Goal: Information Seeking & Learning: Compare options

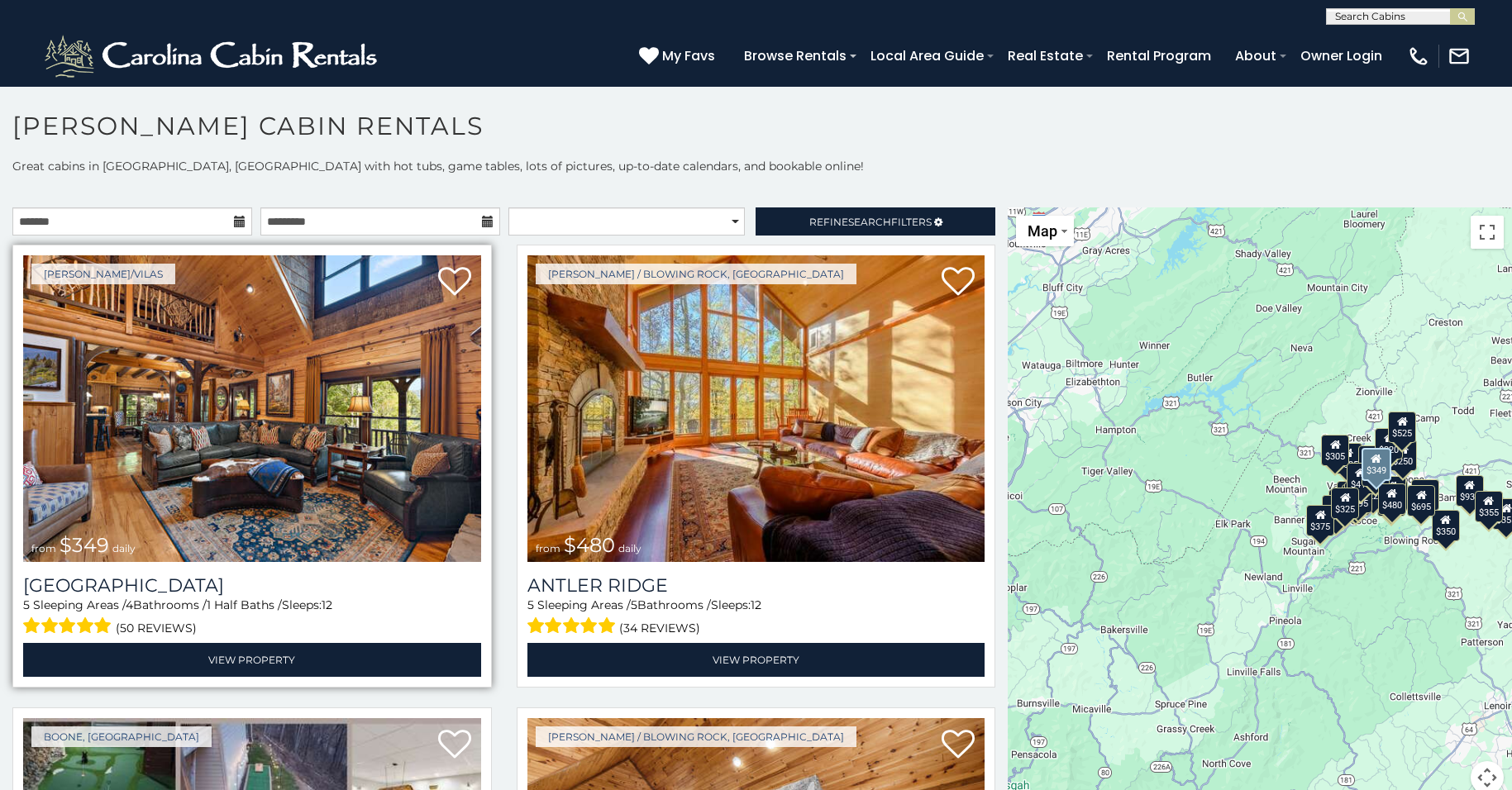
click at [255, 425] on img at bounding box center [252, 408] width 458 height 306
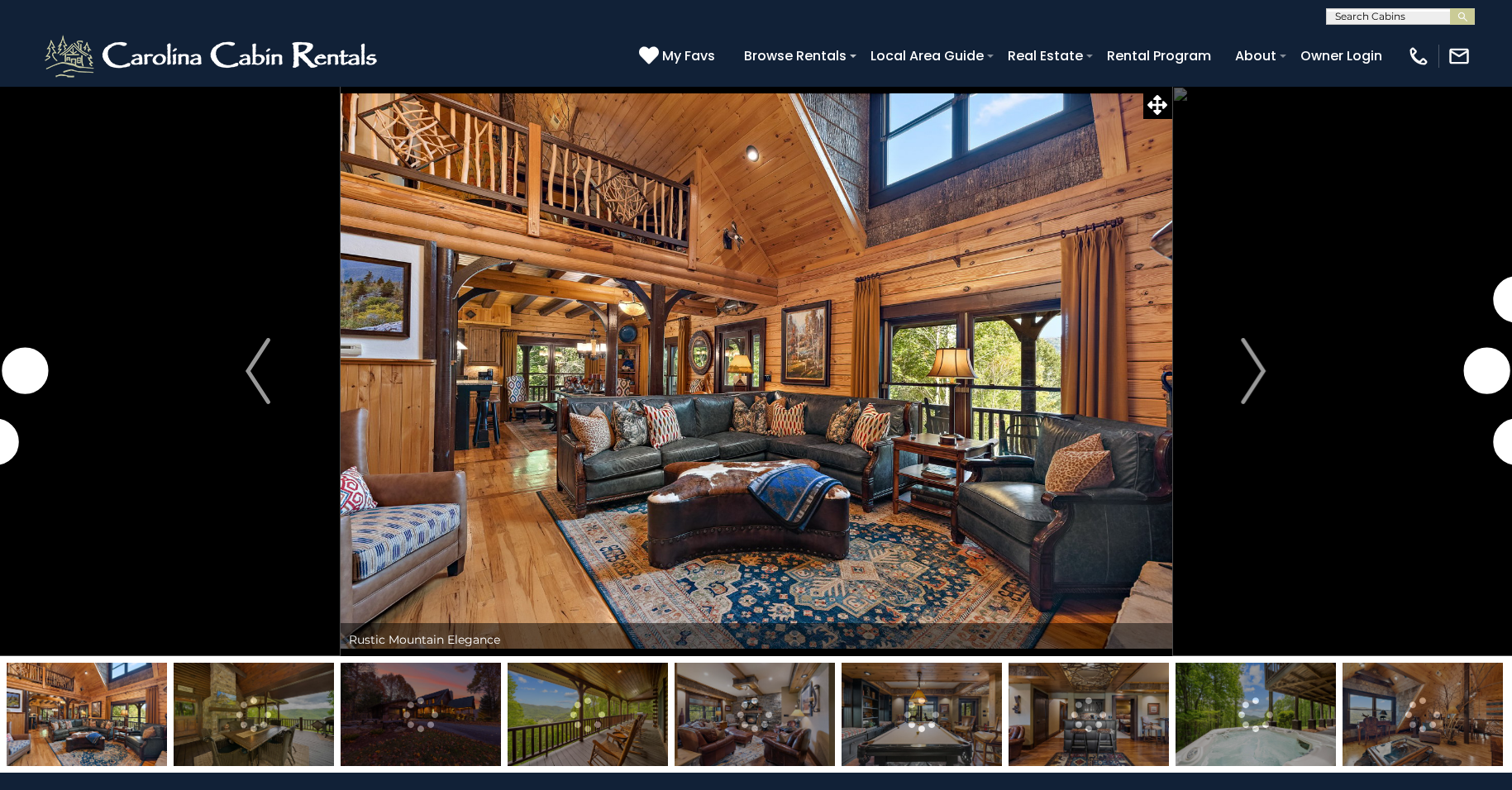
click at [1259, 362] on img "Next" at bounding box center [1253, 371] width 25 height 66
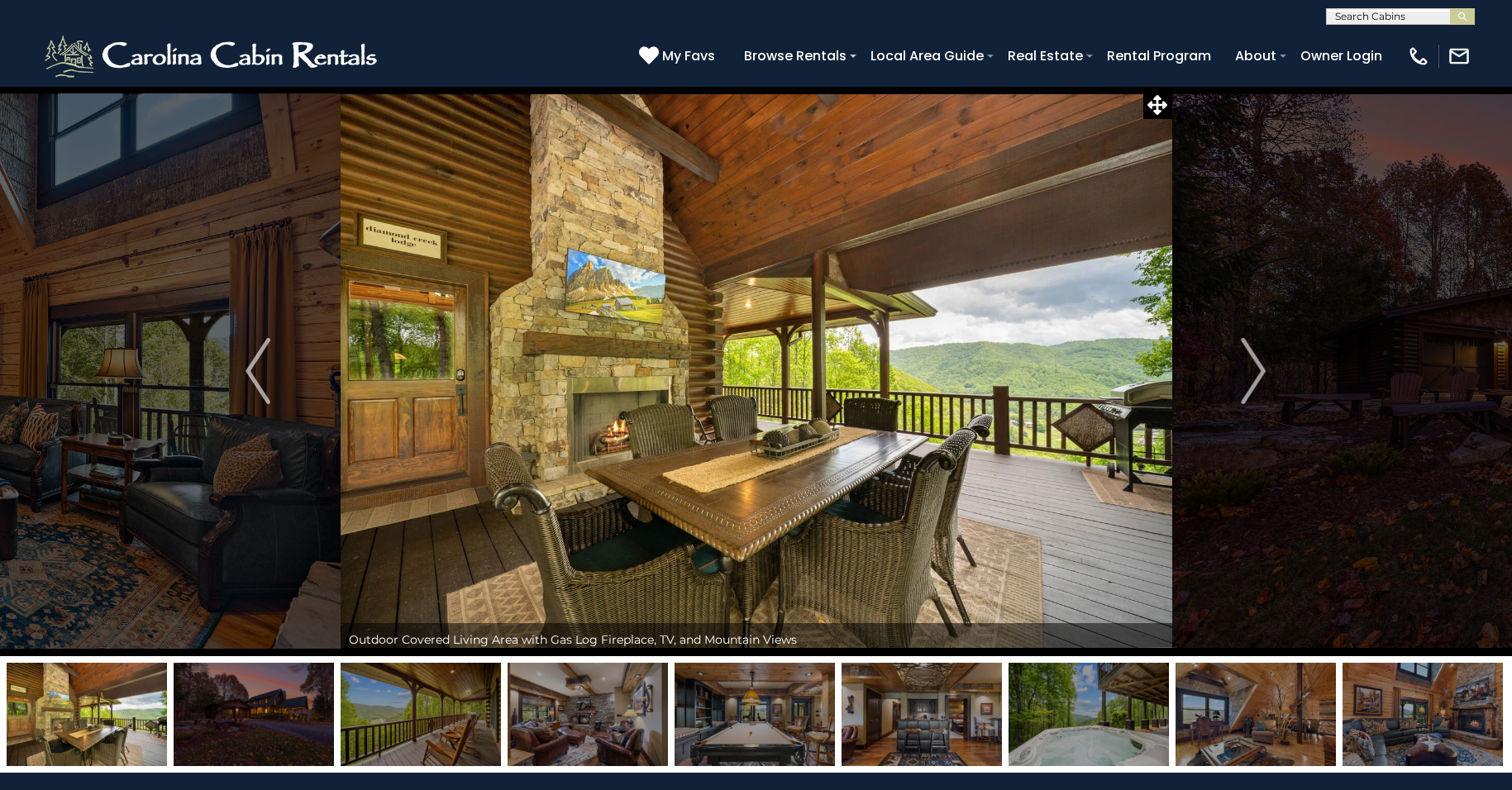
click at [1259, 362] on img "Next" at bounding box center [1253, 371] width 25 height 66
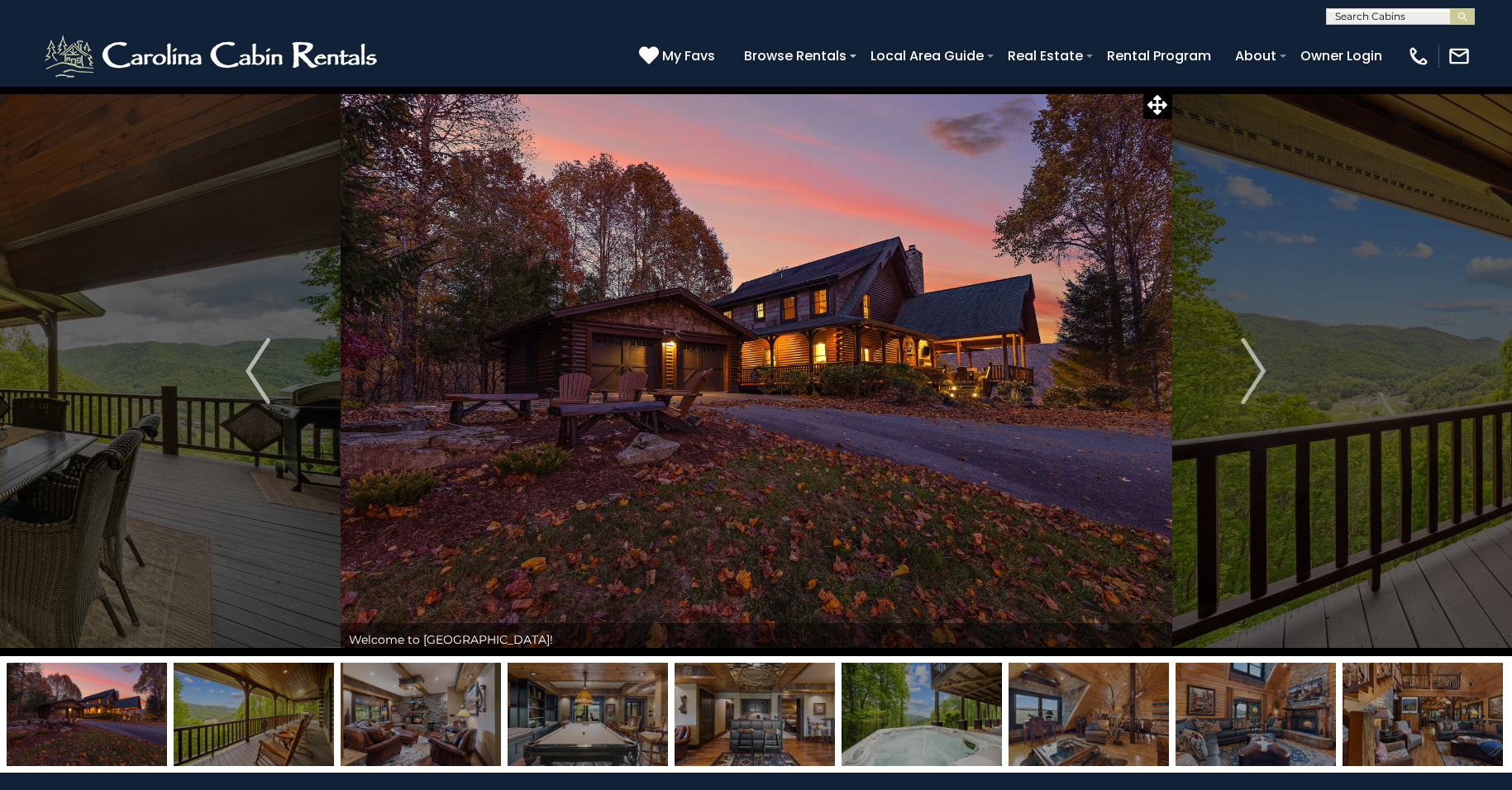
click at [1259, 362] on img "Next" at bounding box center [1253, 371] width 25 height 66
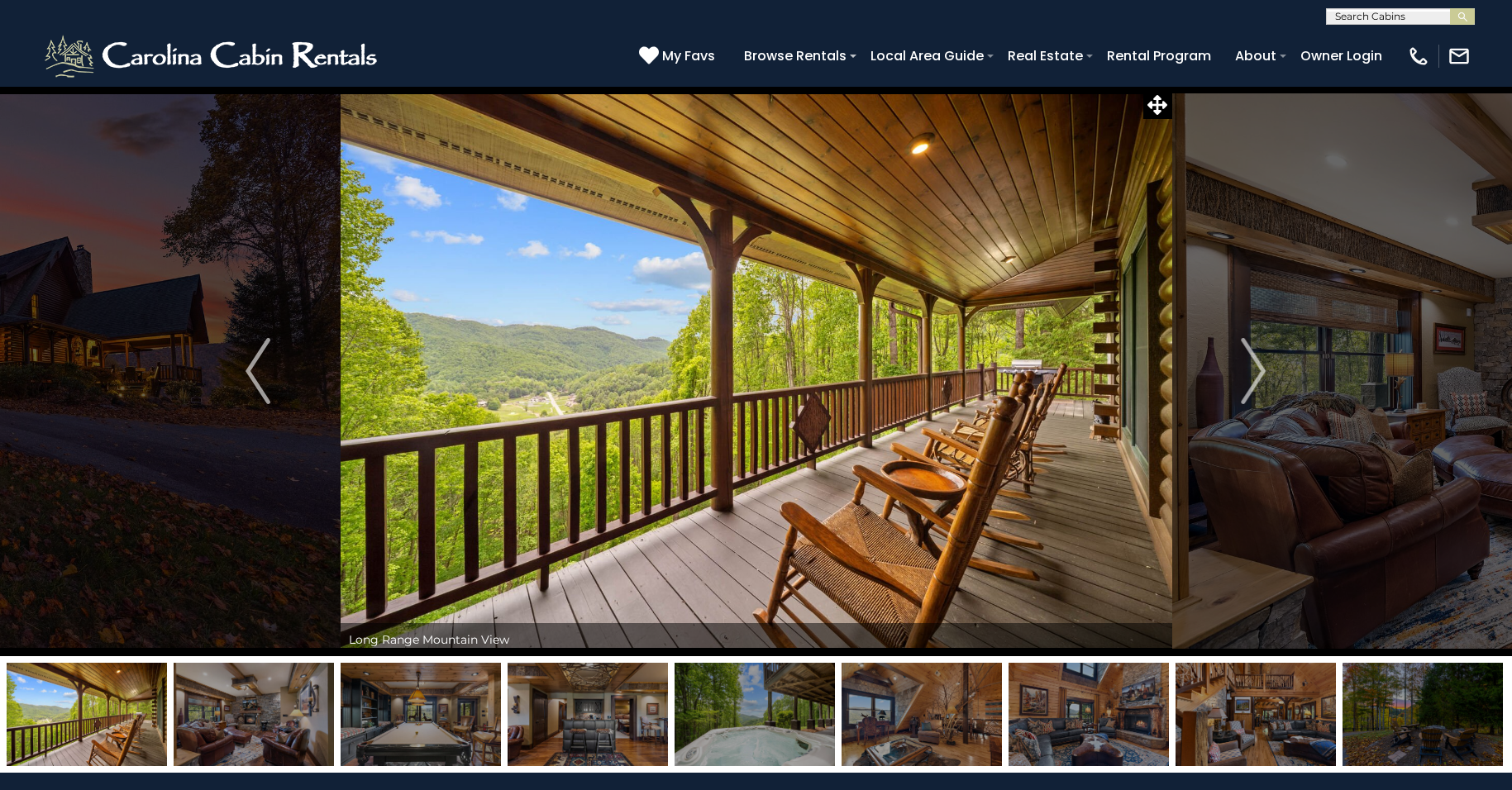
click at [1259, 362] on img "Next" at bounding box center [1253, 371] width 25 height 66
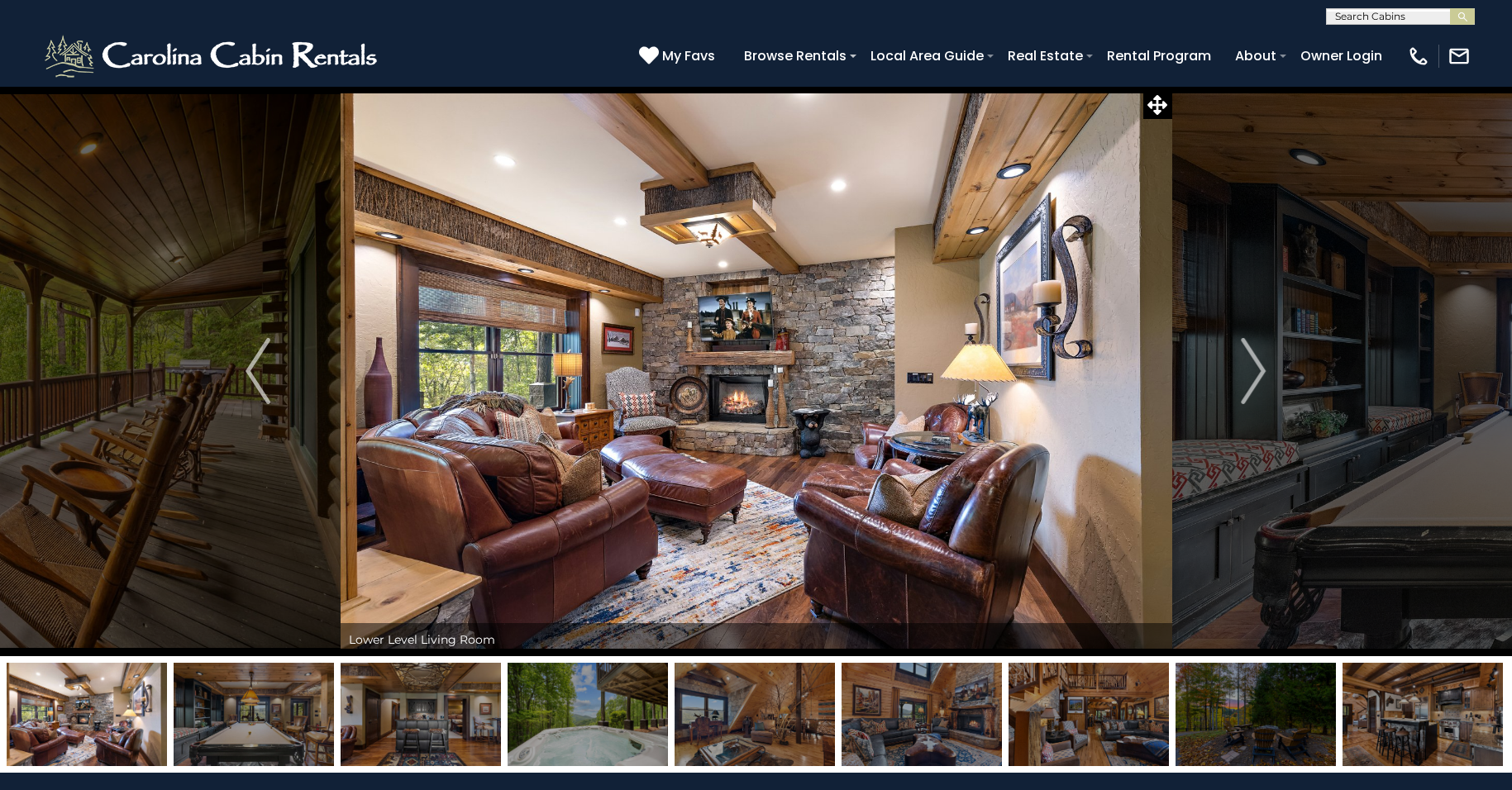
click at [1259, 362] on img "Next" at bounding box center [1253, 371] width 25 height 66
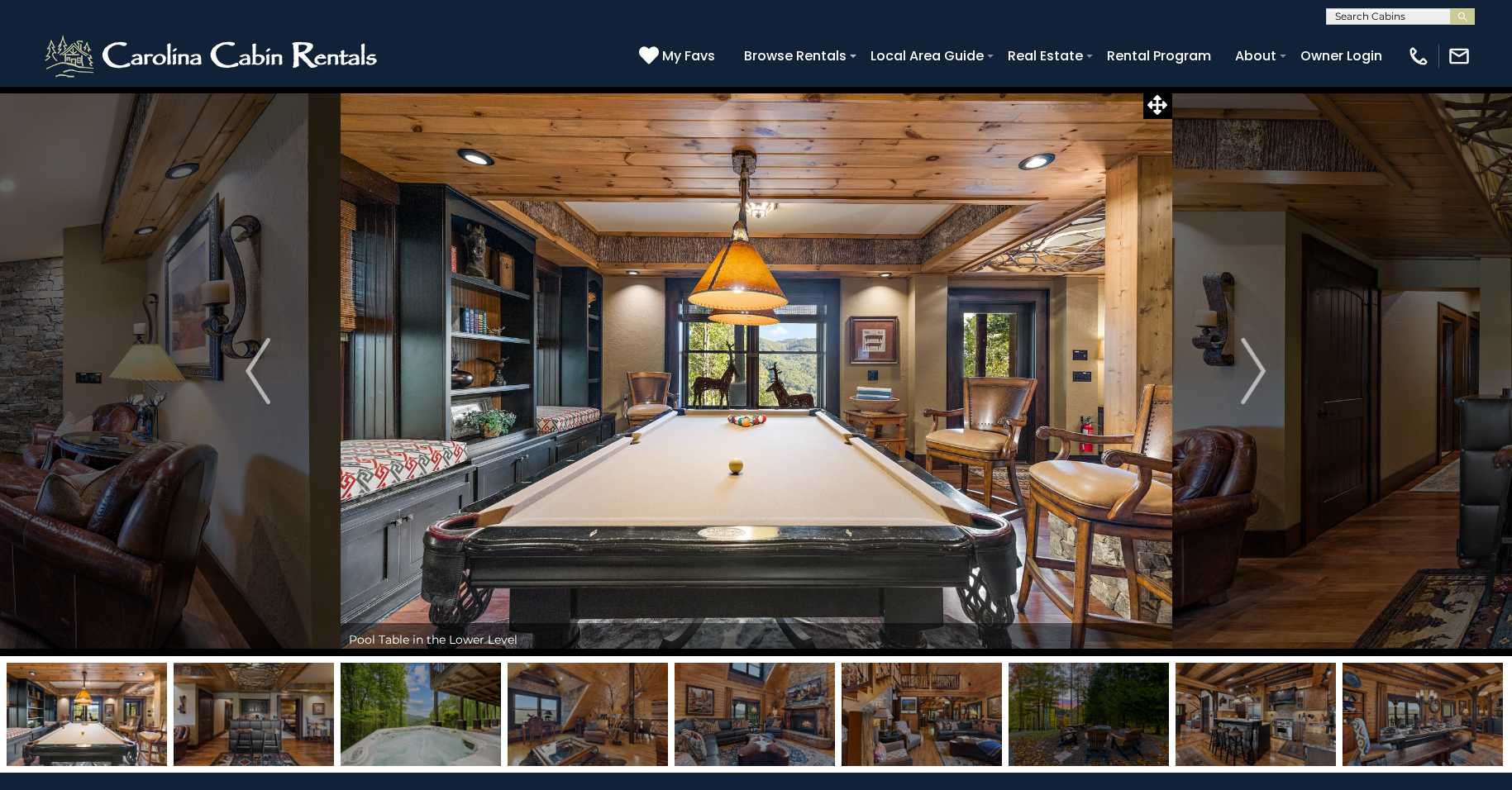
click at [1259, 362] on img "Next" at bounding box center [1253, 371] width 25 height 66
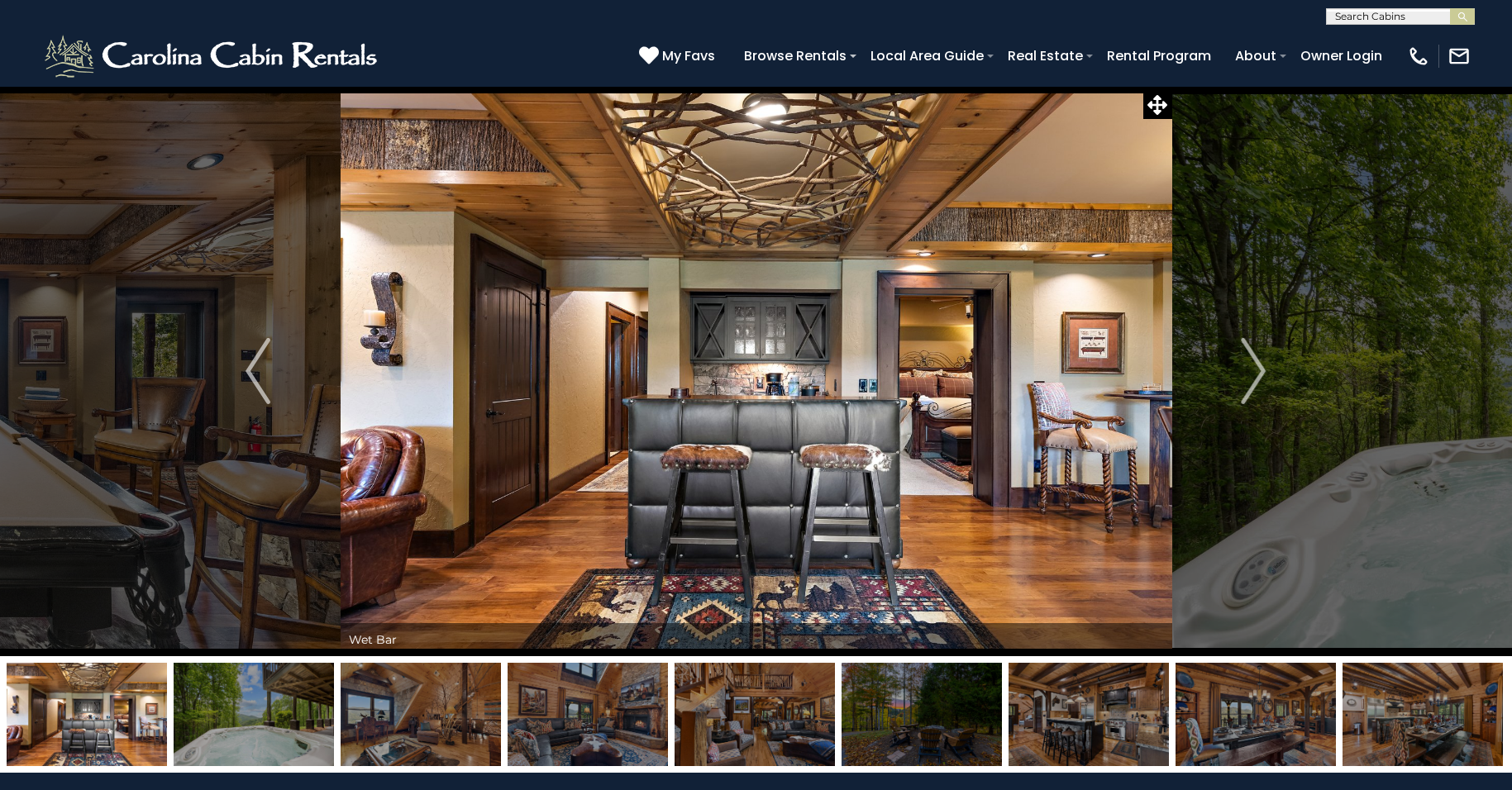
click at [1259, 362] on img "Next" at bounding box center [1253, 371] width 25 height 66
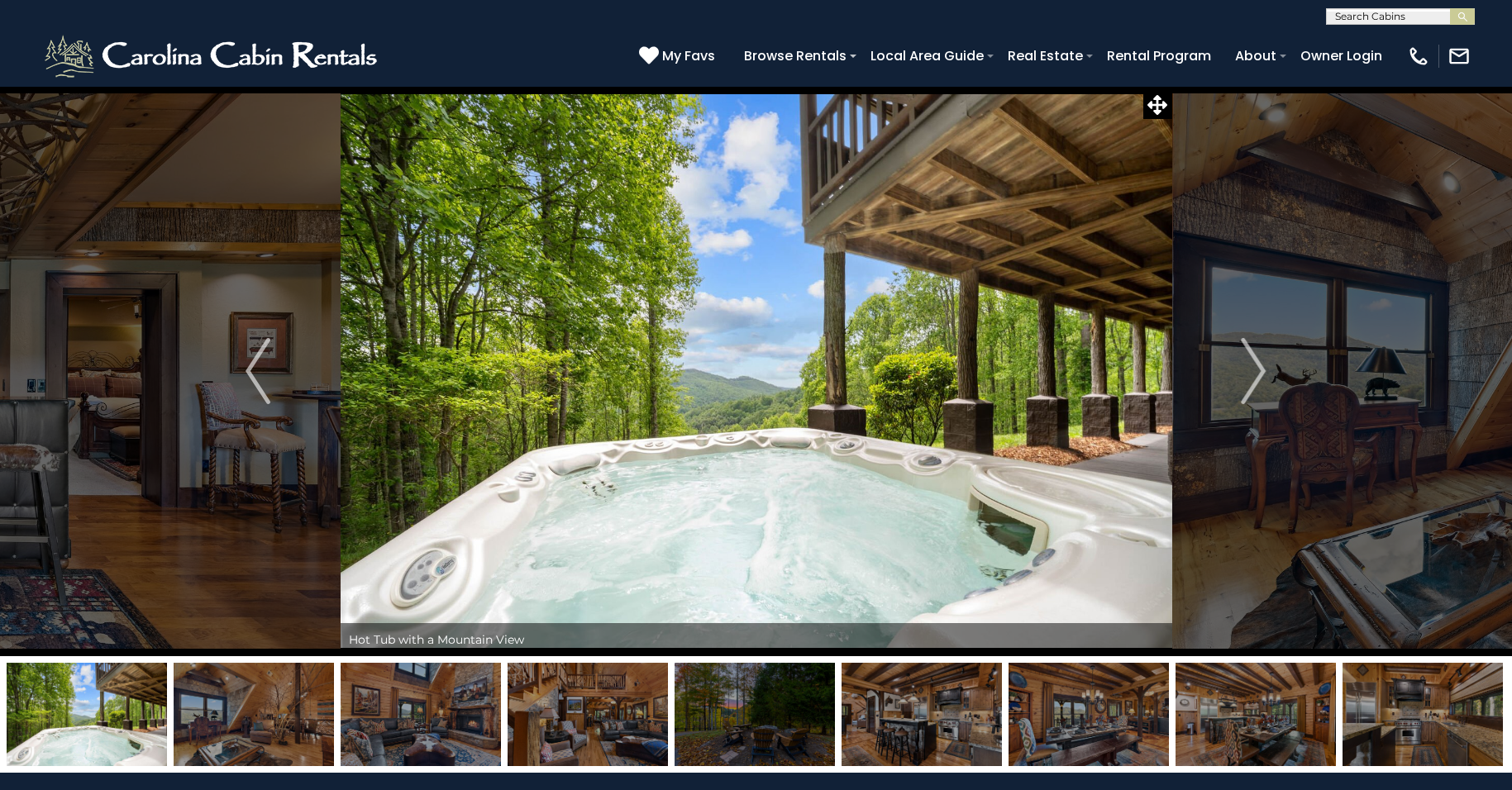
click at [1259, 362] on img "Next" at bounding box center [1253, 371] width 25 height 66
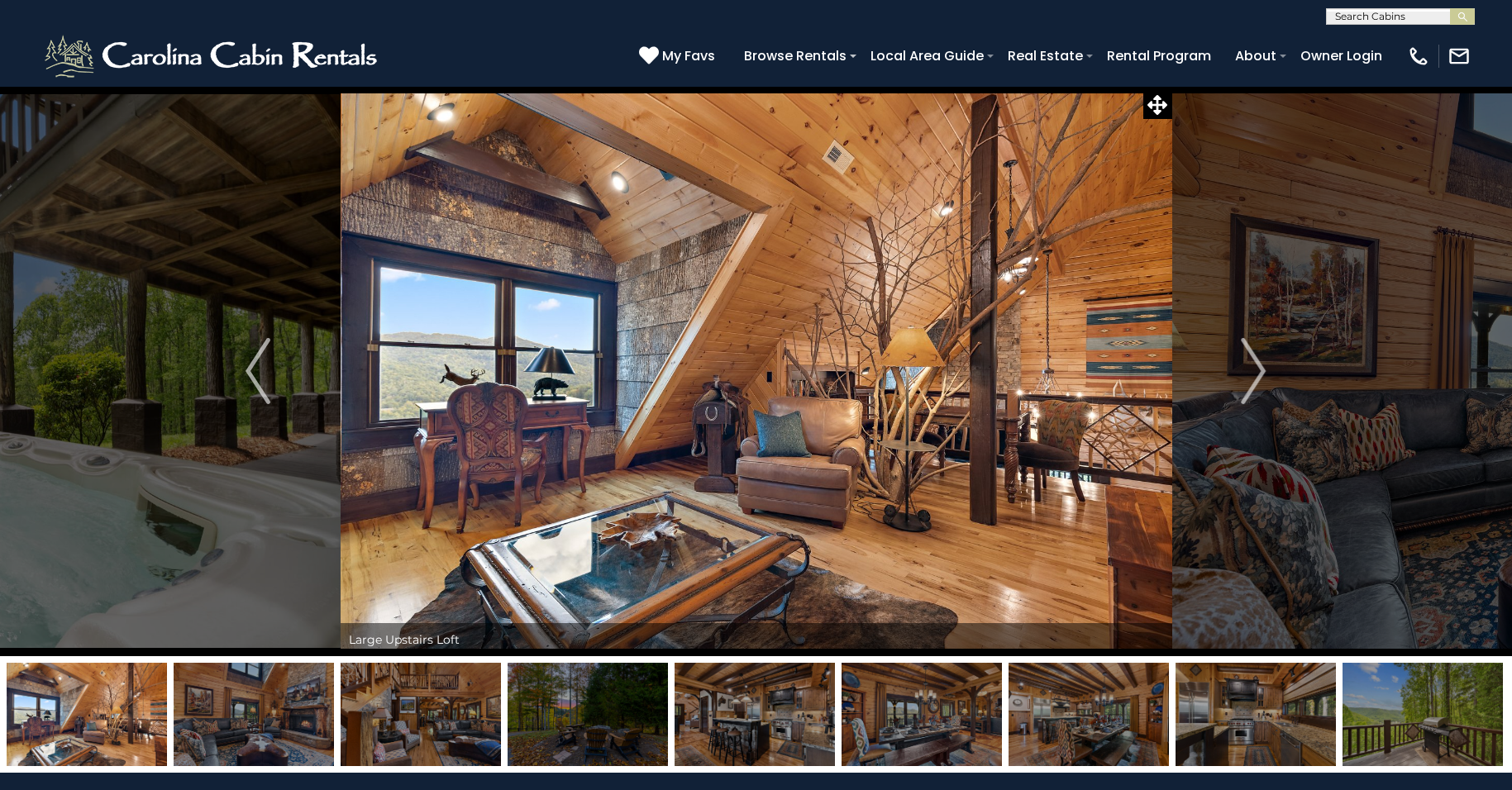
click at [1259, 362] on img "Next" at bounding box center [1253, 371] width 25 height 66
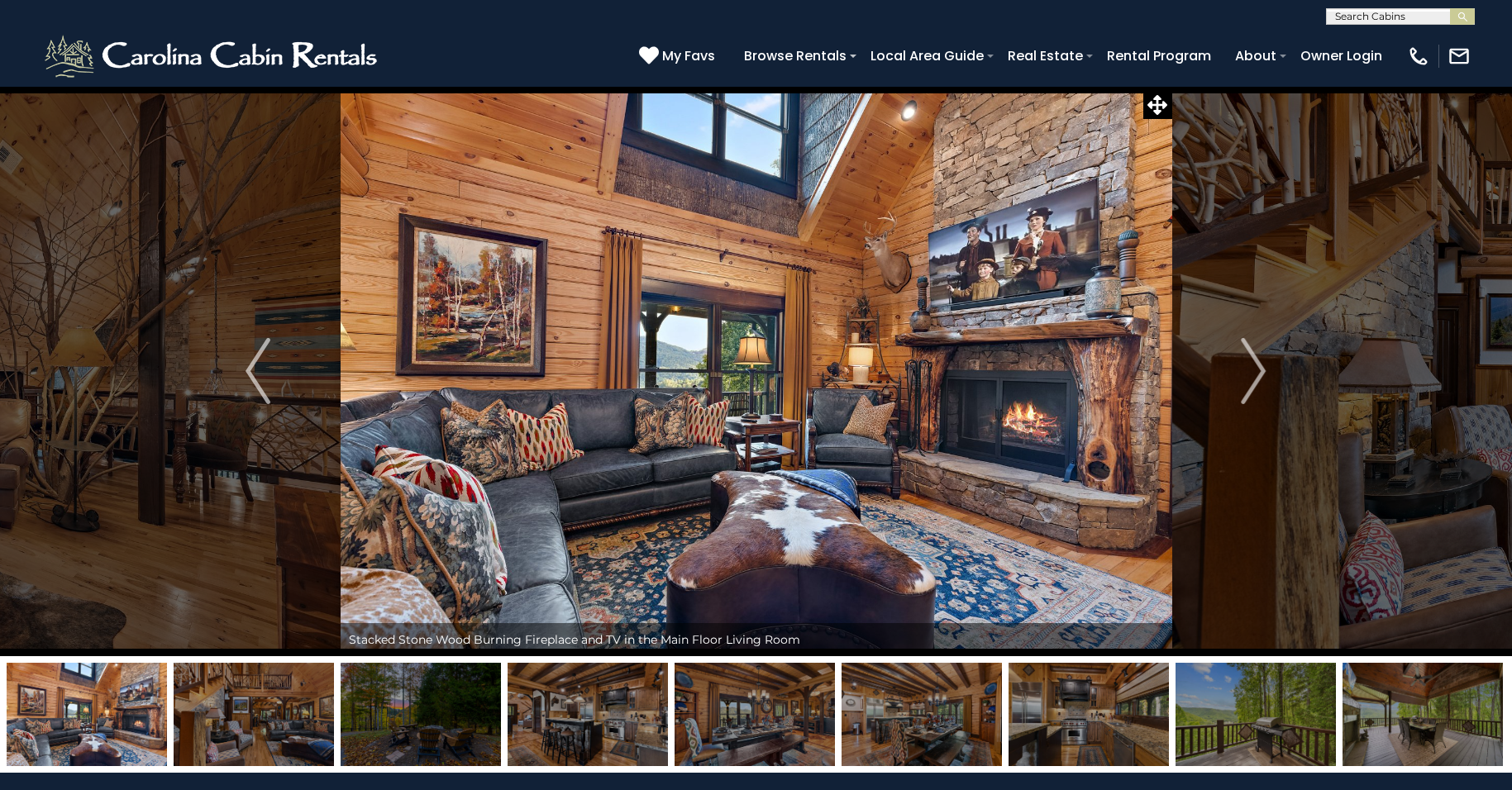
click at [1259, 362] on img "Next" at bounding box center [1253, 371] width 25 height 66
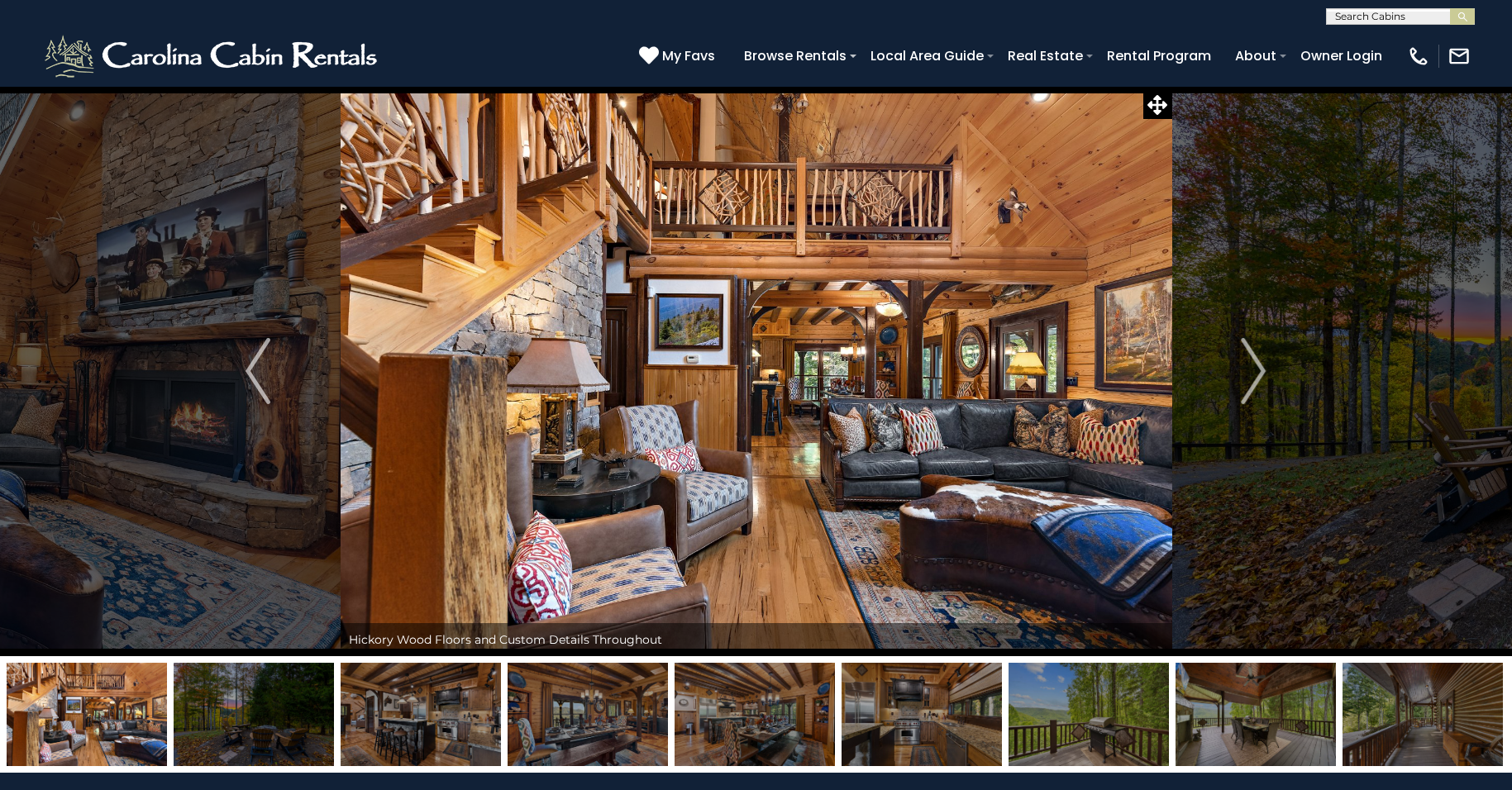
click at [1259, 362] on img "Next" at bounding box center [1253, 371] width 25 height 66
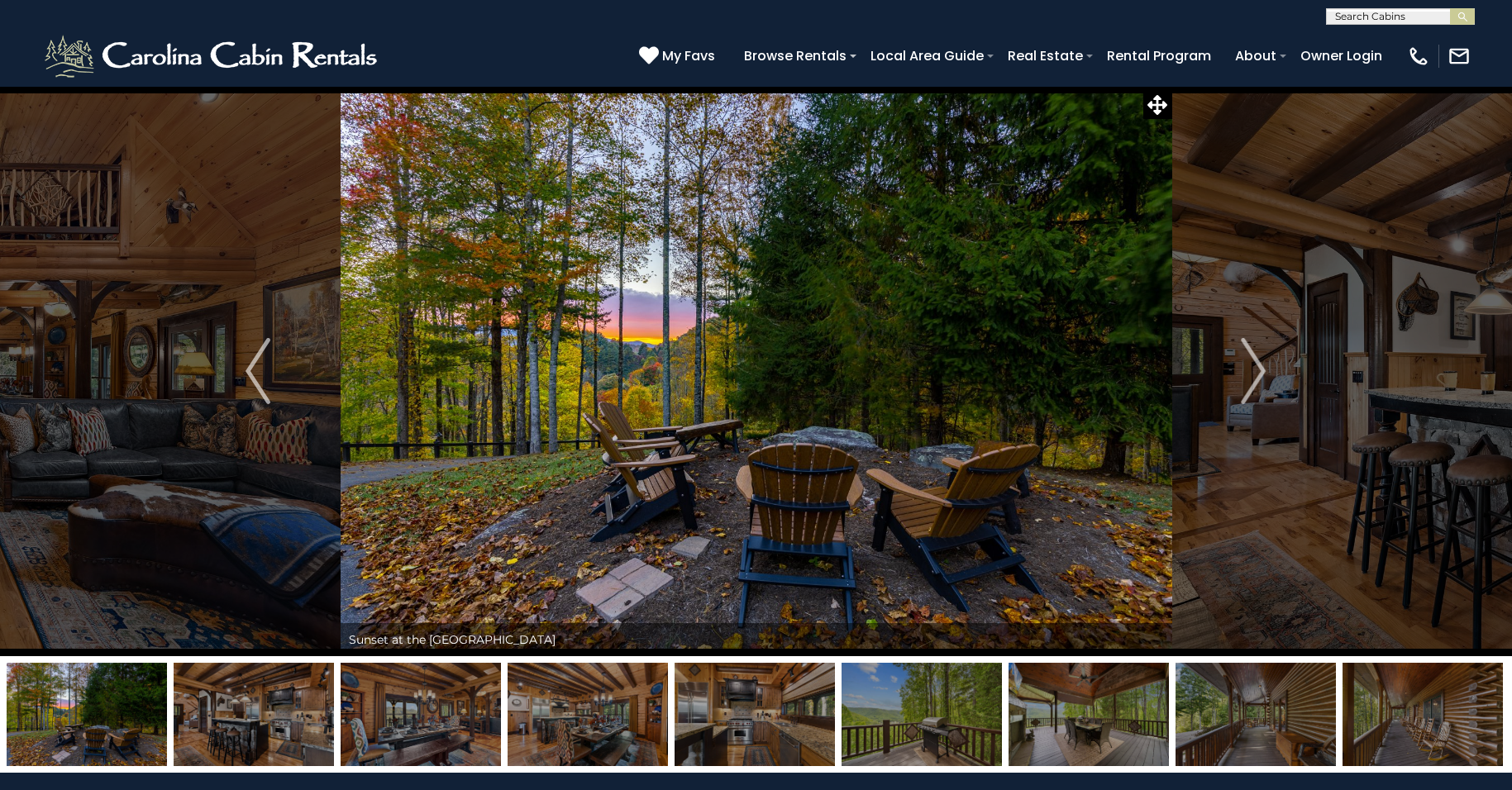
click at [1259, 362] on img "Next" at bounding box center [1253, 371] width 25 height 66
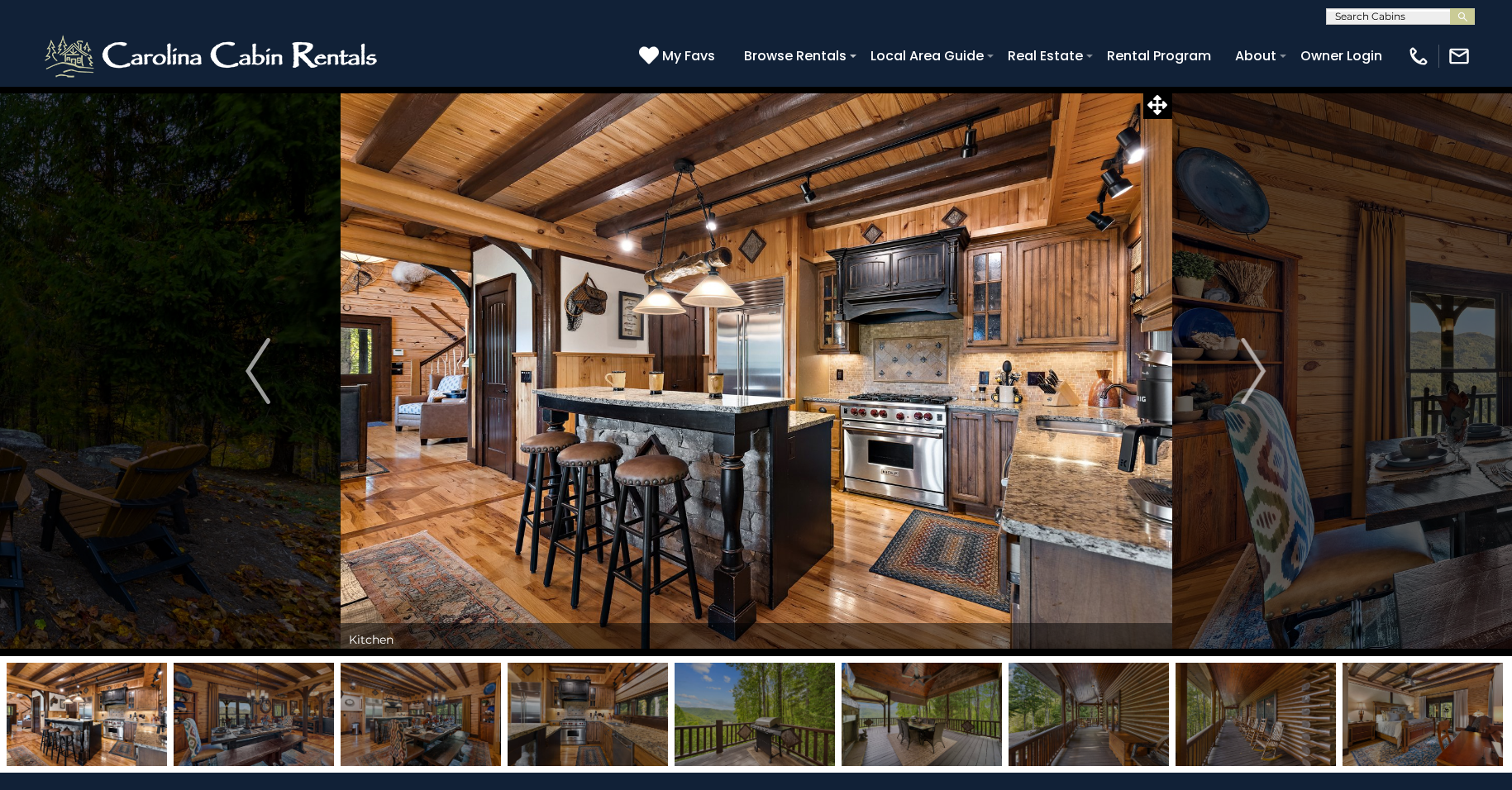
click at [1259, 362] on img "Next" at bounding box center [1253, 371] width 25 height 66
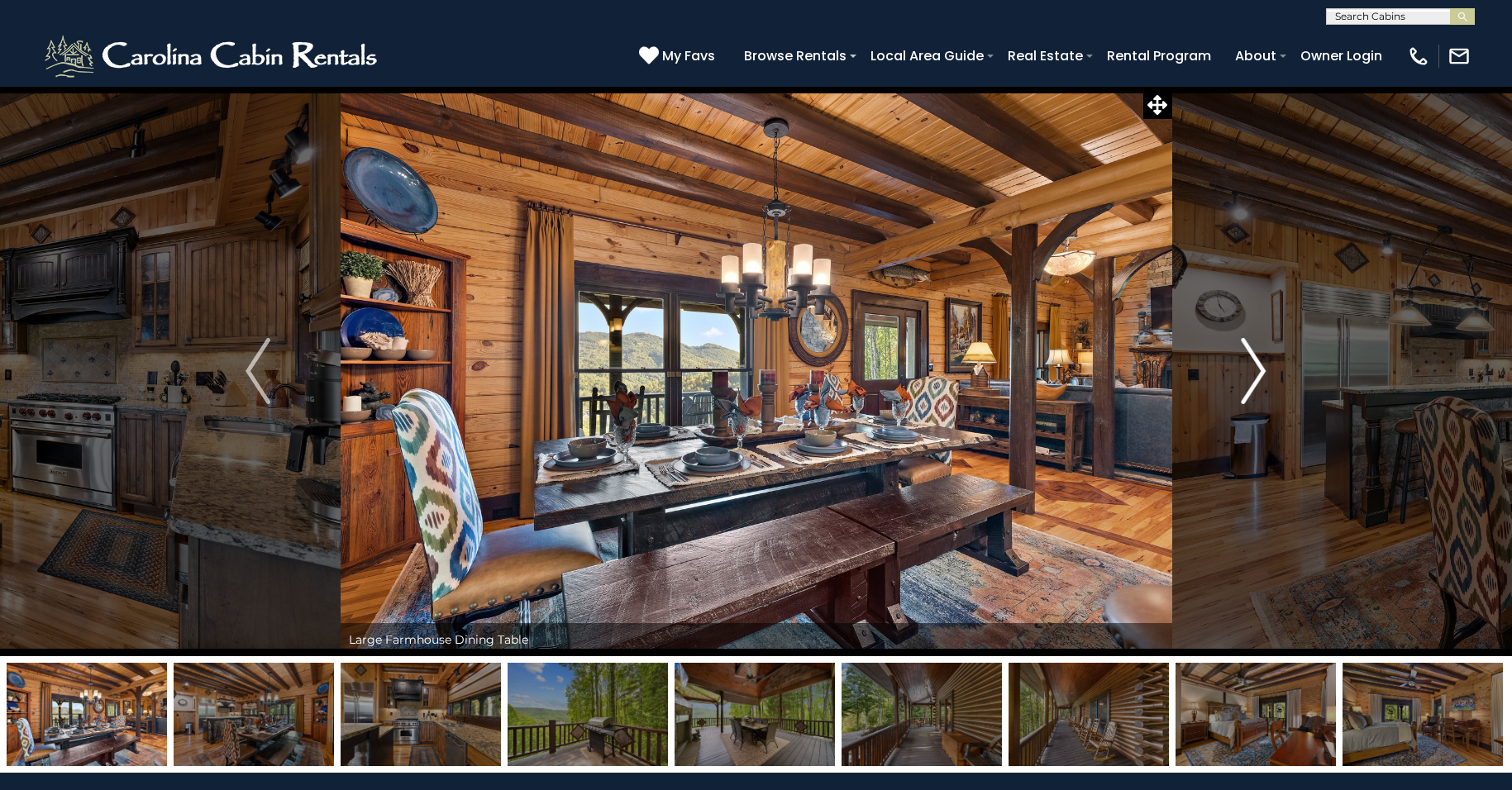
click at [1259, 365] on img "Next" at bounding box center [1253, 371] width 25 height 66
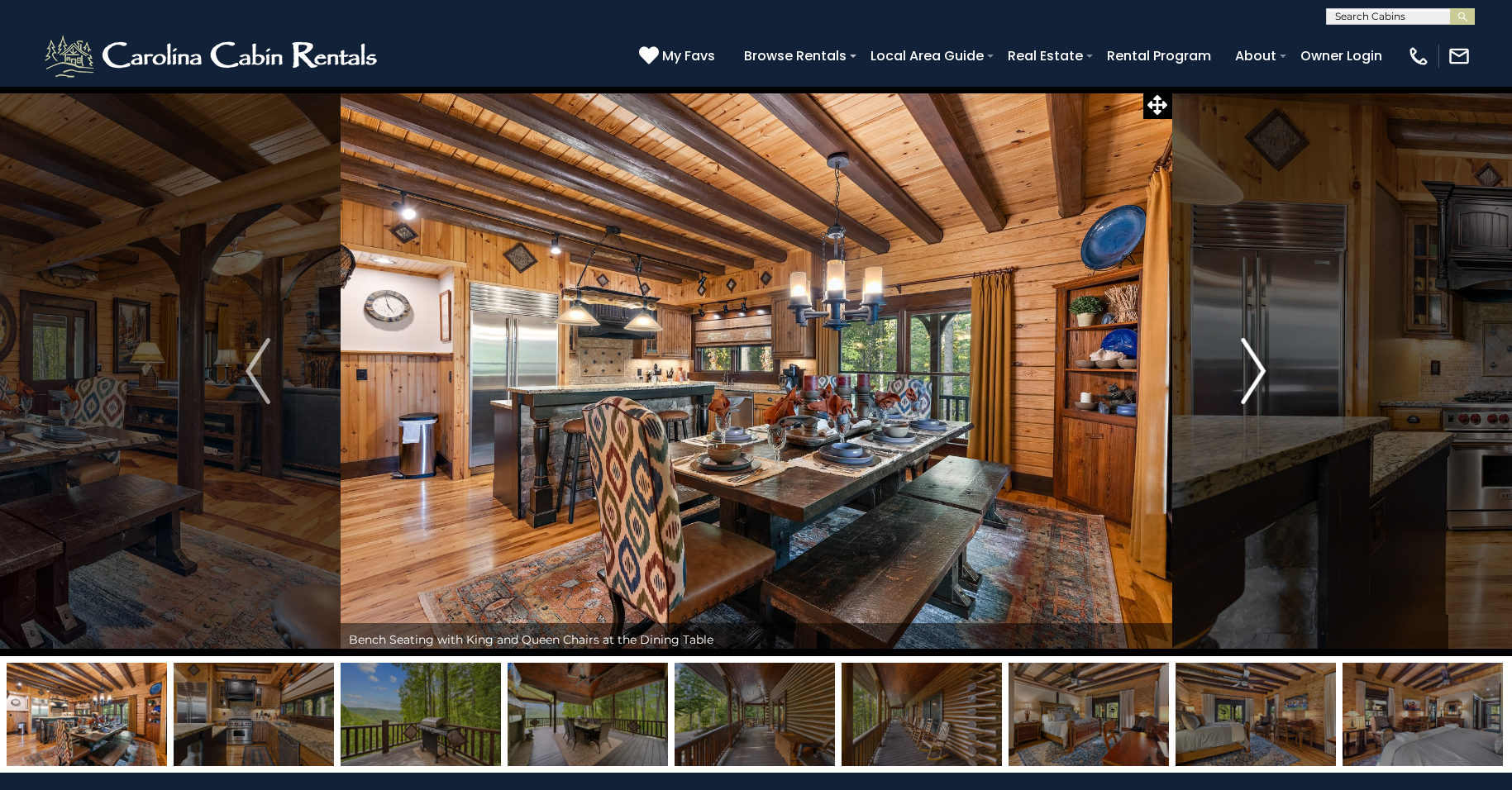
click at [1259, 365] on img "Next" at bounding box center [1253, 371] width 25 height 66
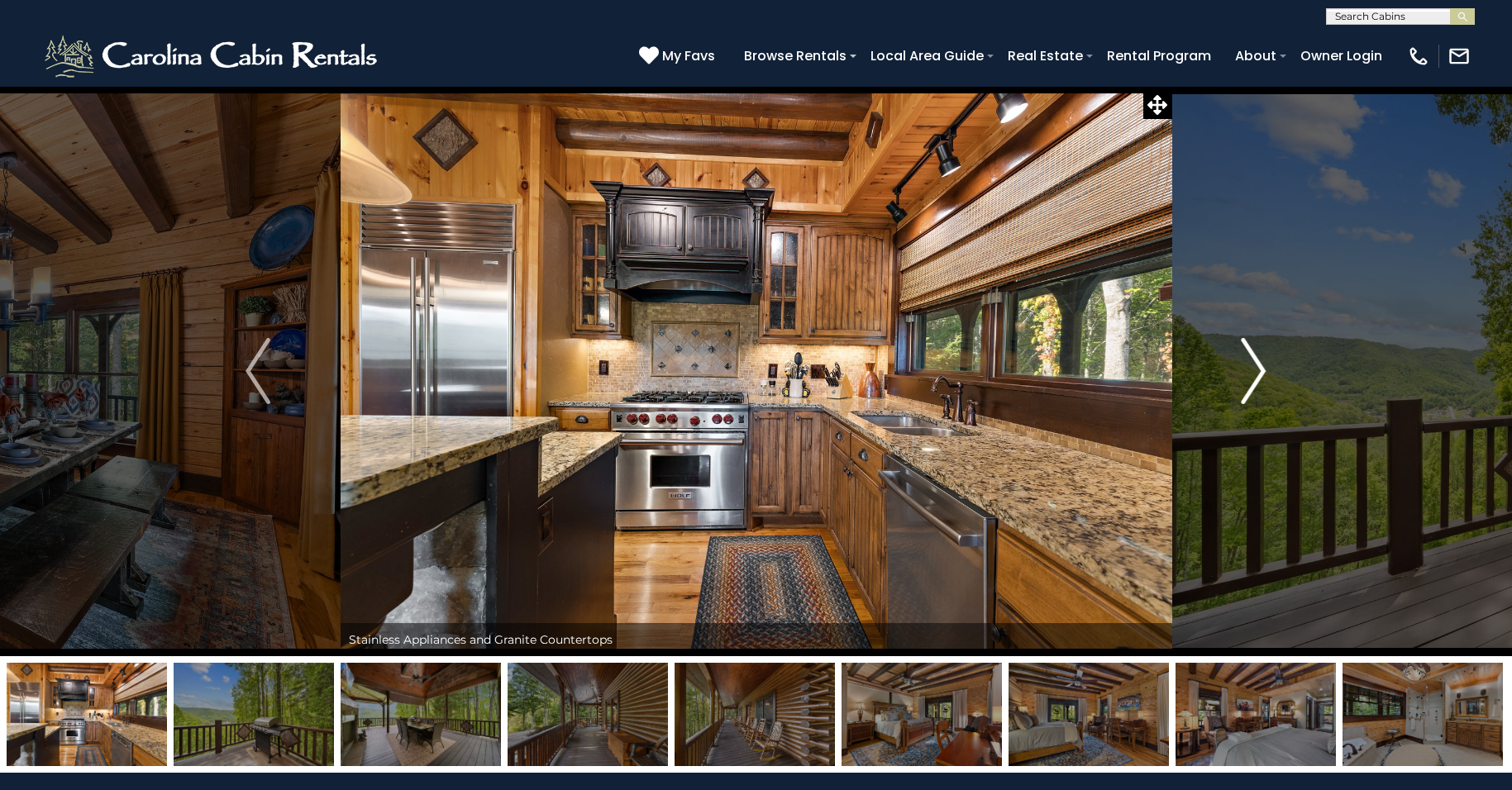
click at [1258, 369] on img "Next" at bounding box center [1253, 371] width 25 height 66
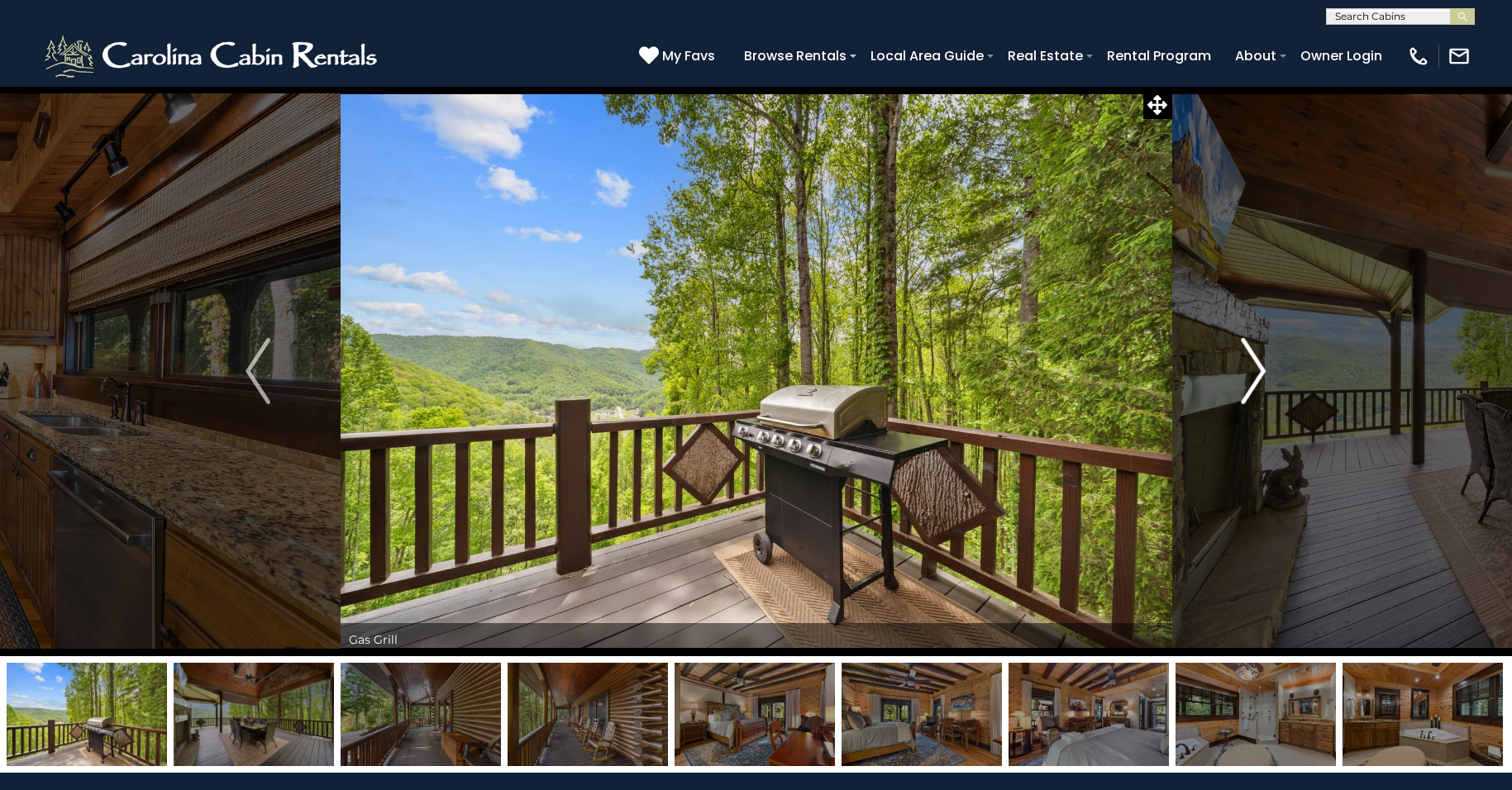
click at [1258, 369] on img "Next" at bounding box center [1253, 371] width 25 height 66
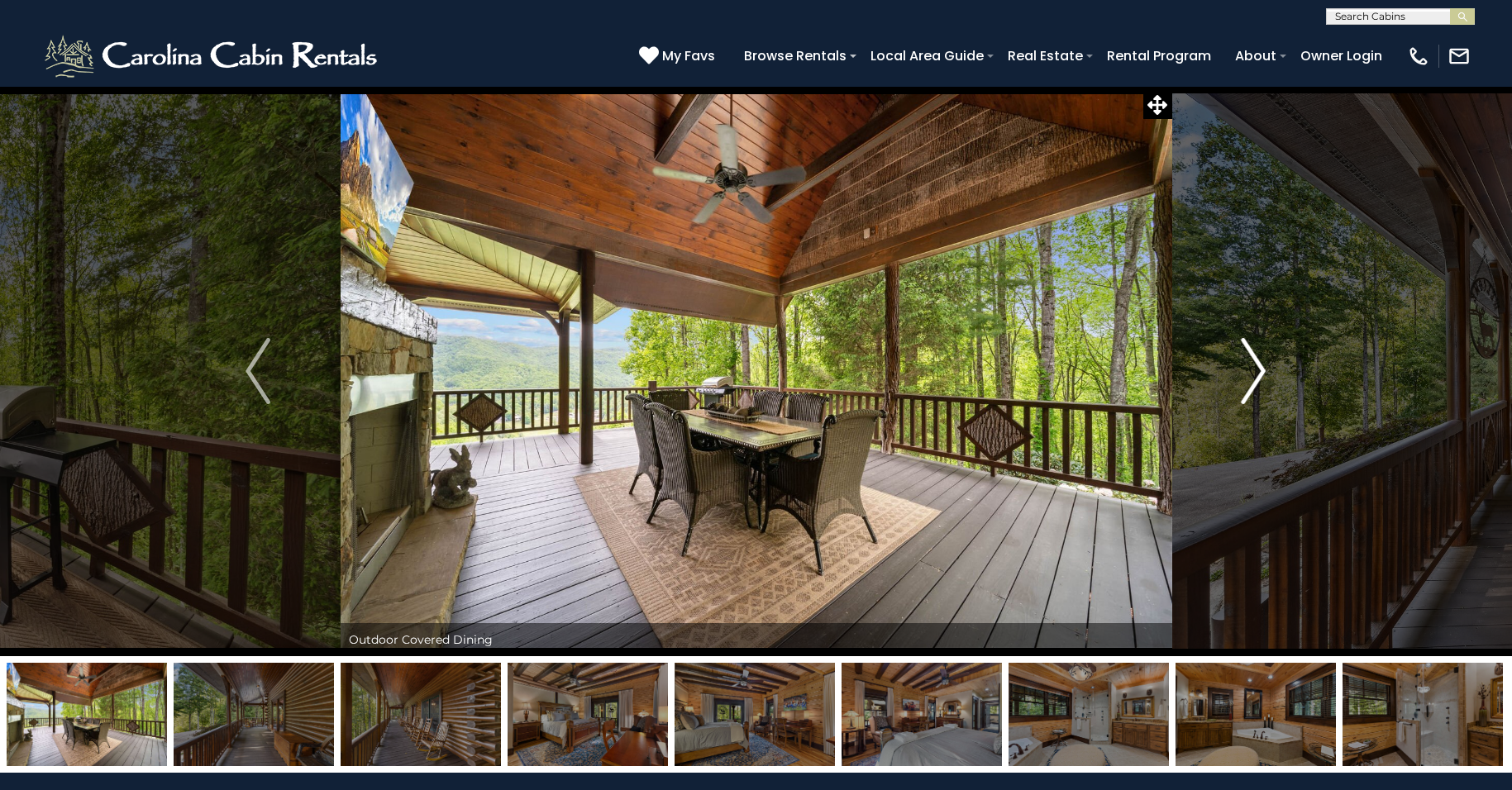
click at [1258, 369] on img "Next" at bounding box center [1253, 371] width 25 height 66
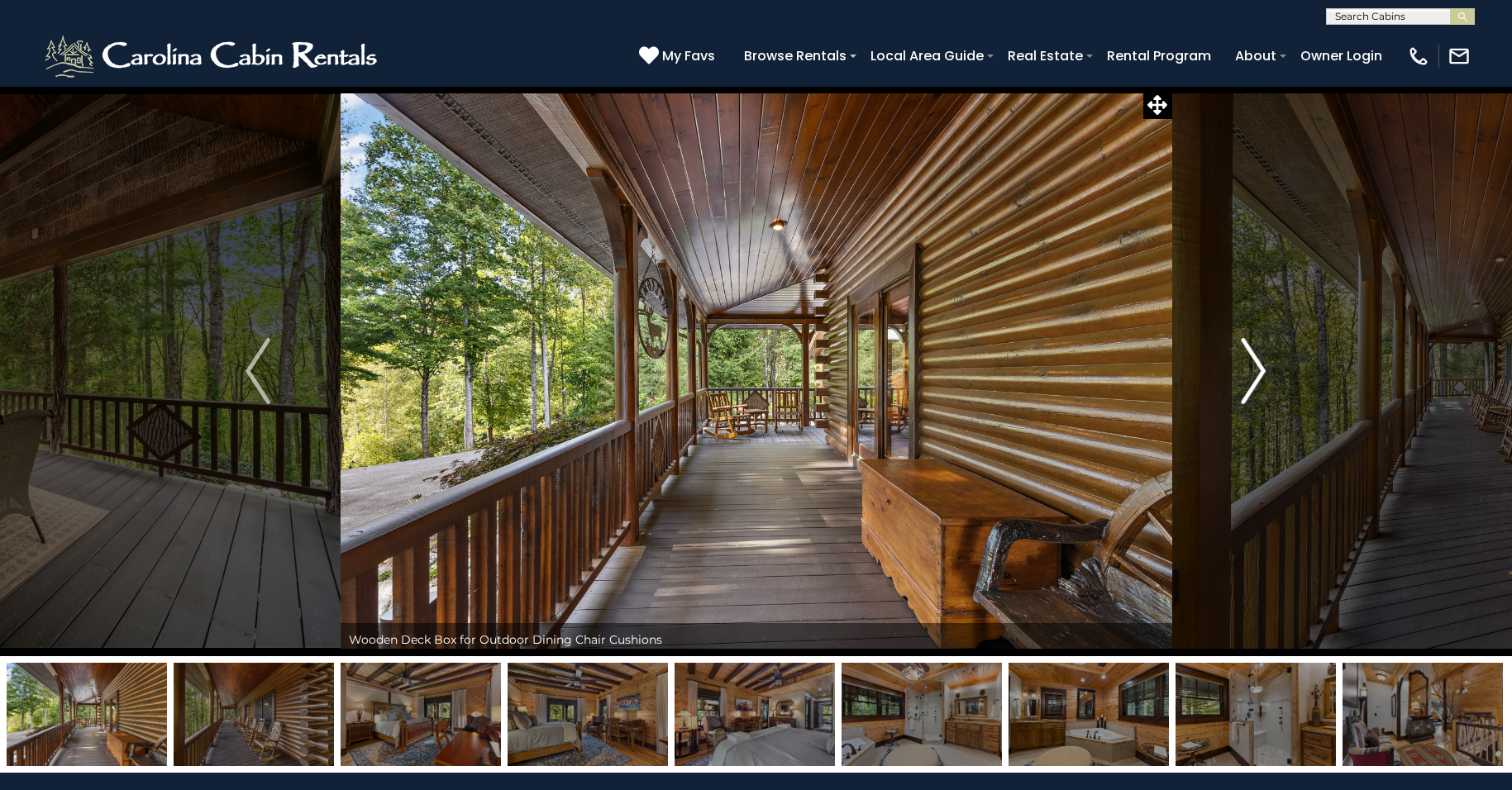
click at [1258, 369] on img "Next" at bounding box center [1253, 371] width 25 height 66
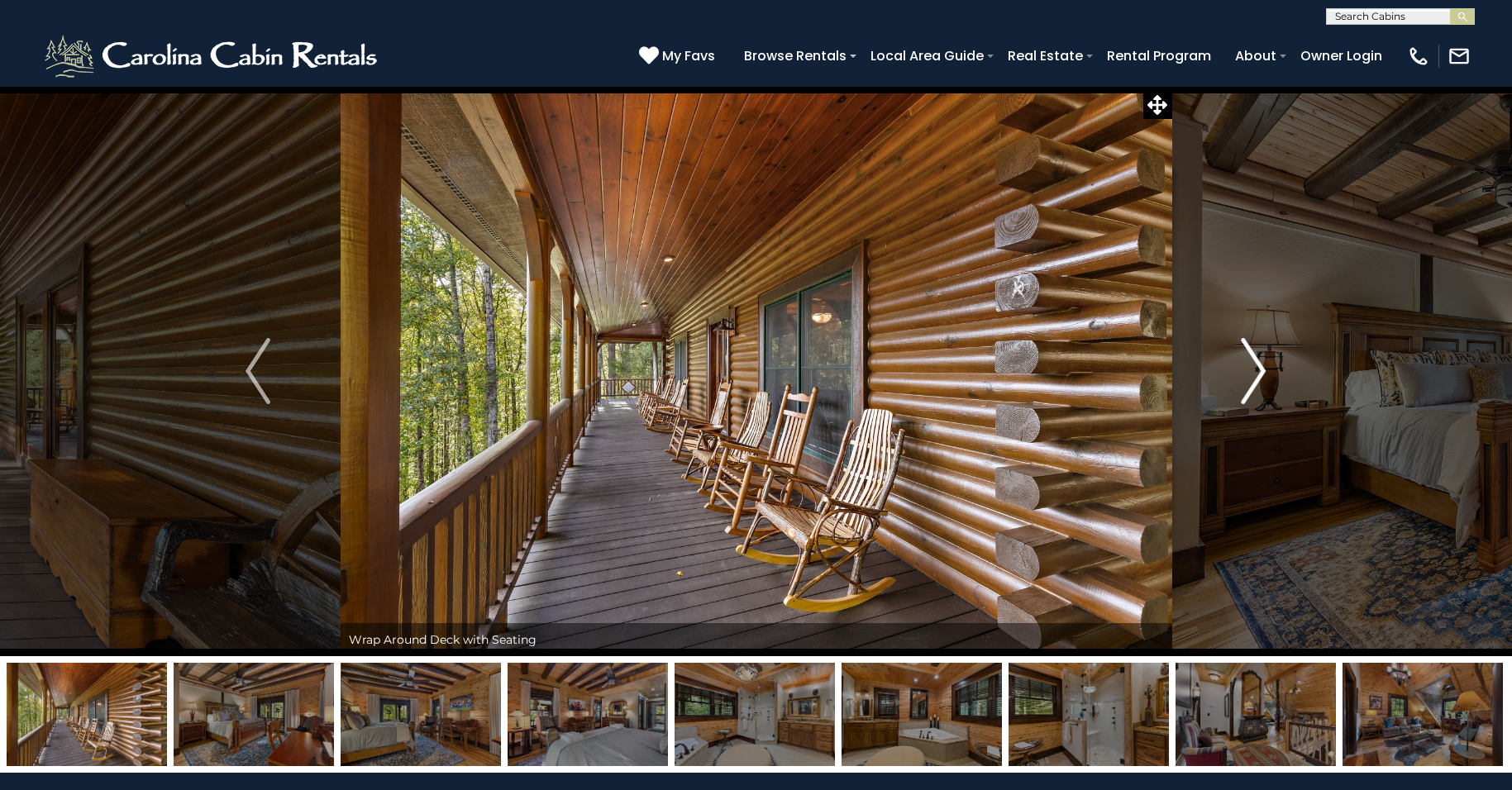
click at [1258, 369] on img "Next" at bounding box center [1253, 371] width 25 height 66
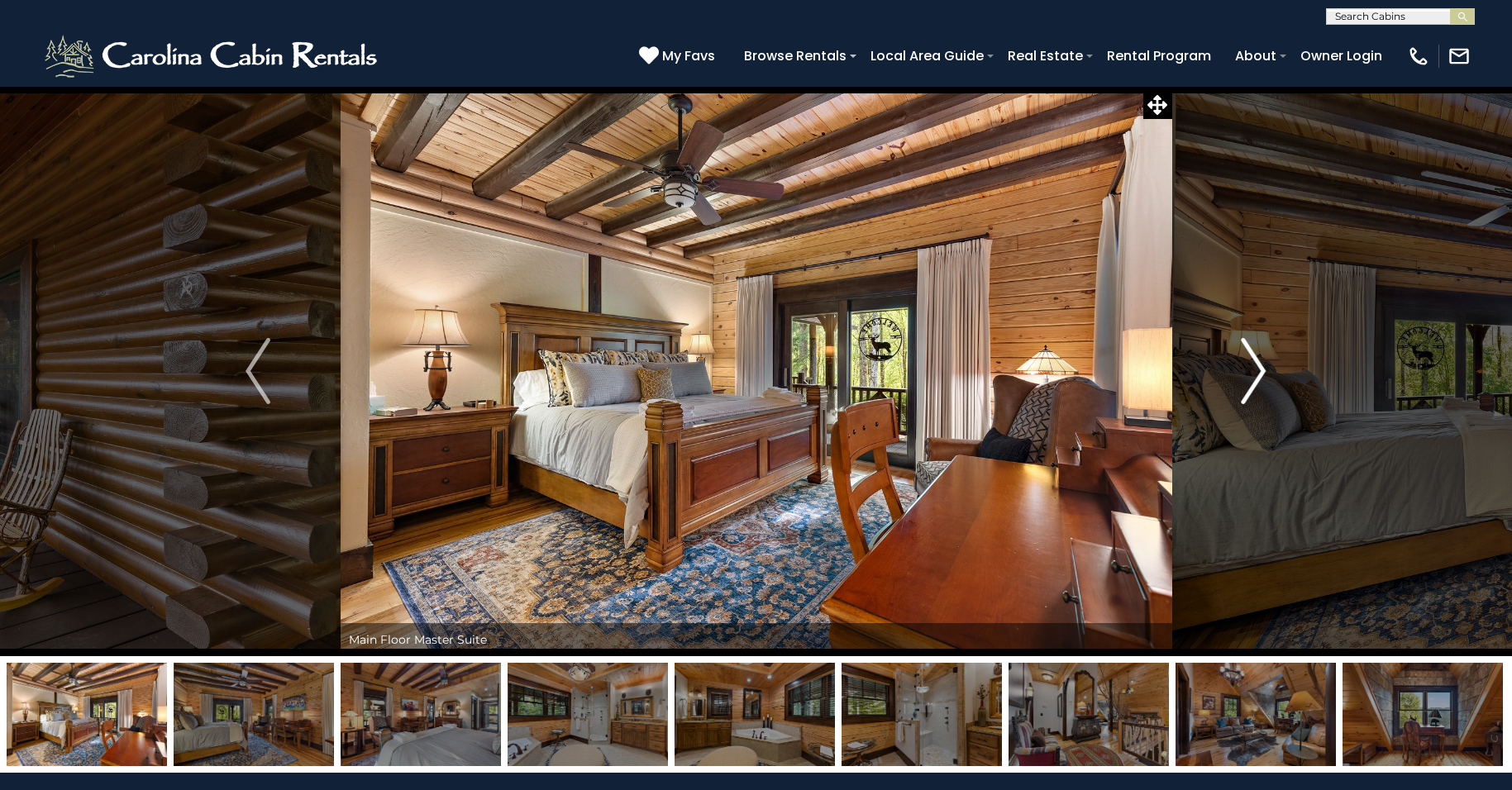
click at [1258, 369] on img "Next" at bounding box center [1253, 371] width 25 height 66
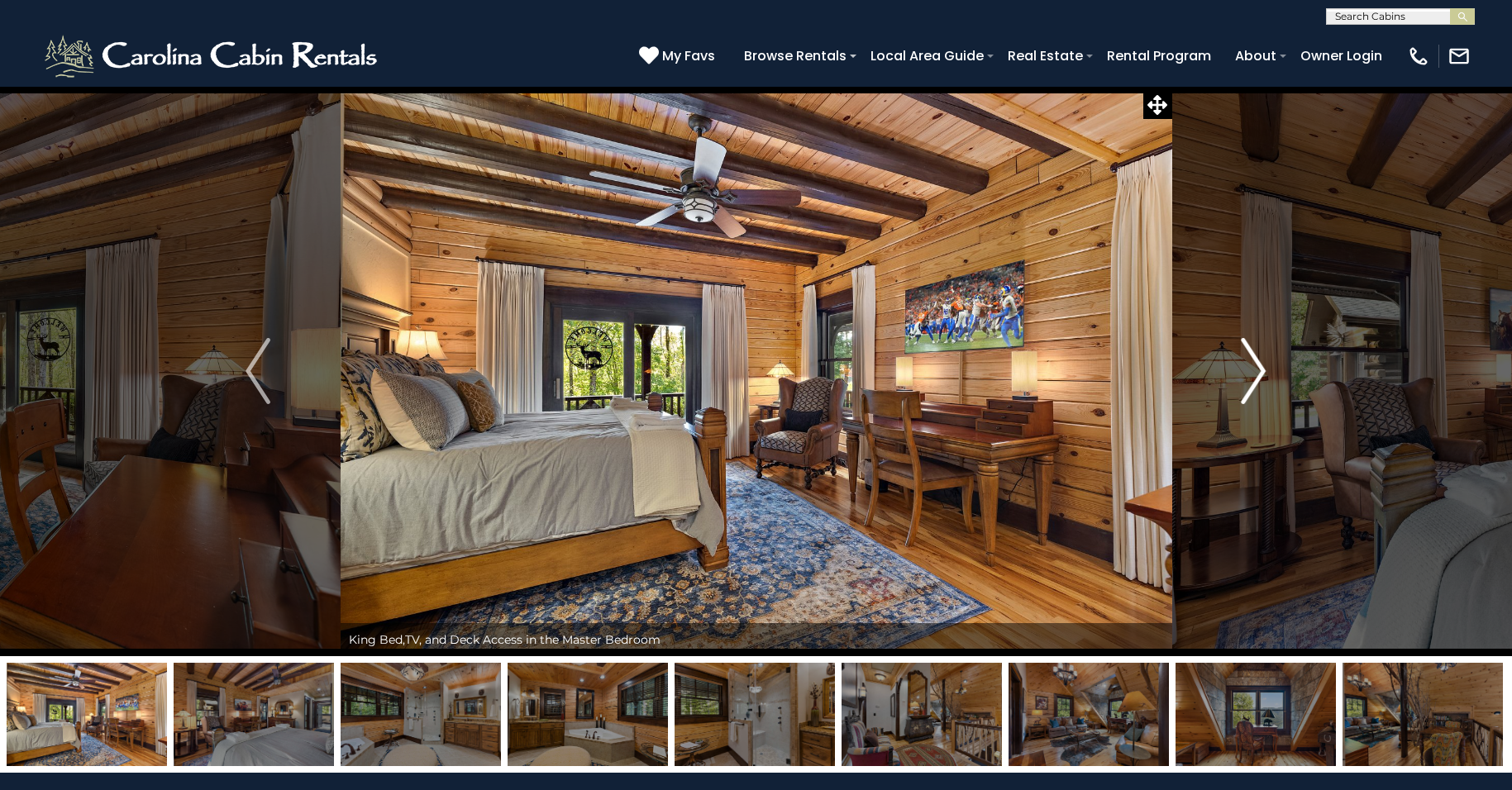
click at [1258, 369] on img "Next" at bounding box center [1253, 371] width 25 height 66
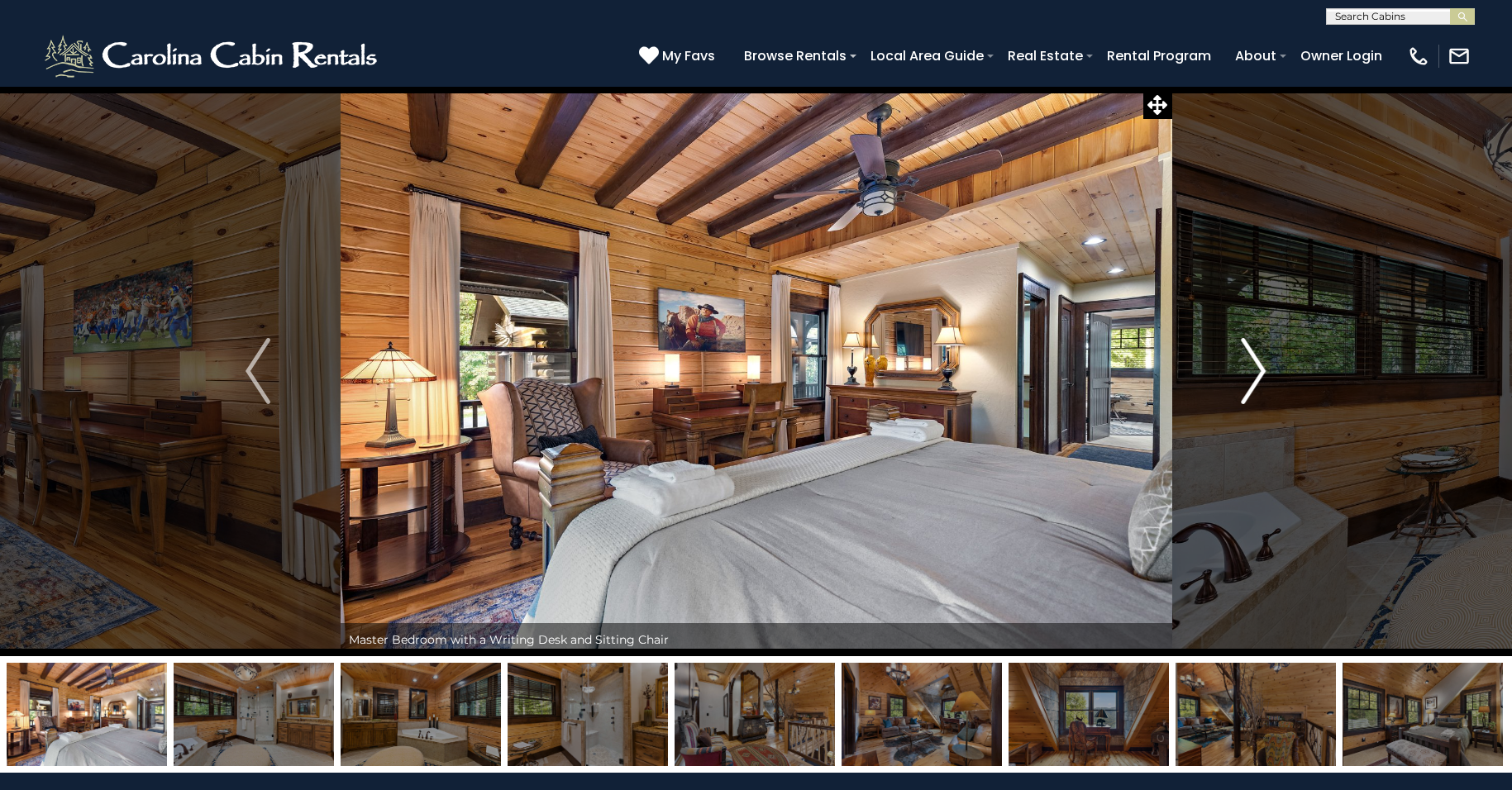
click at [1258, 369] on img "Next" at bounding box center [1253, 371] width 25 height 66
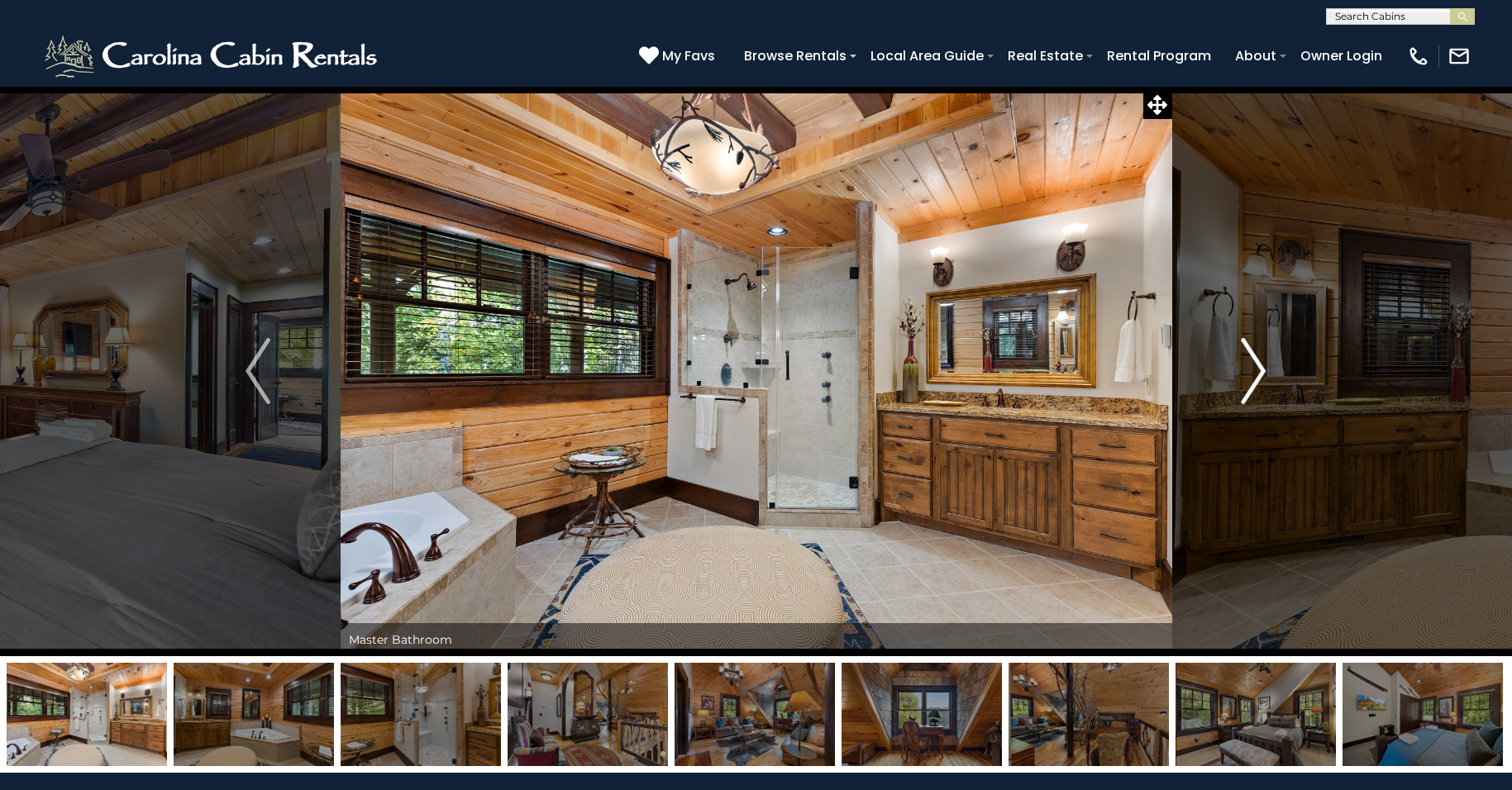
click at [1258, 369] on img "Next" at bounding box center [1253, 371] width 25 height 66
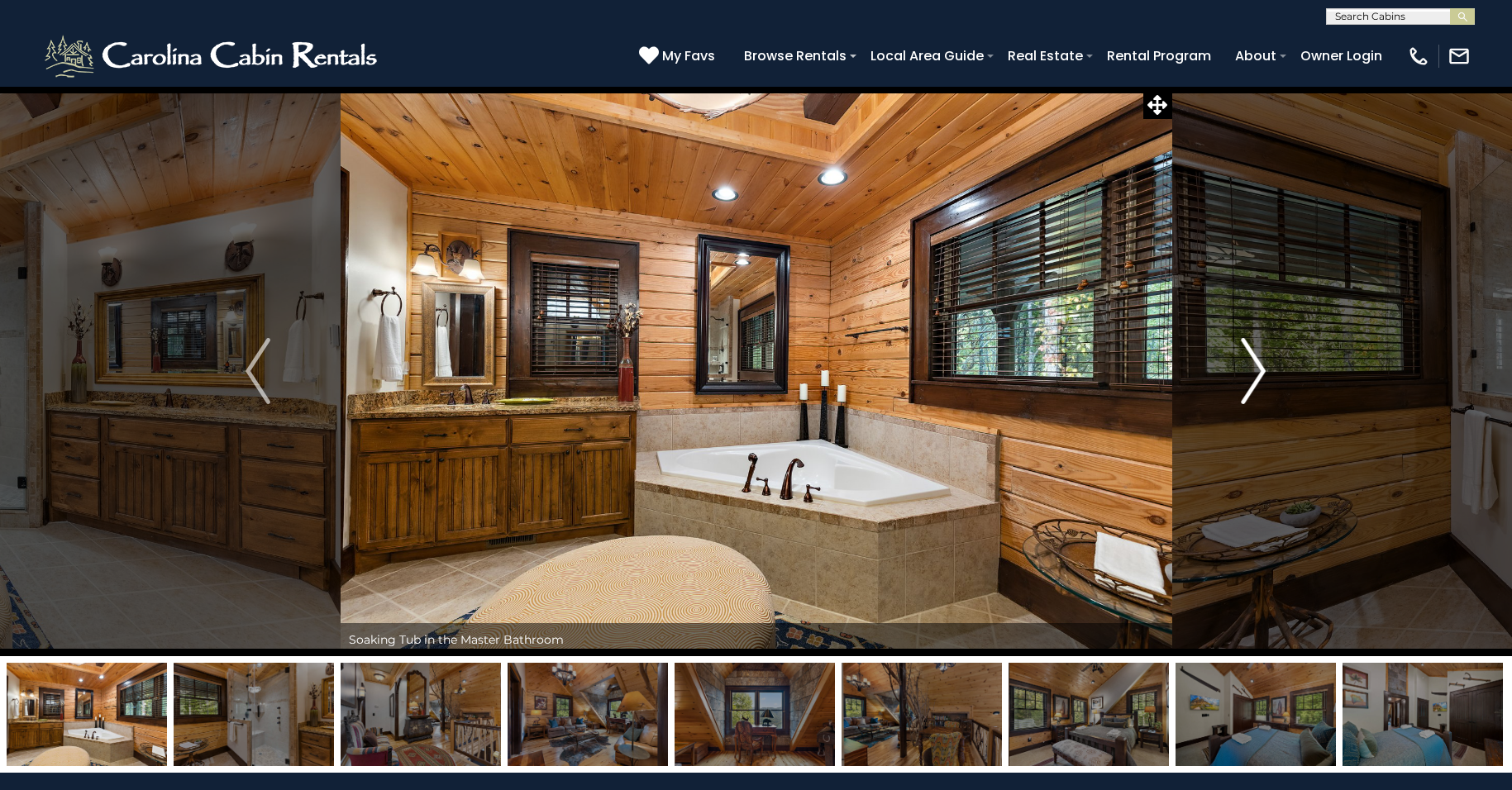
click at [1258, 369] on img "Next" at bounding box center [1253, 371] width 25 height 66
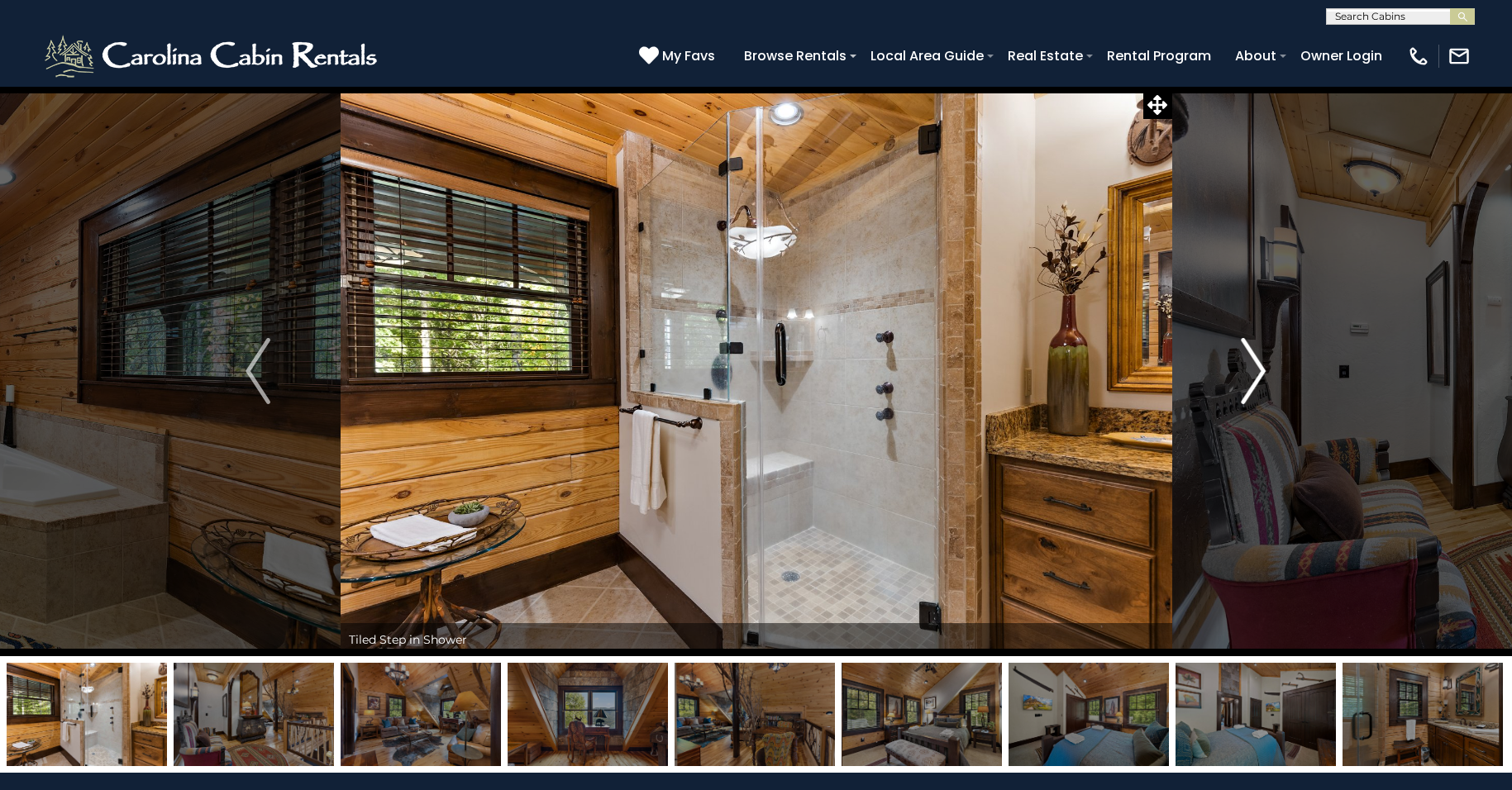
click at [1258, 369] on img "Next" at bounding box center [1253, 371] width 25 height 66
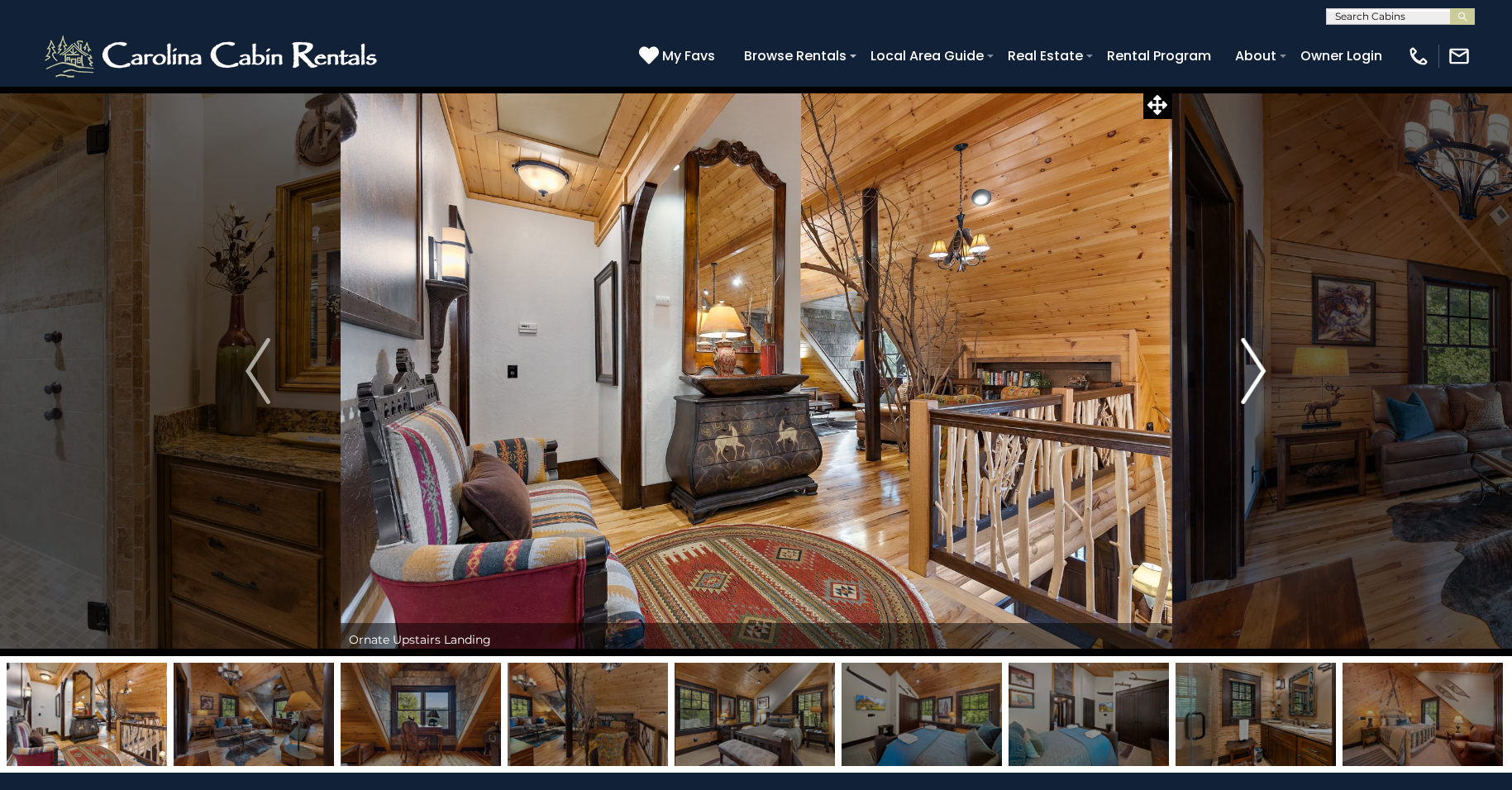
click at [1258, 369] on img "Next" at bounding box center [1253, 371] width 25 height 66
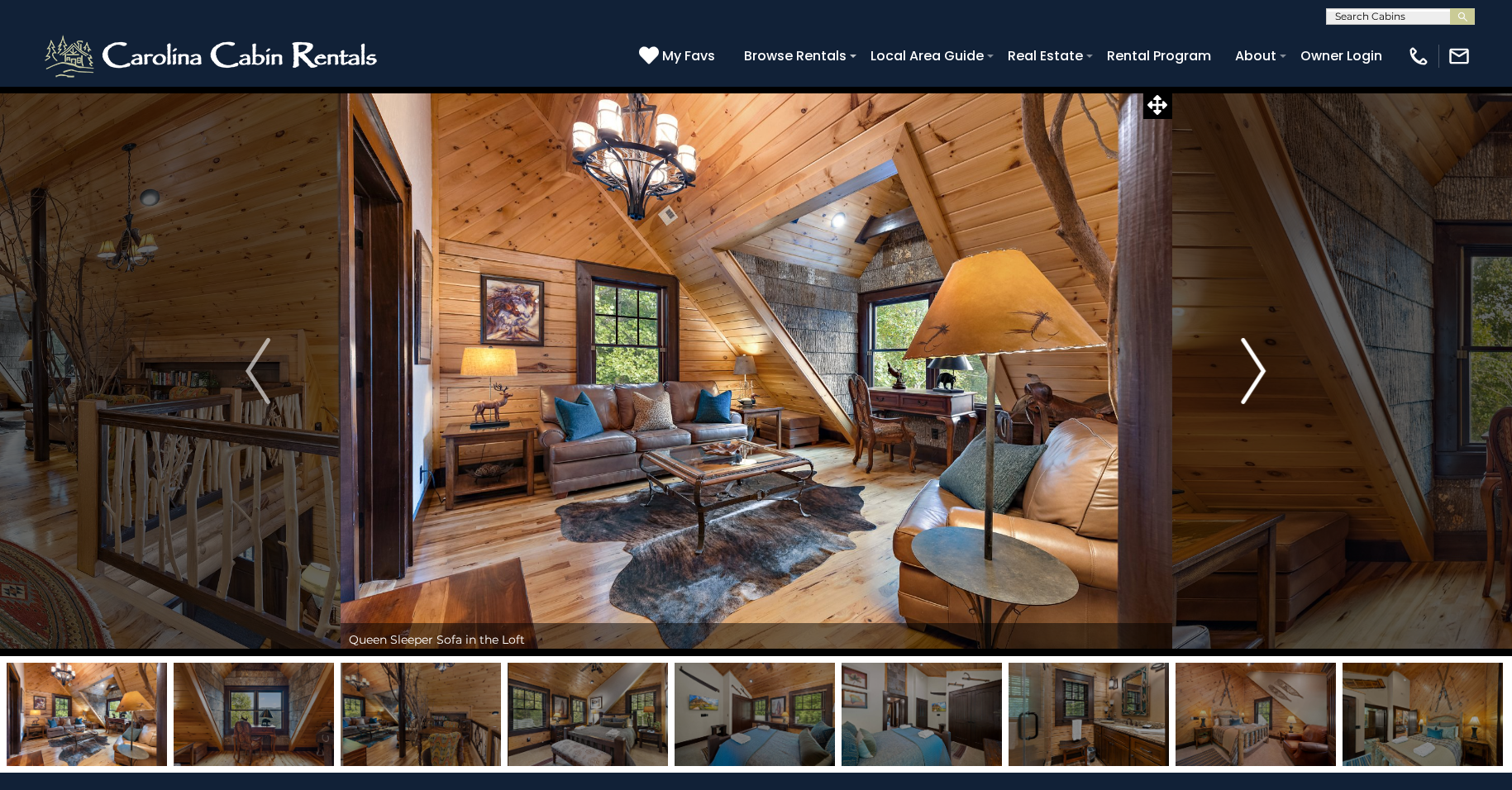
click at [1258, 369] on img "Next" at bounding box center [1253, 371] width 25 height 66
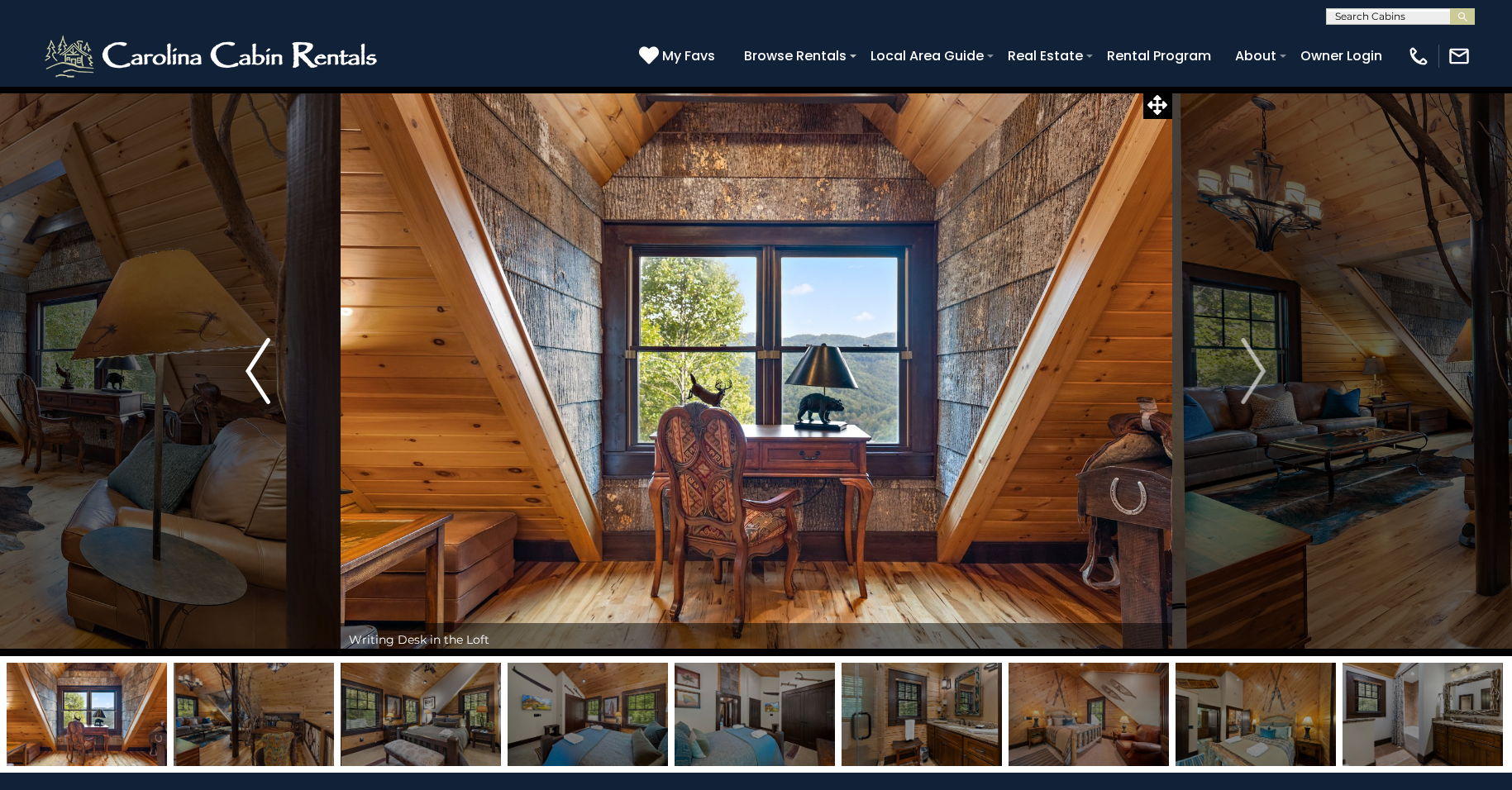
click at [250, 375] on img "Previous" at bounding box center [258, 371] width 25 height 66
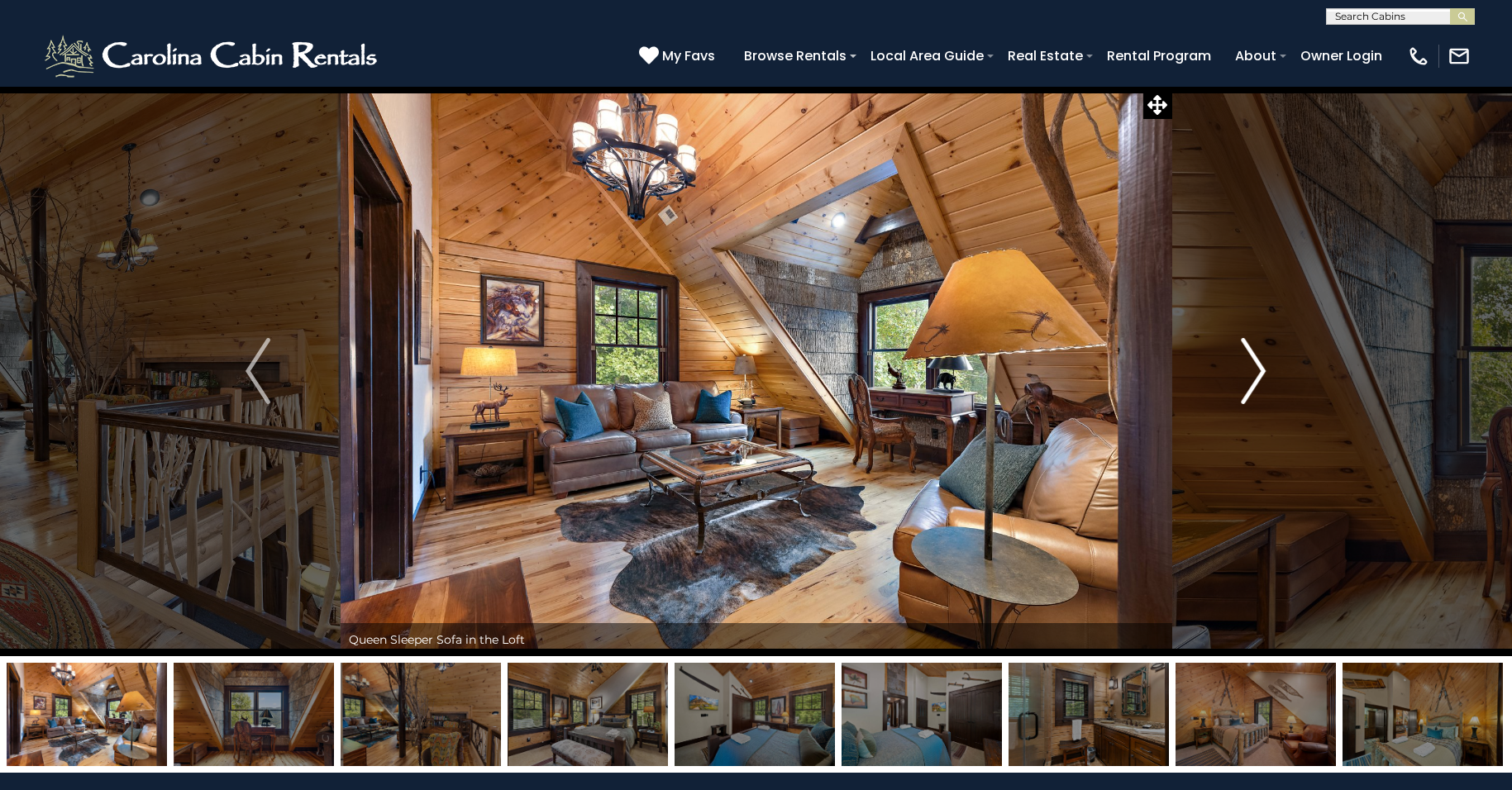
click at [1257, 364] on img "Next" at bounding box center [1253, 371] width 25 height 66
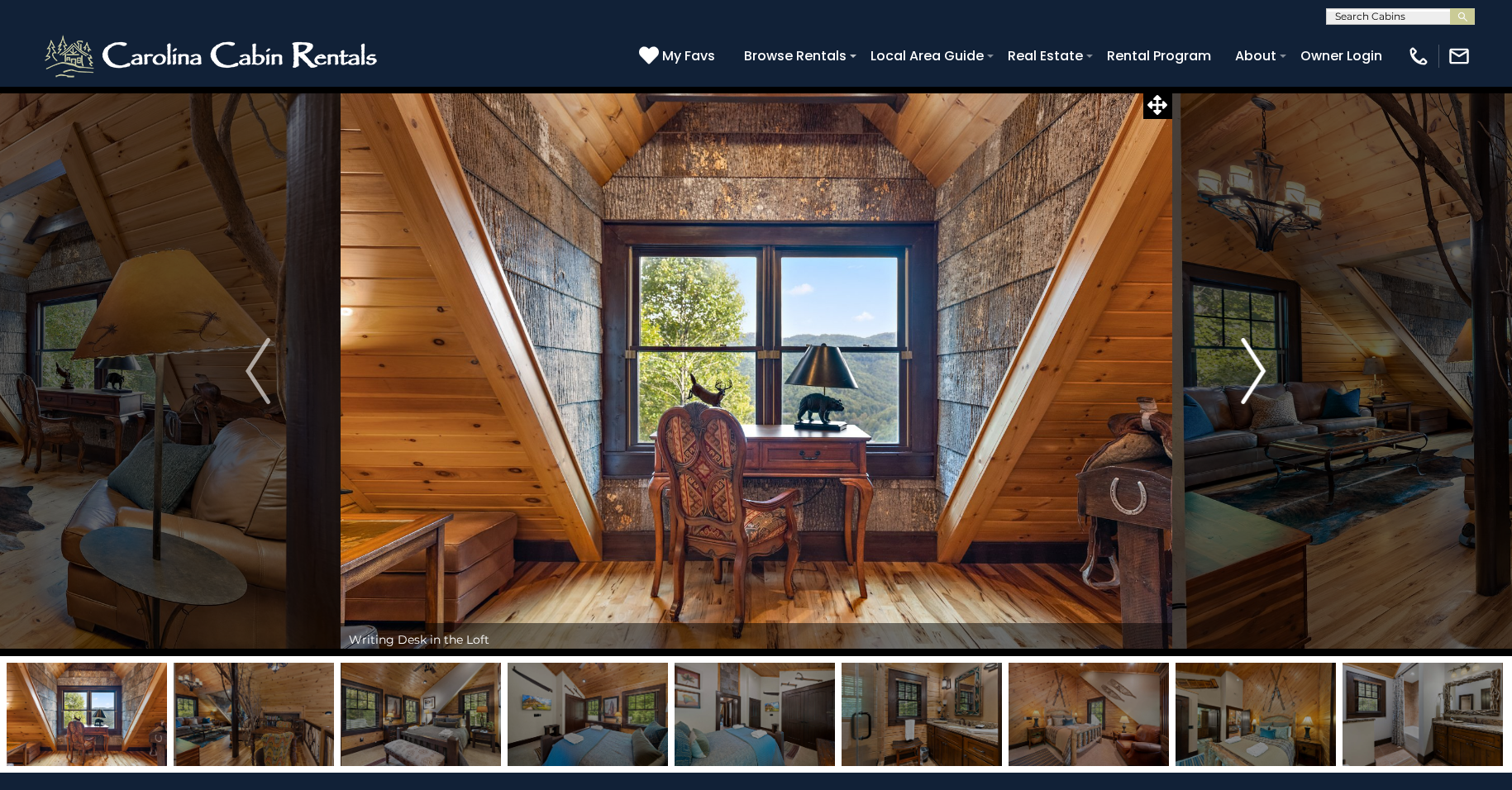
click at [1257, 364] on img "Next" at bounding box center [1253, 371] width 25 height 66
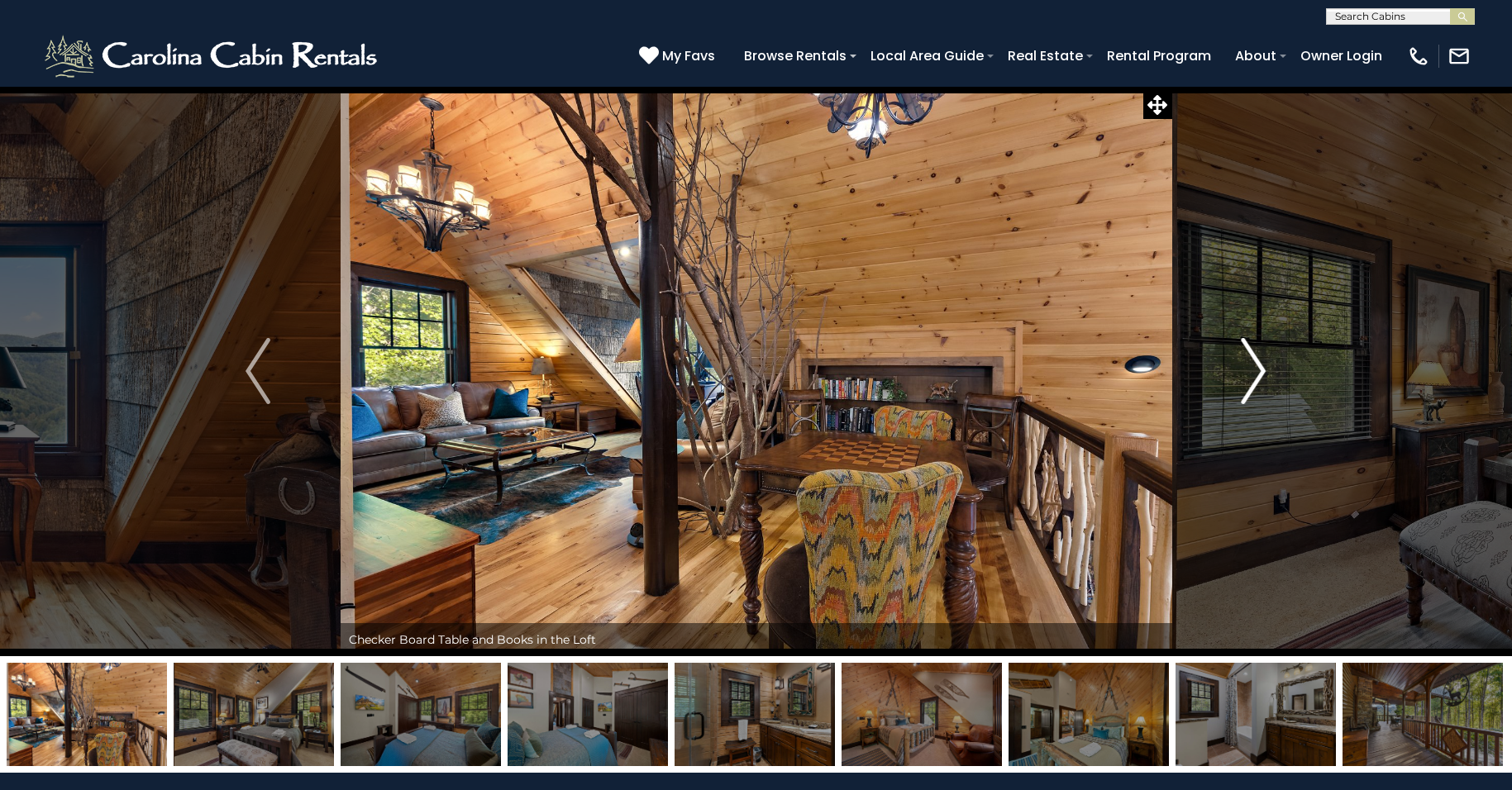
click at [1257, 364] on img "Next" at bounding box center [1253, 371] width 25 height 66
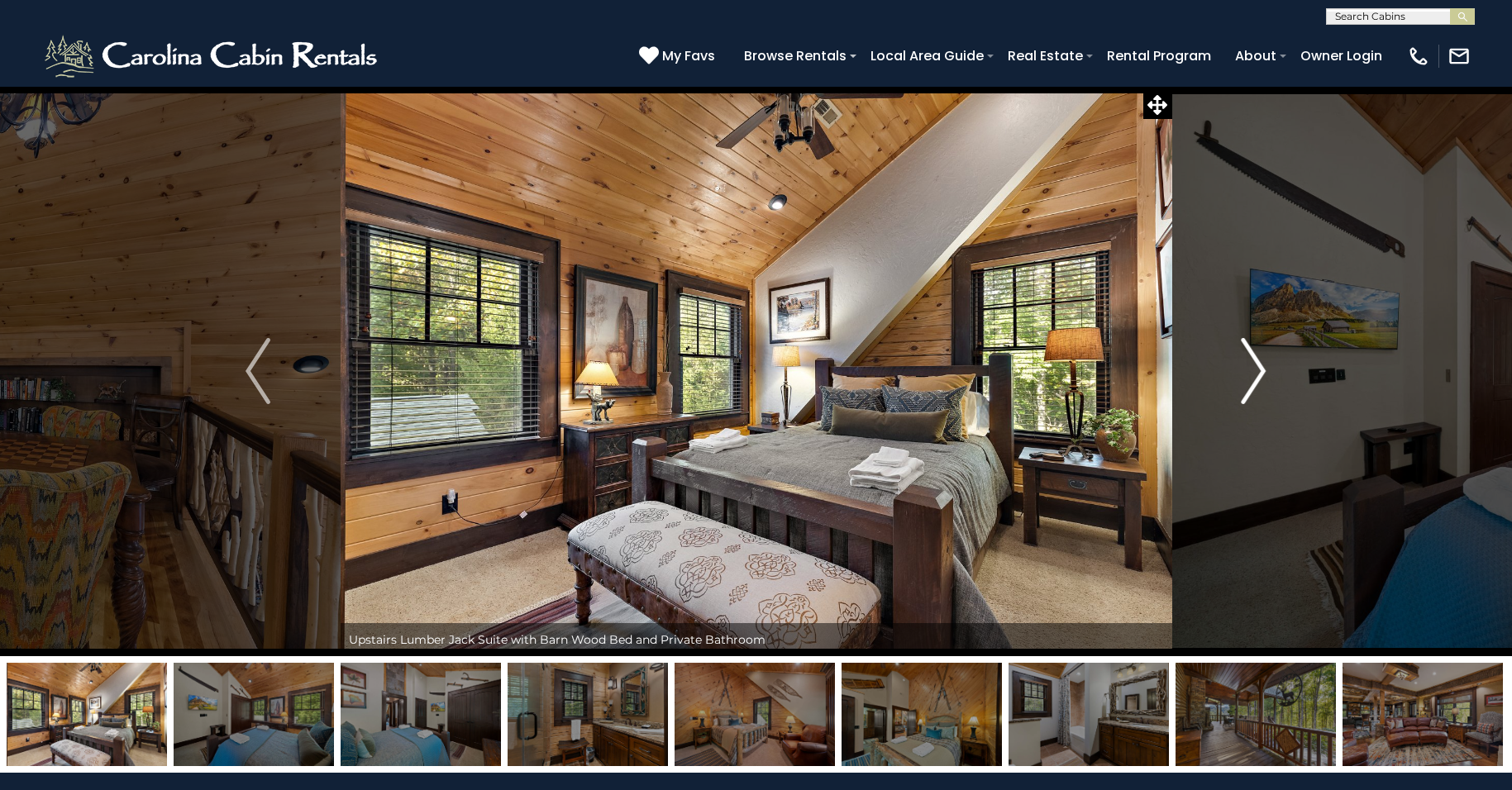
click at [1257, 364] on img "Next" at bounding box center [1253, 371] width 25 height 66
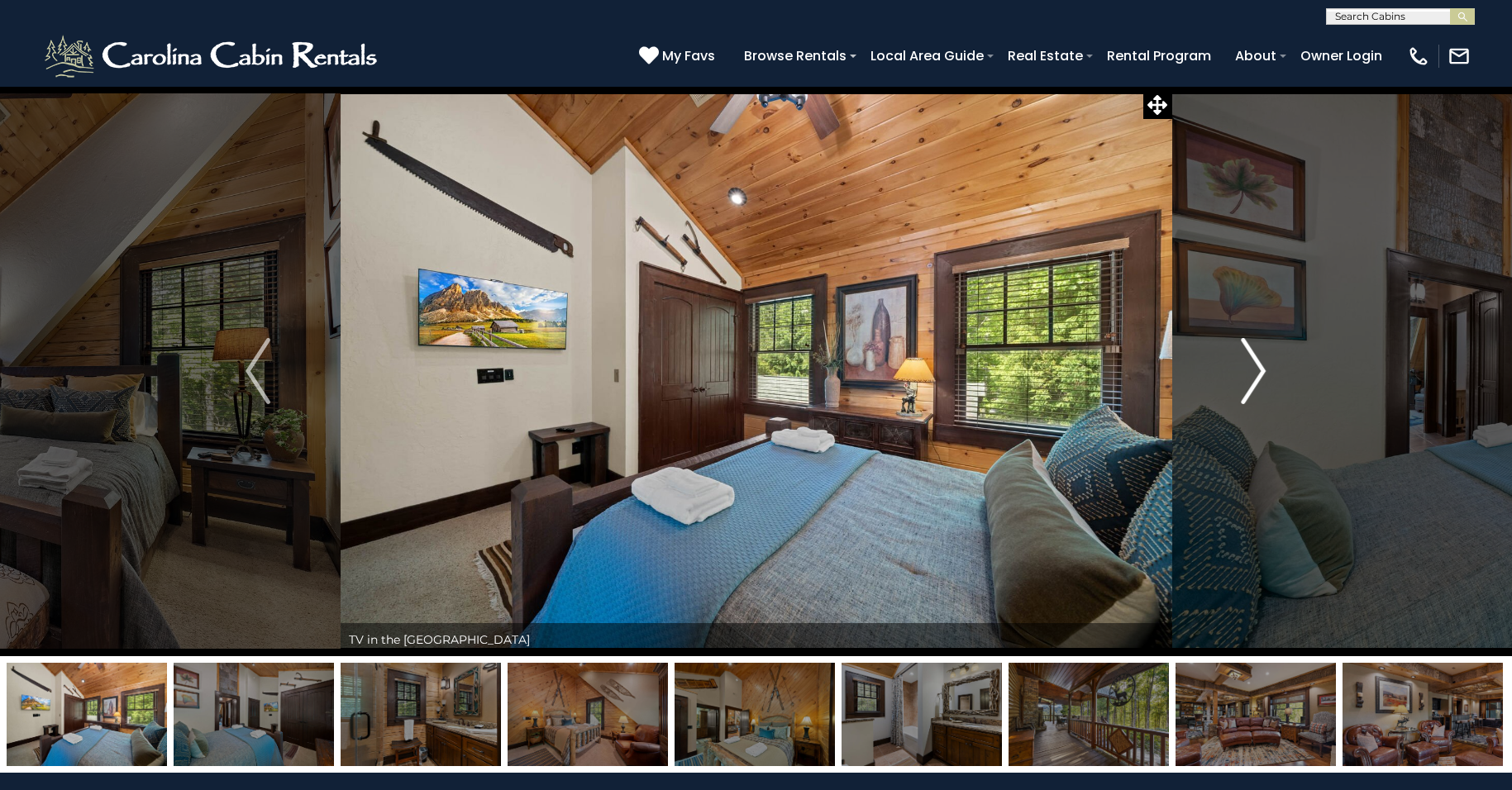
click at [1257, 364] on img "Next" at bounding box center [1253, 371] width 25 height 66
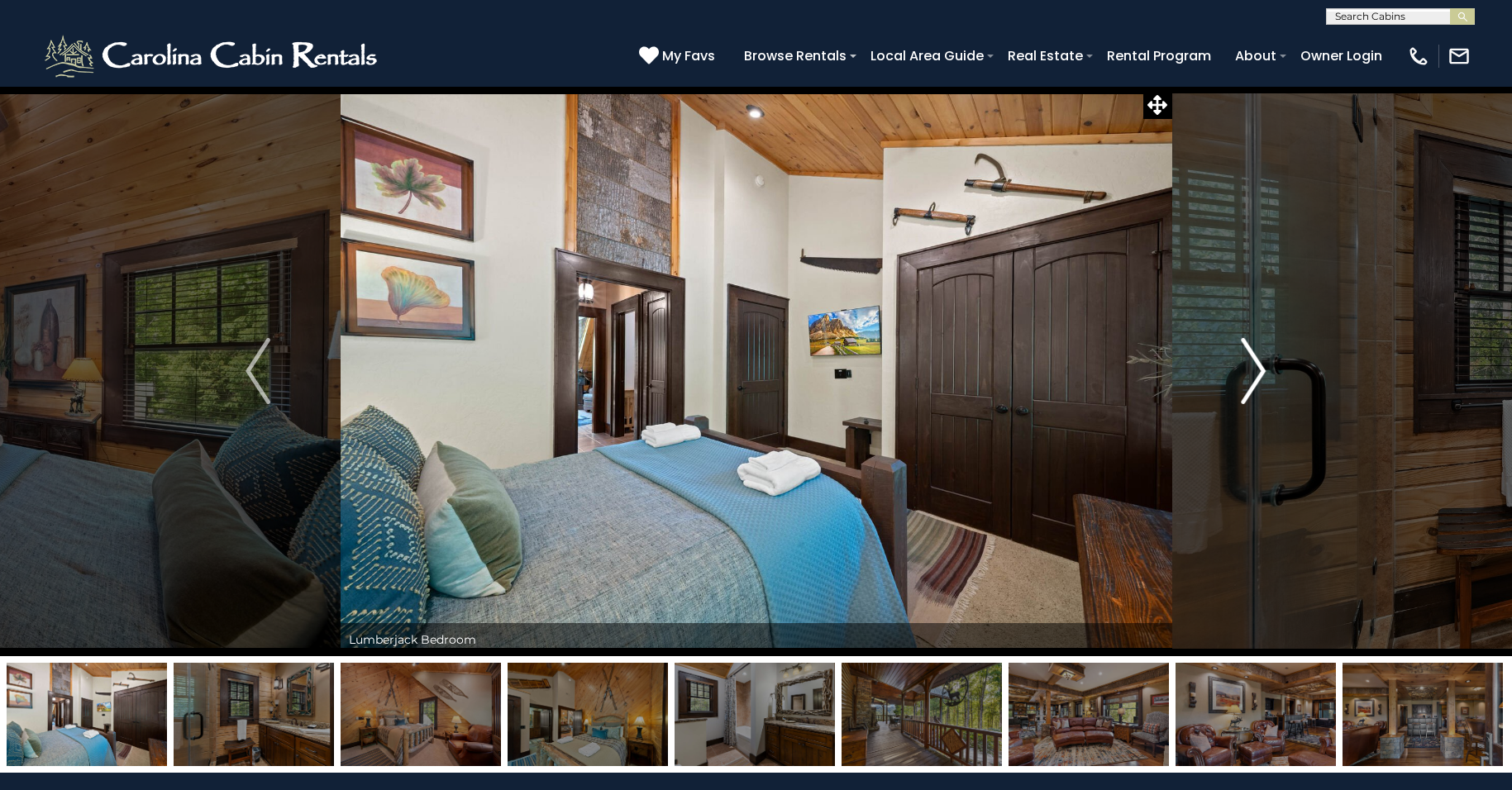
click at [1257, 364] on img "Next" at bounding box center [1253, 371] width 25 height 66
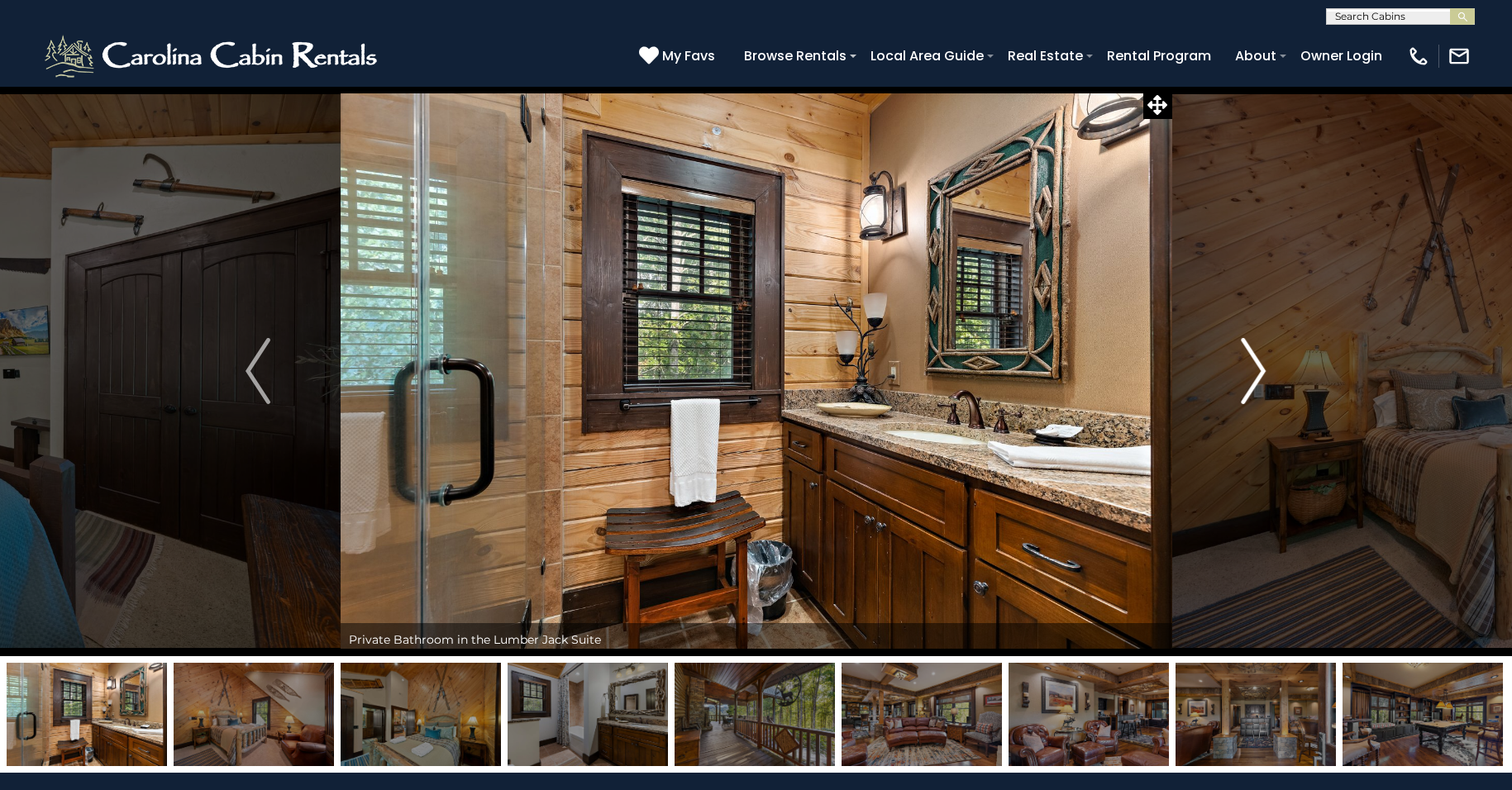
click at [1257, 364] on img "Next" at bounding box center [1253, 371] width 25 height 66
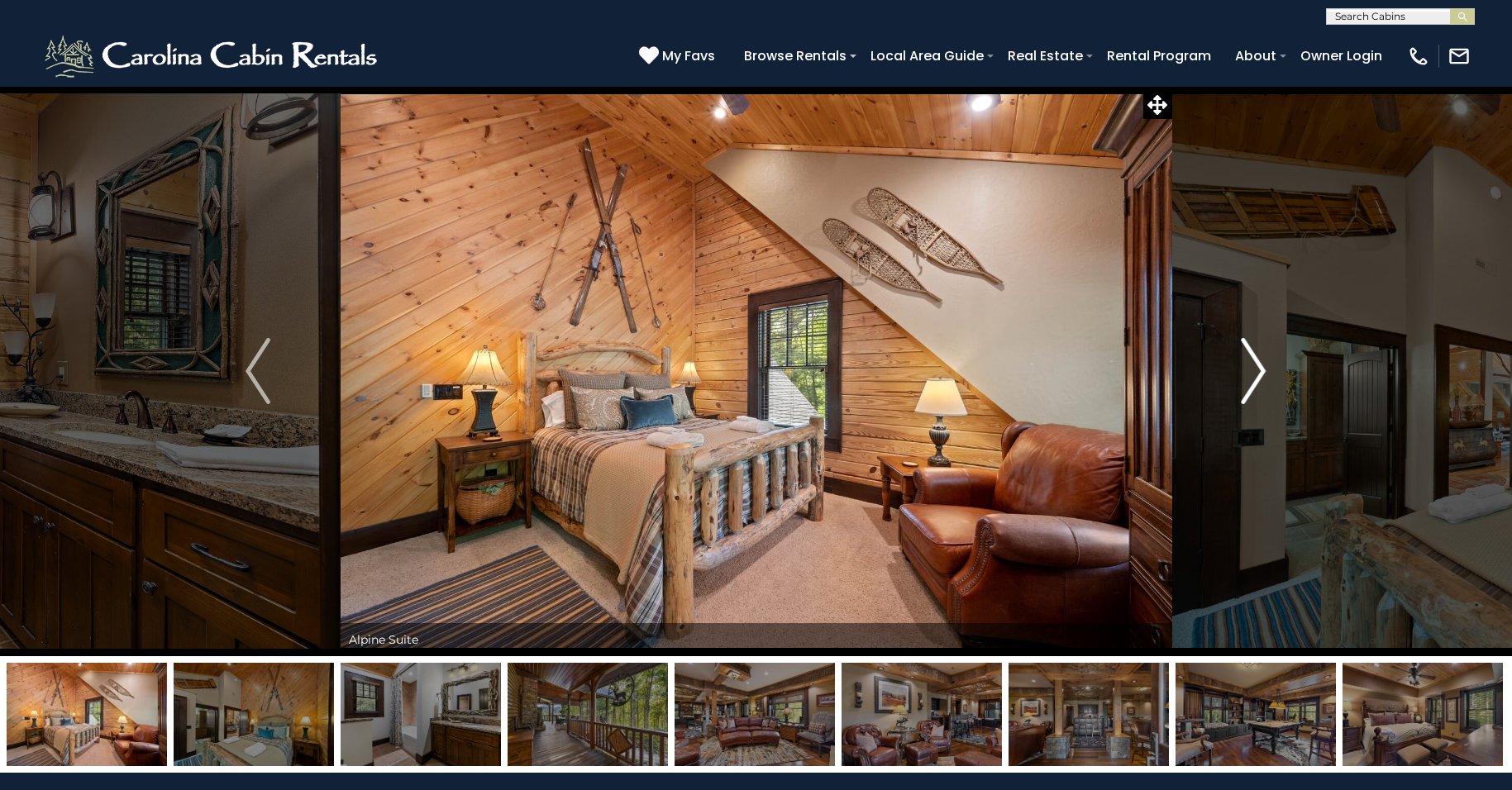
click at [1257, 364] on img "Next" at bounding box center [1253, 371] width 25 height 66
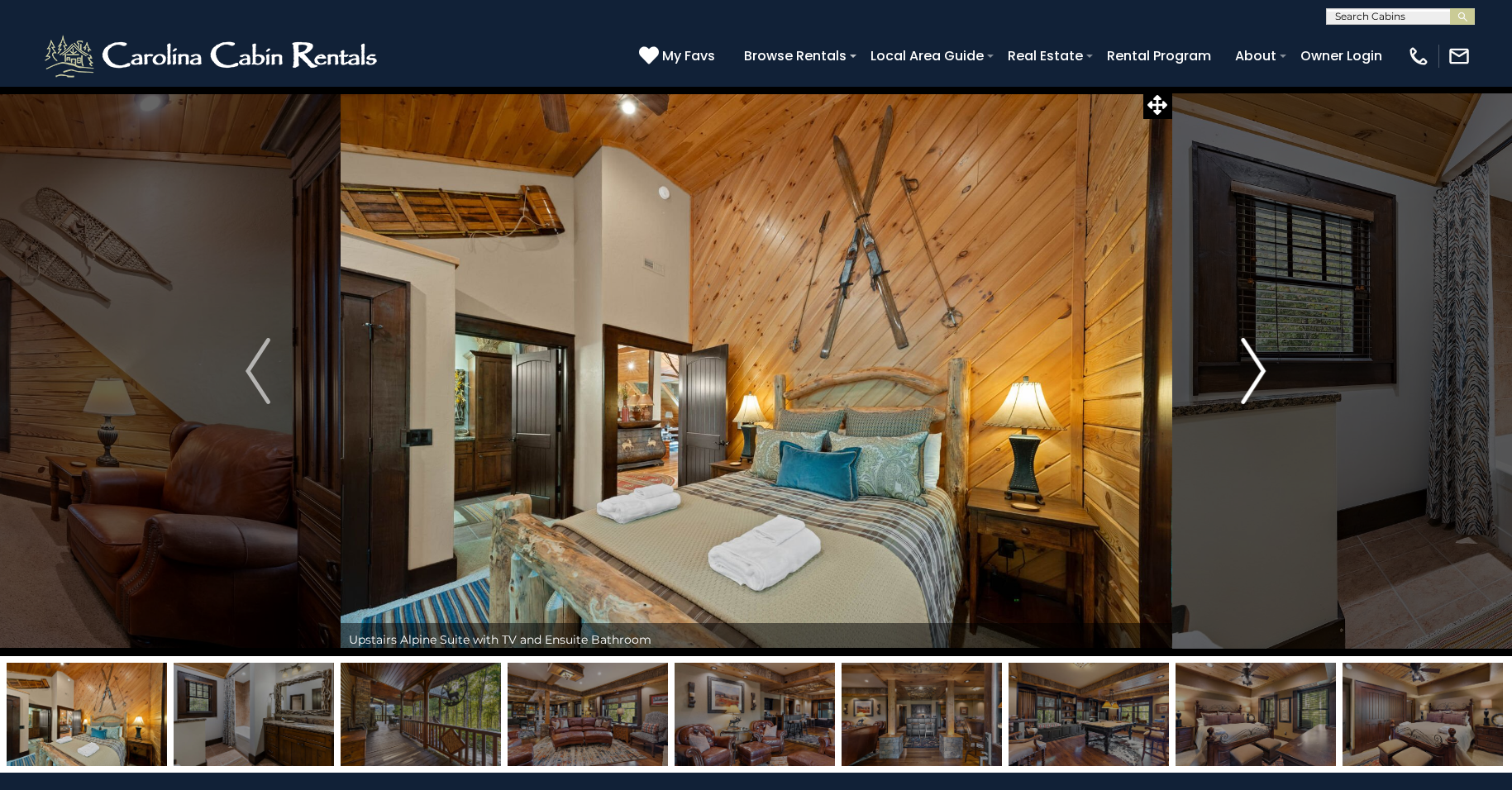
click at [1257, 364] on img "Next" at bounding box center [1253, 371] width 25 height 66
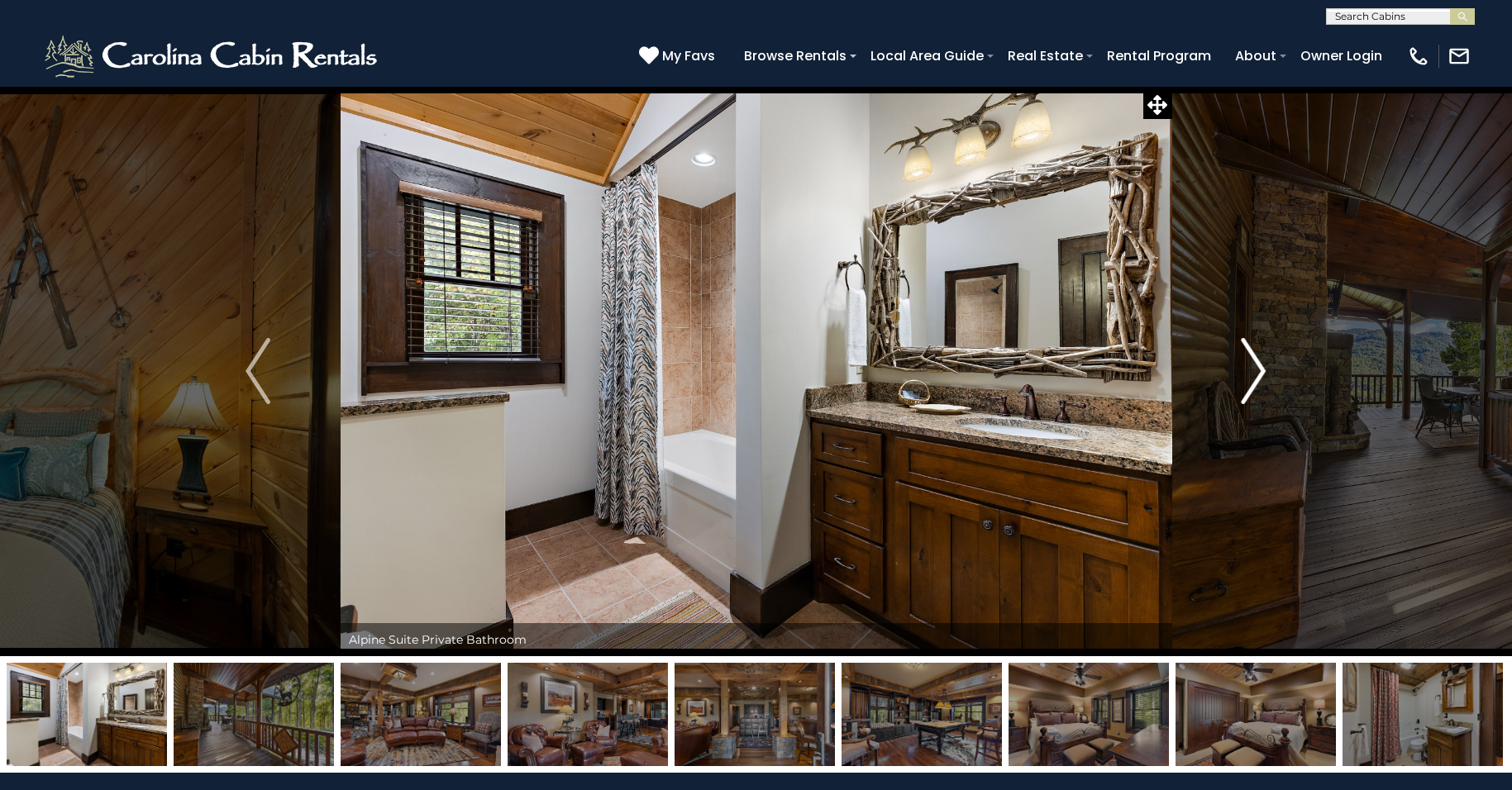
click at [1257, 364] on img "Next" at bounding box center [1253, 371] width 25 height 66
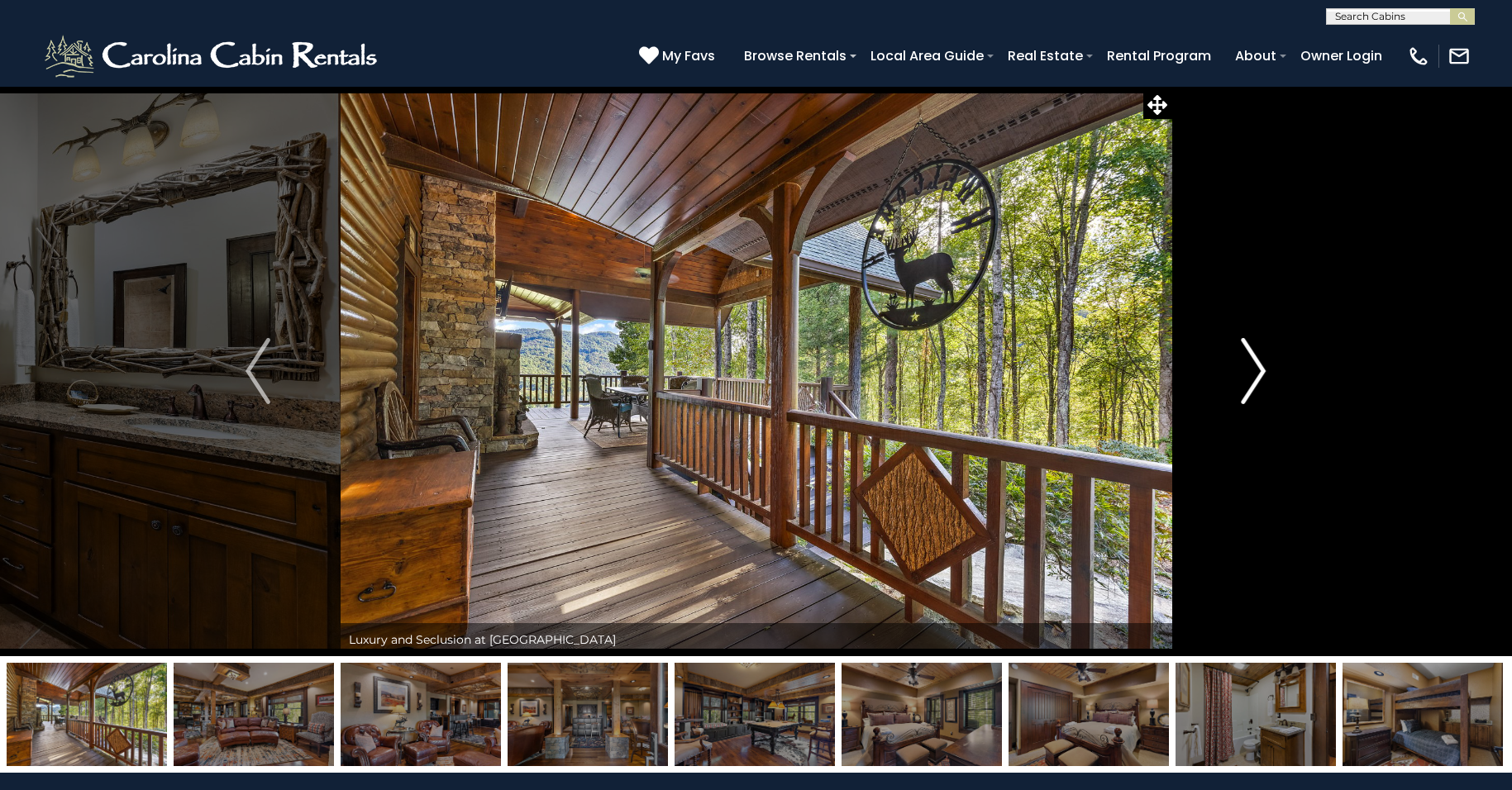
click at [1257, 364] on img "Next" at bounding box center [1253, 371] width 25 height 66
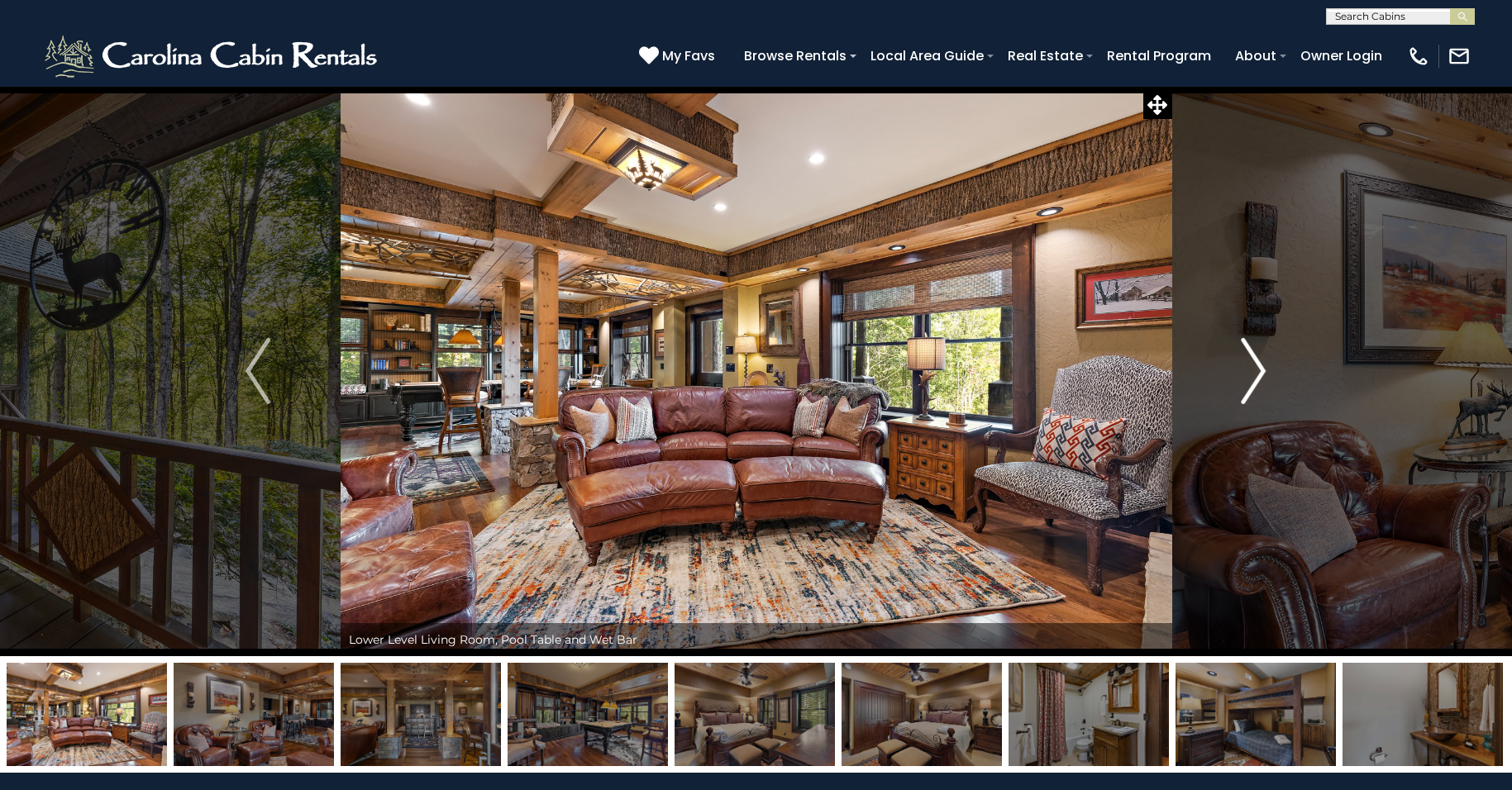
click at [1257, 364] on img "Next" at bounding box center [1253, 371] width 25 height 66
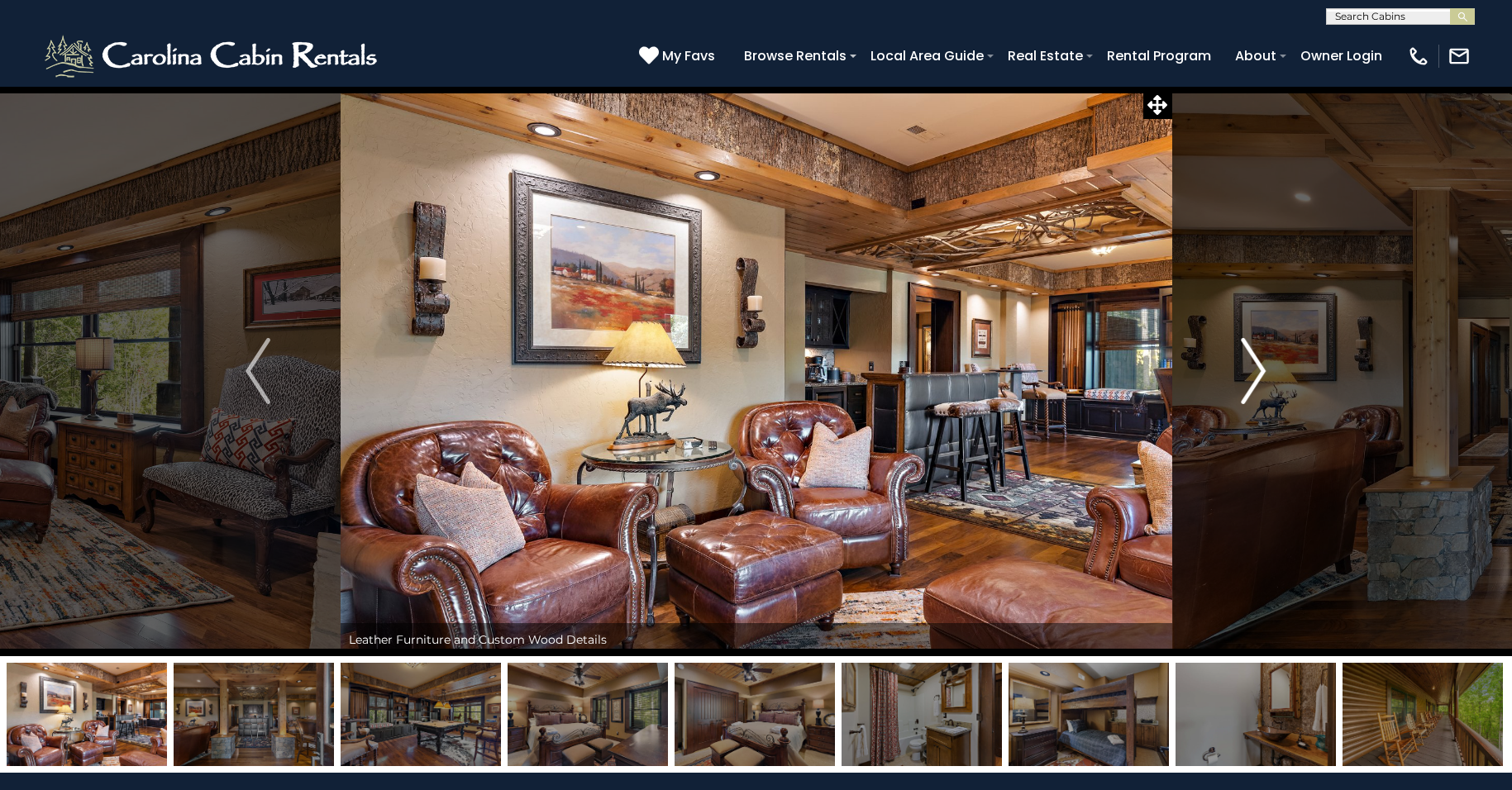
click at [1257, 364] on img "Next" at bounding box center [1253, 371] width 25 height 66
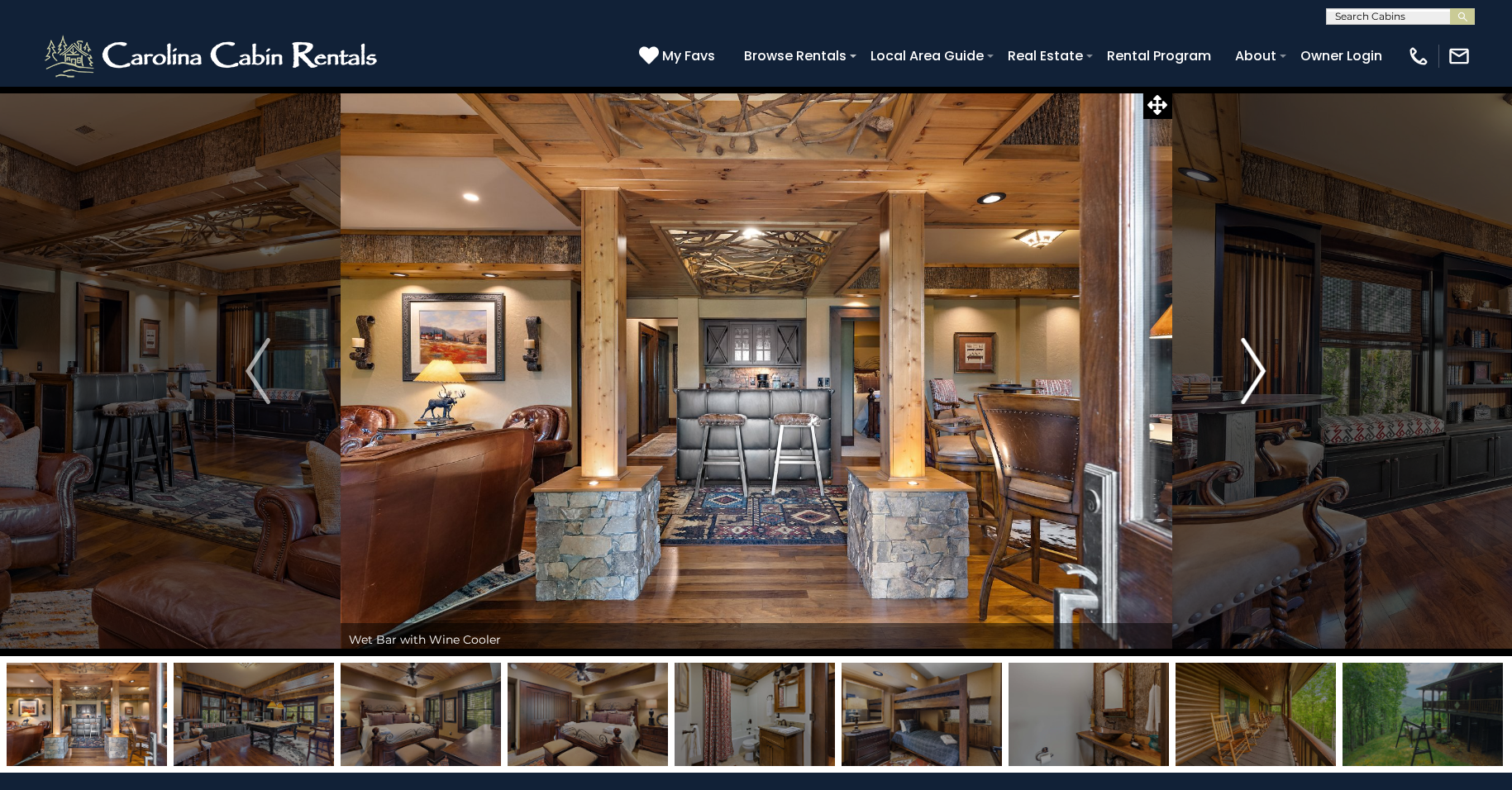
click at [1257, 364] on img "Next" at bounding box center [1253, 371] width 25 height 66
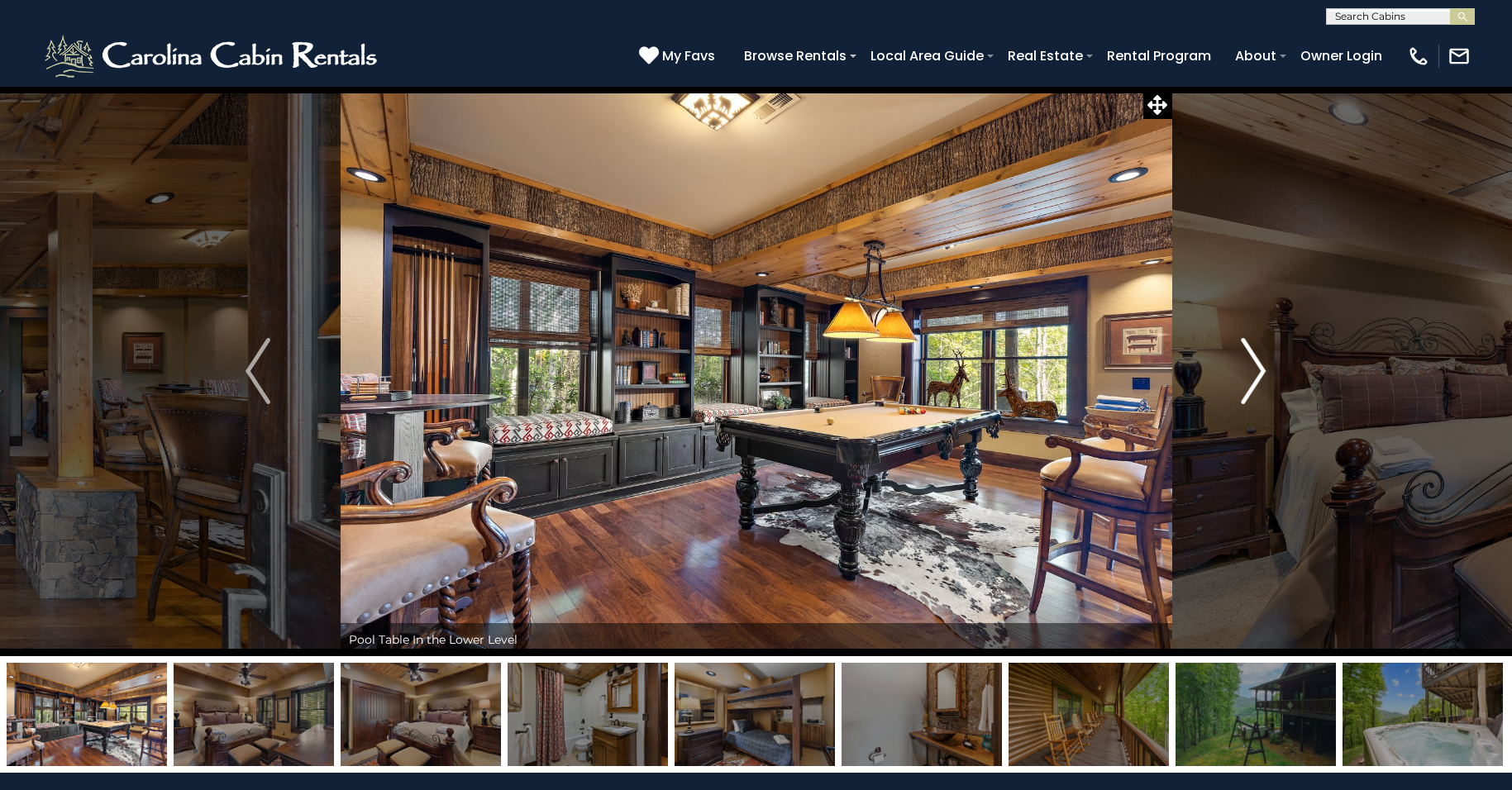
click at [1257, 364] on img "Next" at bounding box center [1253, 371] width 25 height 66
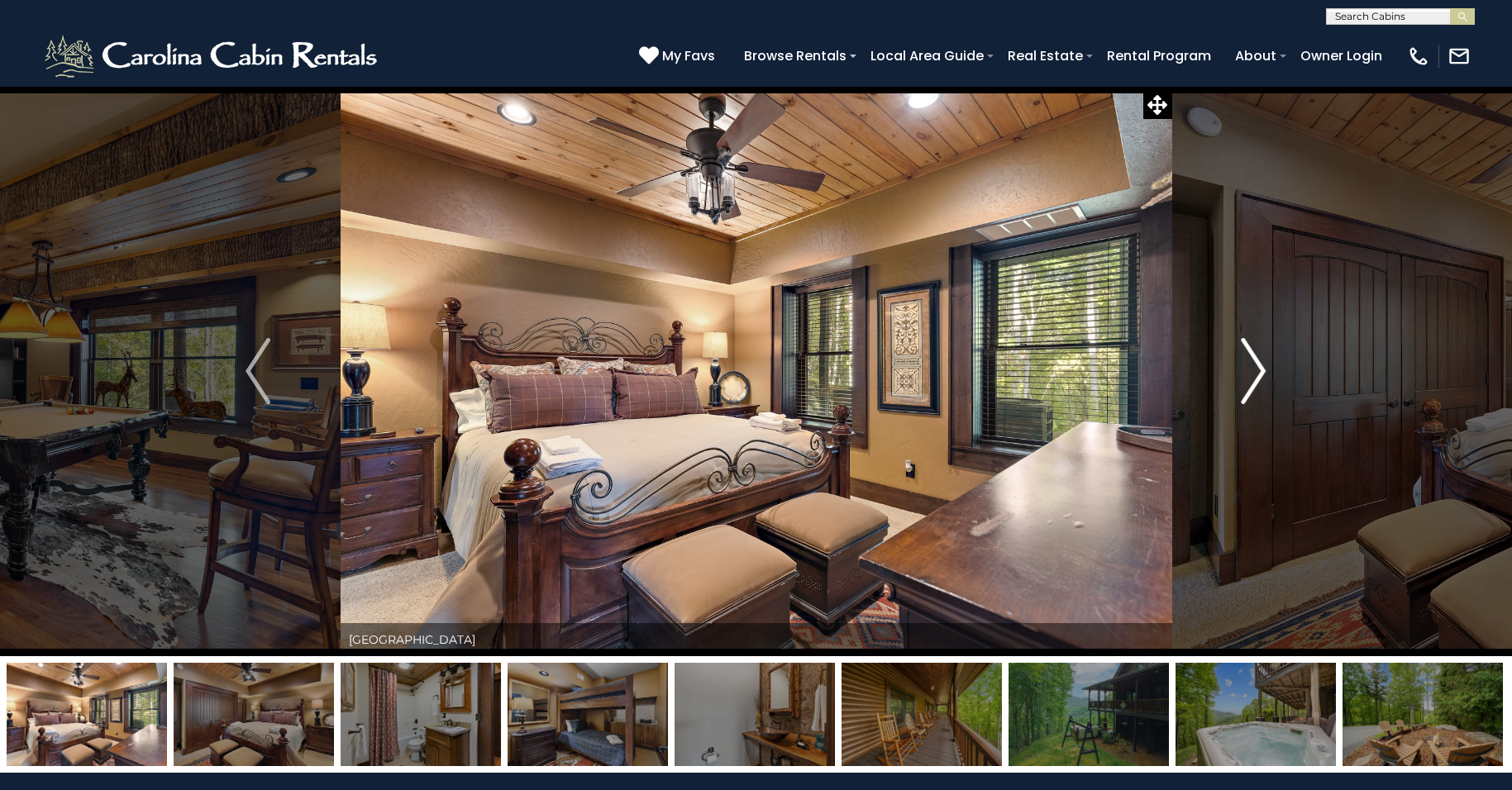
click at [1257, 364] on img "Next" at bounding box center [1253, 371] width 25 height 66
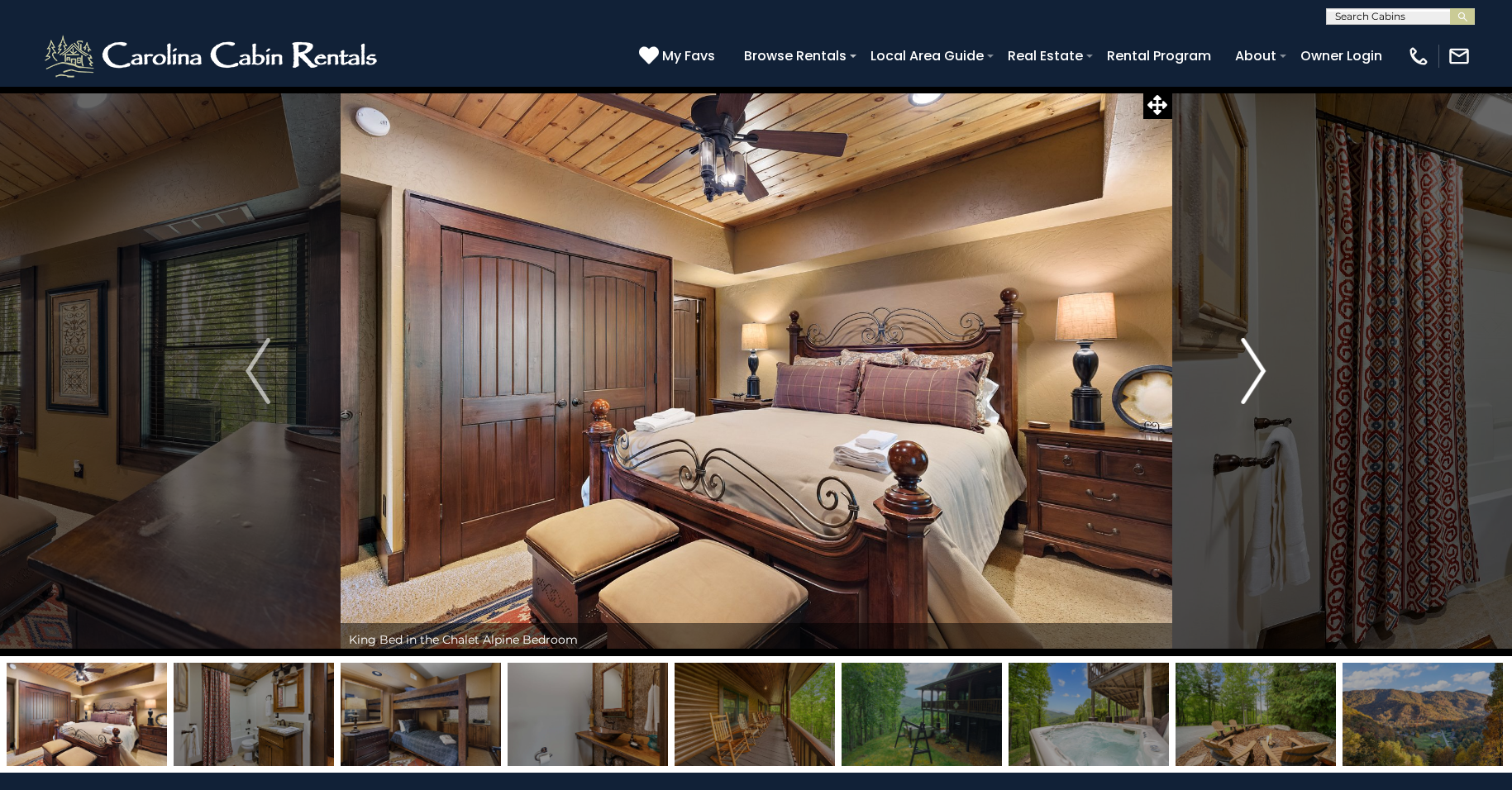
click at [1257, 364] on img "Next" at bounding box center [1253, 371] width 25 height 66
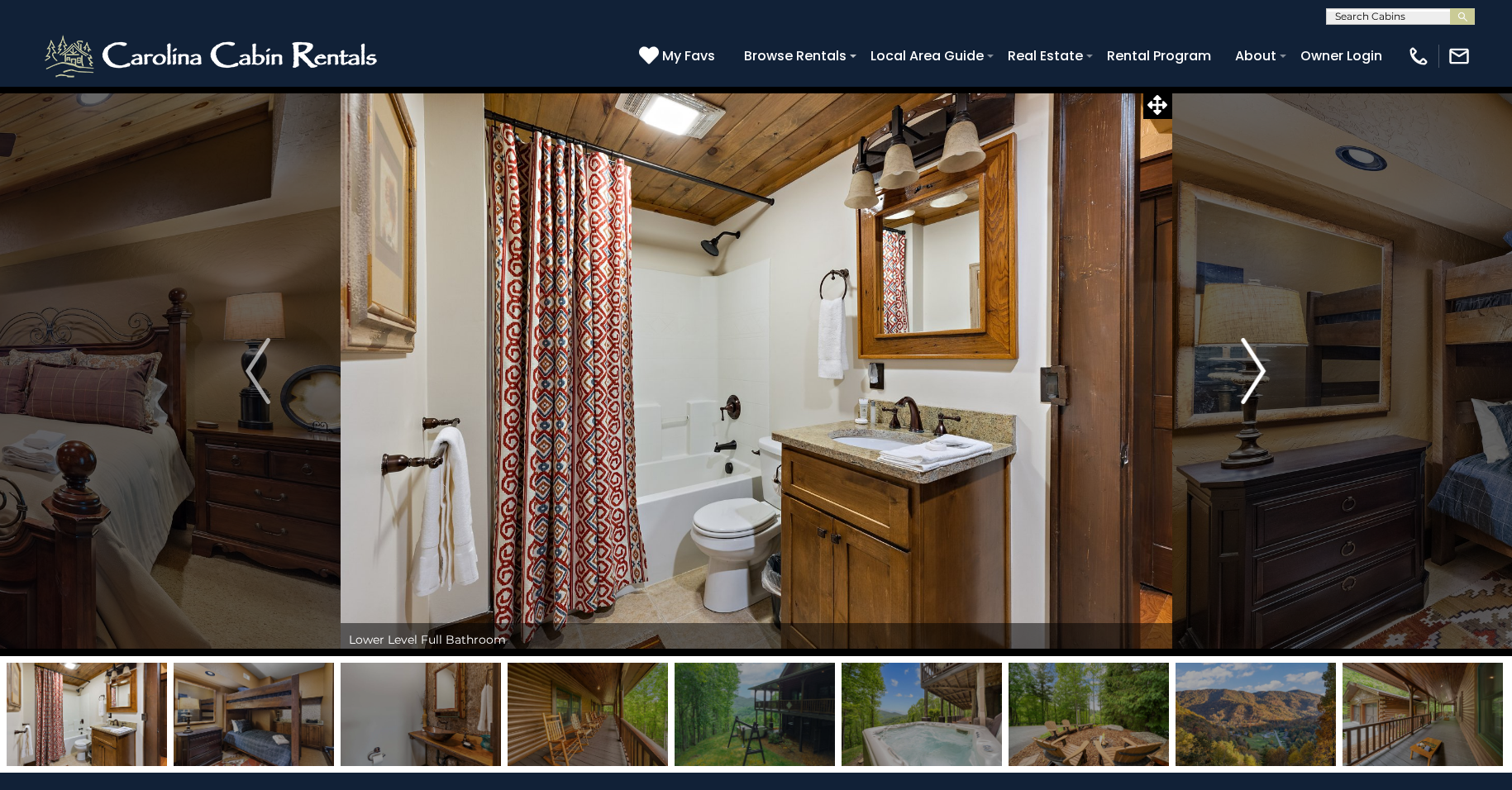
click at [1257, 364] on img "Next" at bounding box center [1253, 371] width 25 height 66
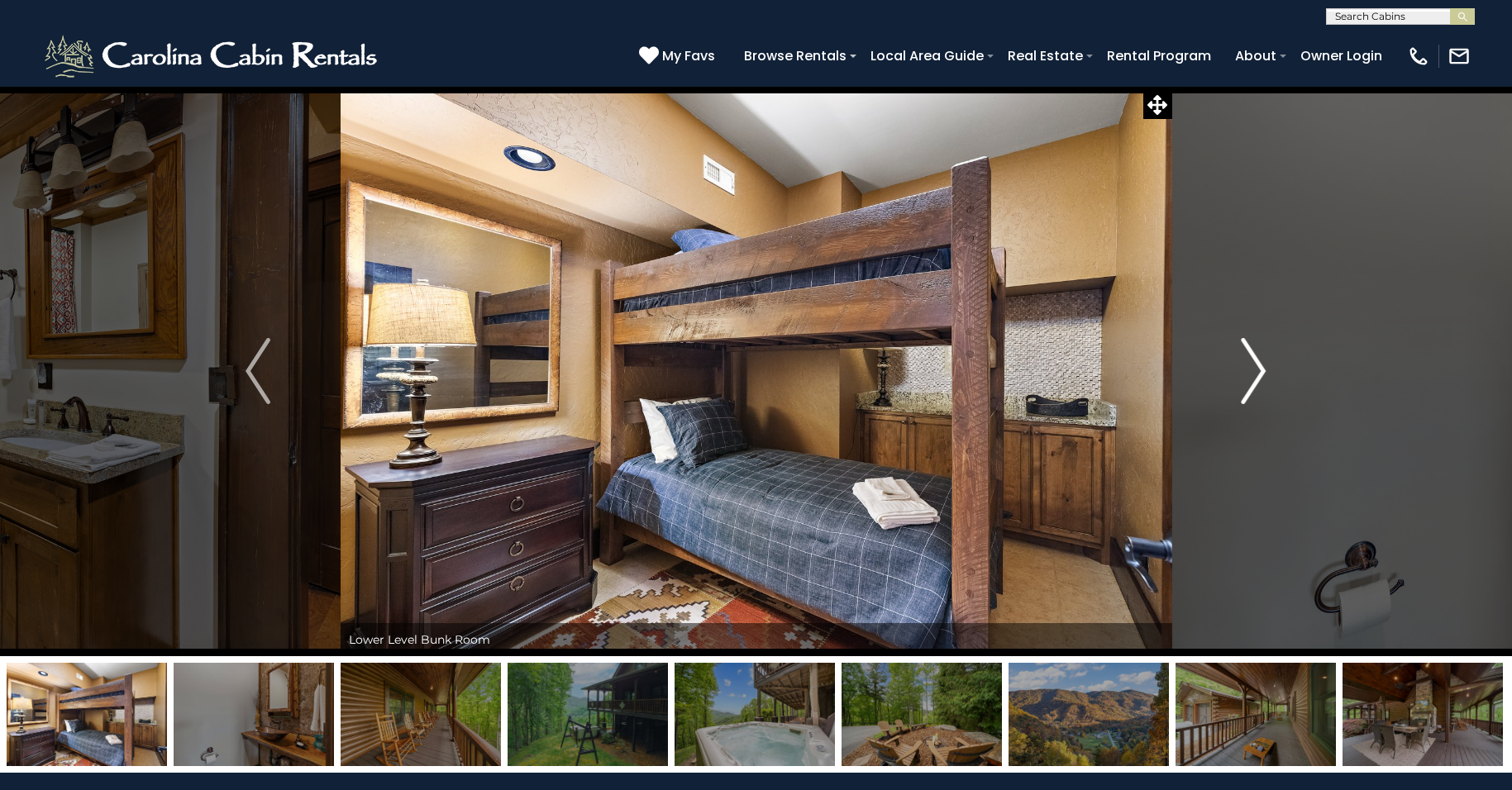
click at [1257, 364] on img "Next" at bounding box center [1253, 371] width 25 height 66
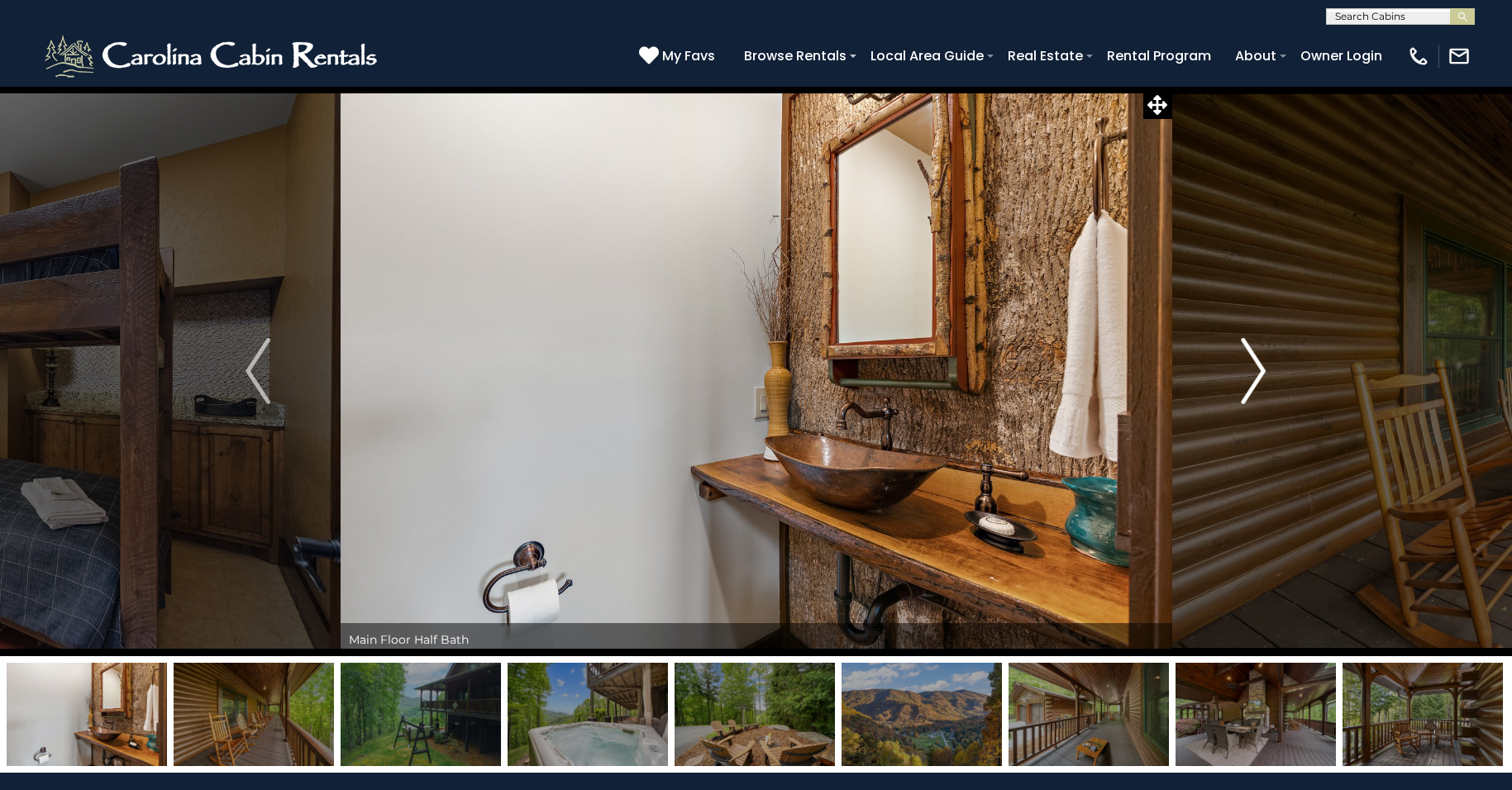
click at [1257, 364] on img "Next" at bounding box center [1253, 371] width 25 height 66
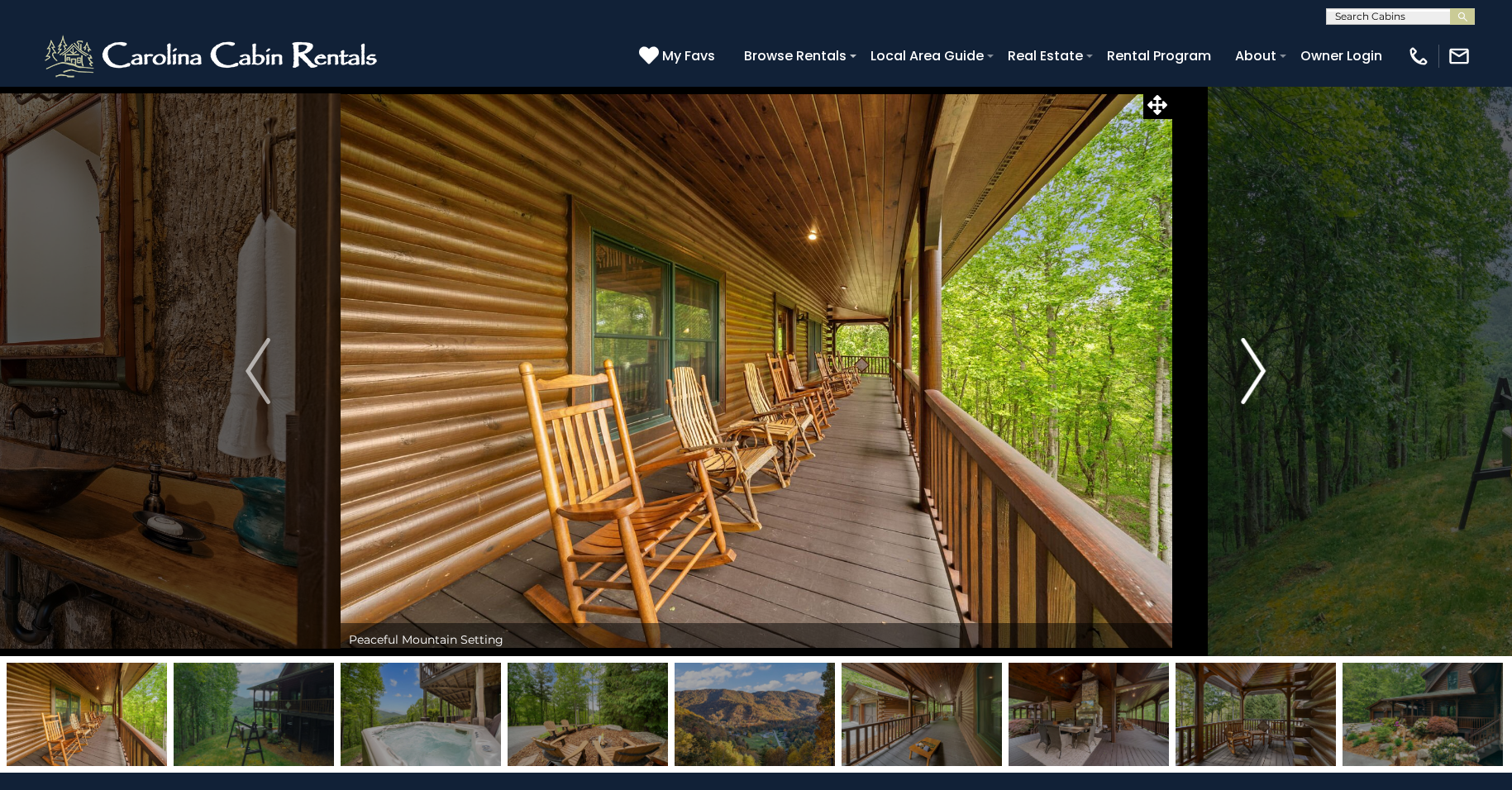
click at [1257, 364] on img "Next" at bounding box center [1253, 371] width 25 height 66
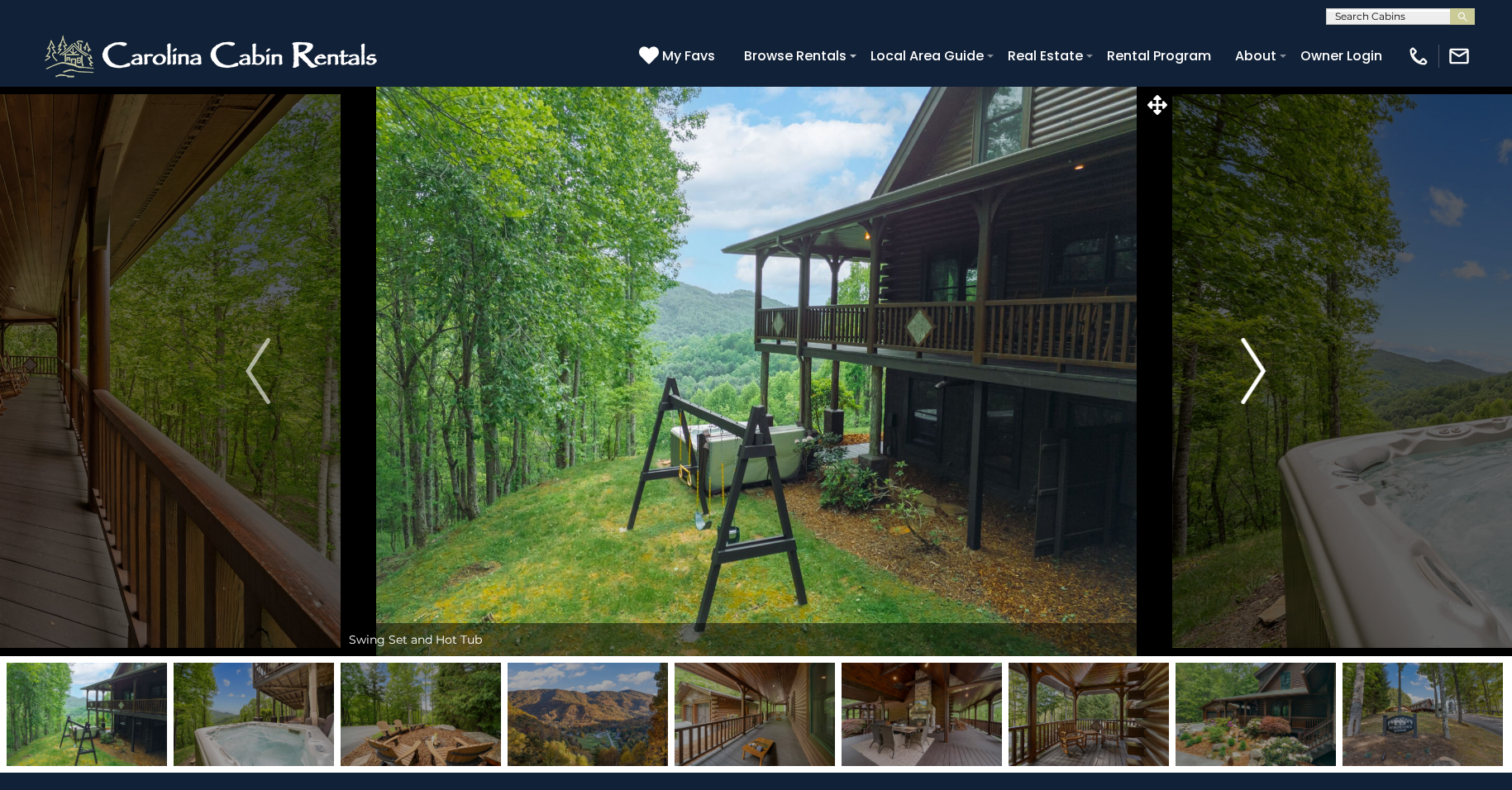
click at [1257, 364] on img "Next" at bounding box center [1253, 371] width 25 height 66
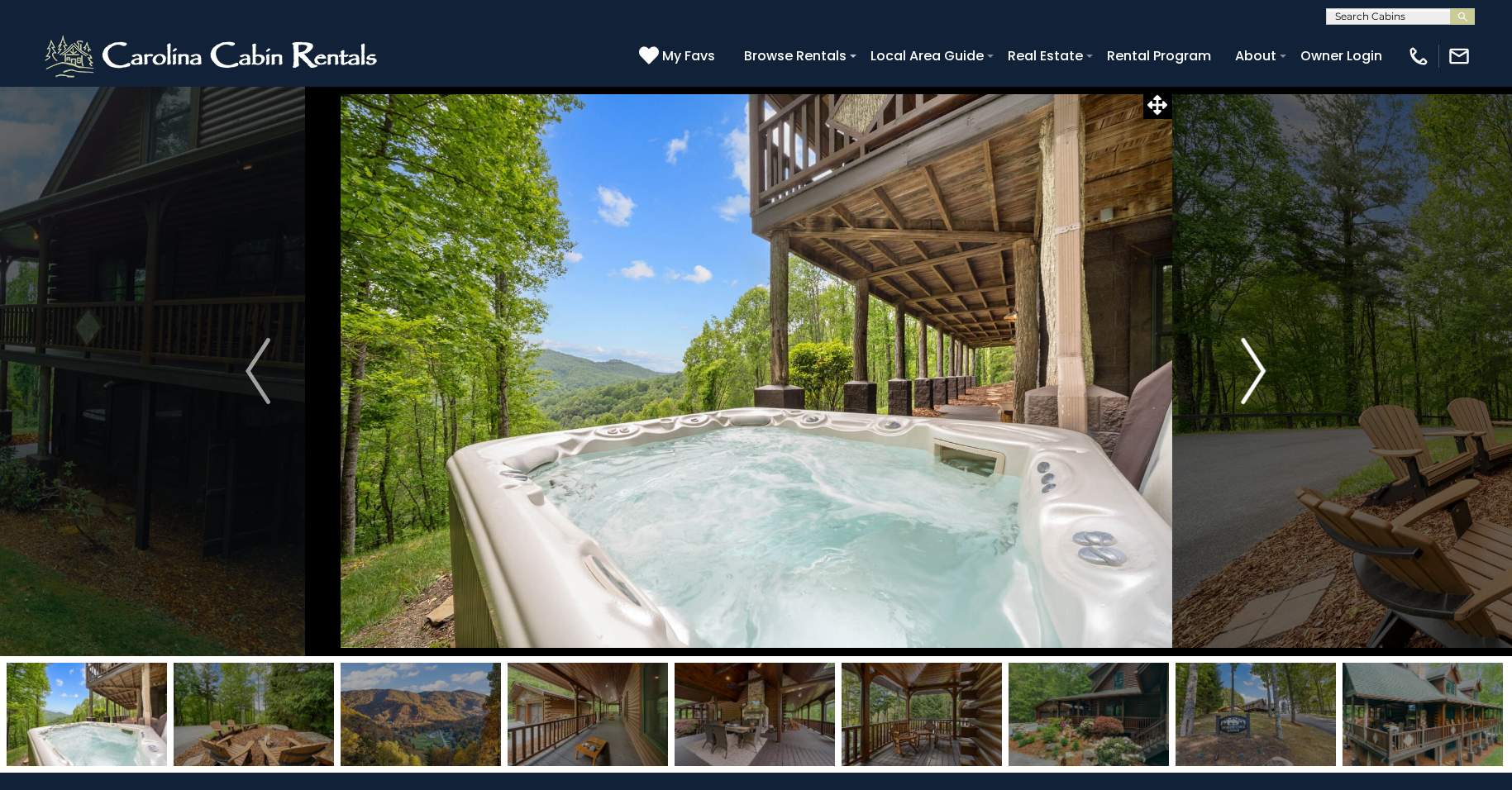
click at [1257, 364] on img "Next" at bounding box center [1253, 371] width 25 height 66
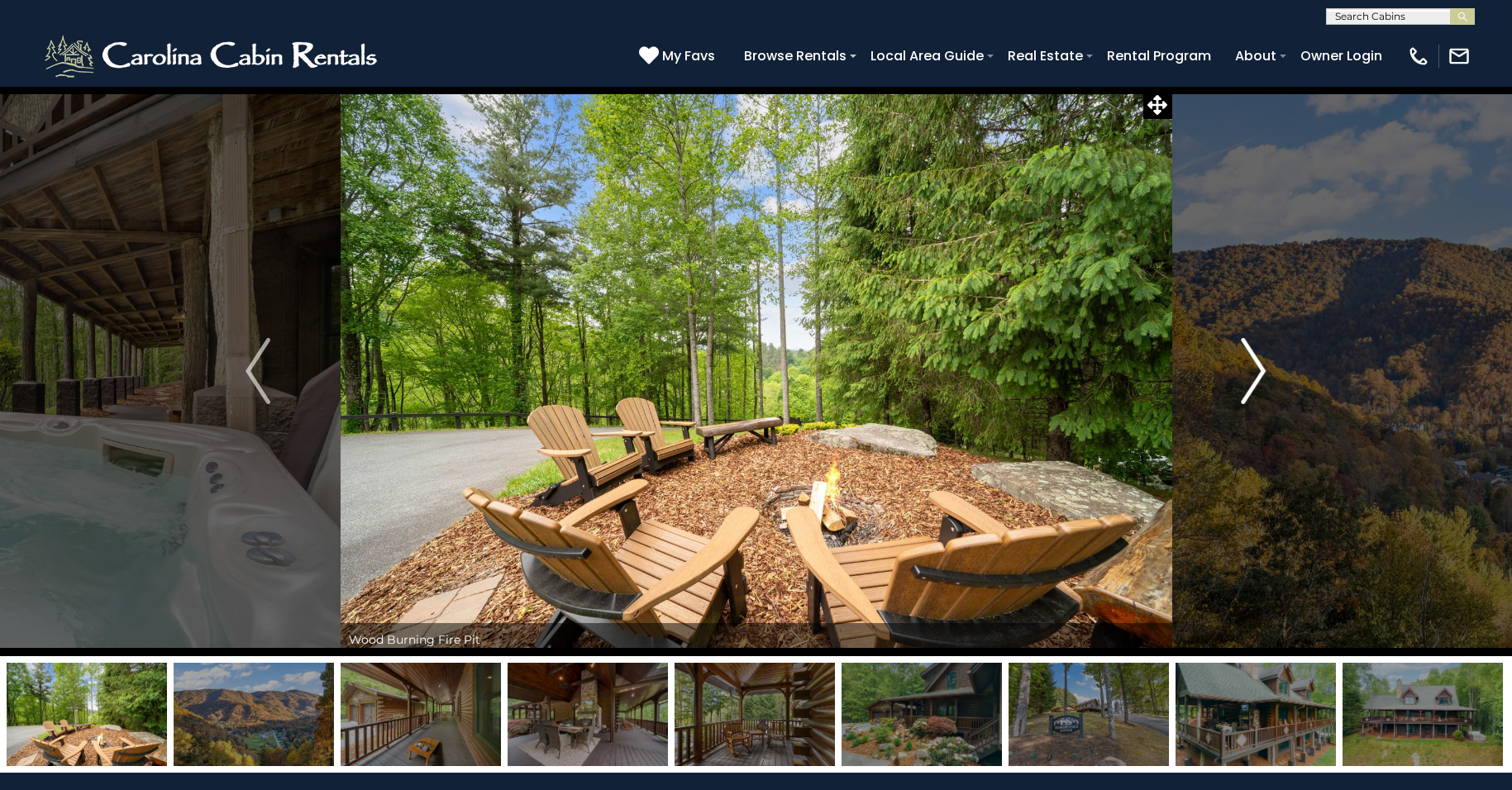
click at [1257, 364] on img "Next" at bounding box center [1253, 371] width 25 height 66
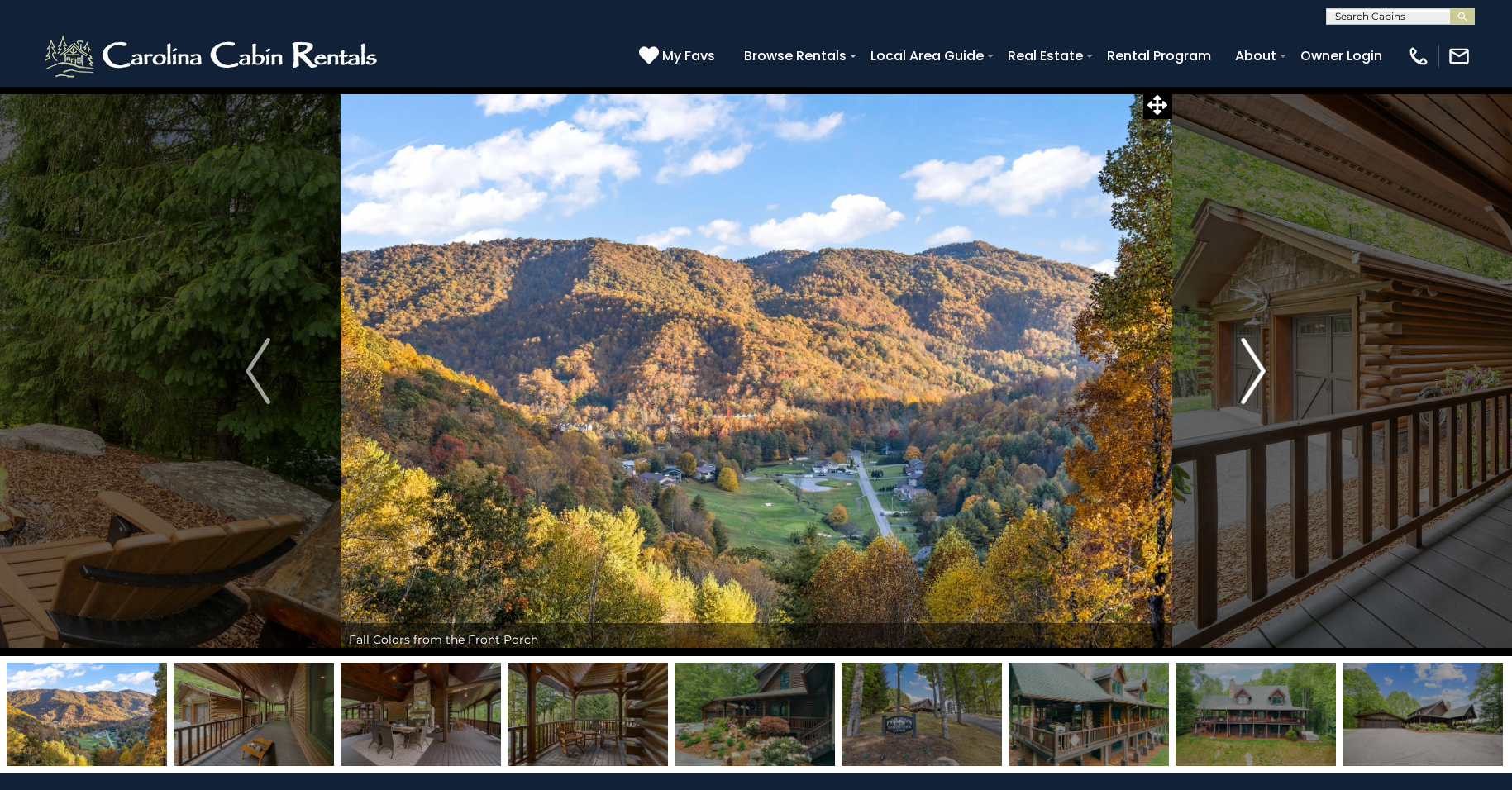
click at [1257, 364] on img "Next" at bounding box center [1253, 371] width 25 height 66
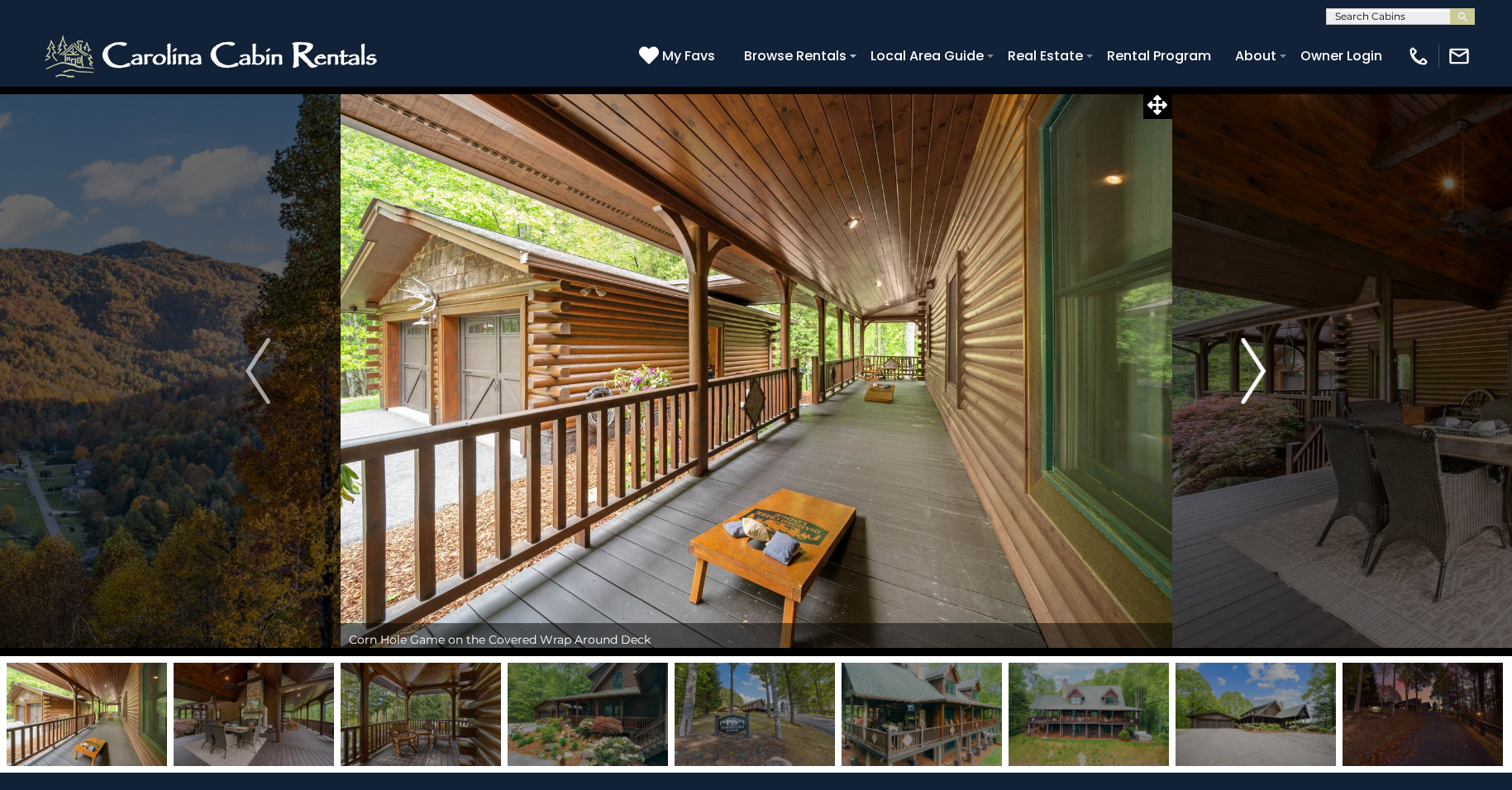
click at [1257, 364] on img "Next" at bounding box center [1253, 371] width 25 height 66
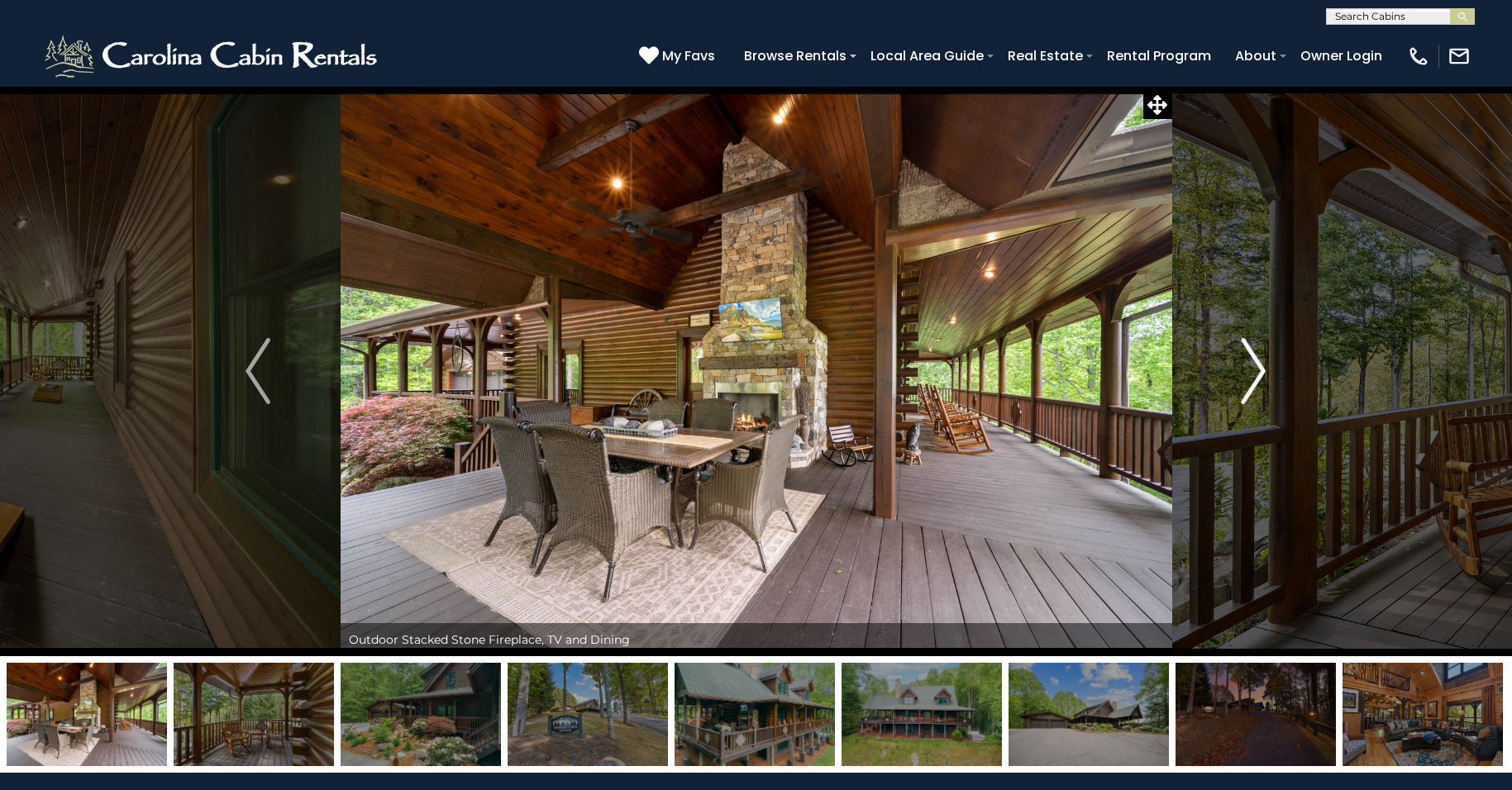
click at [1256, 364] on img "Next" at bounding box center [1253, 371] width 25 height 66
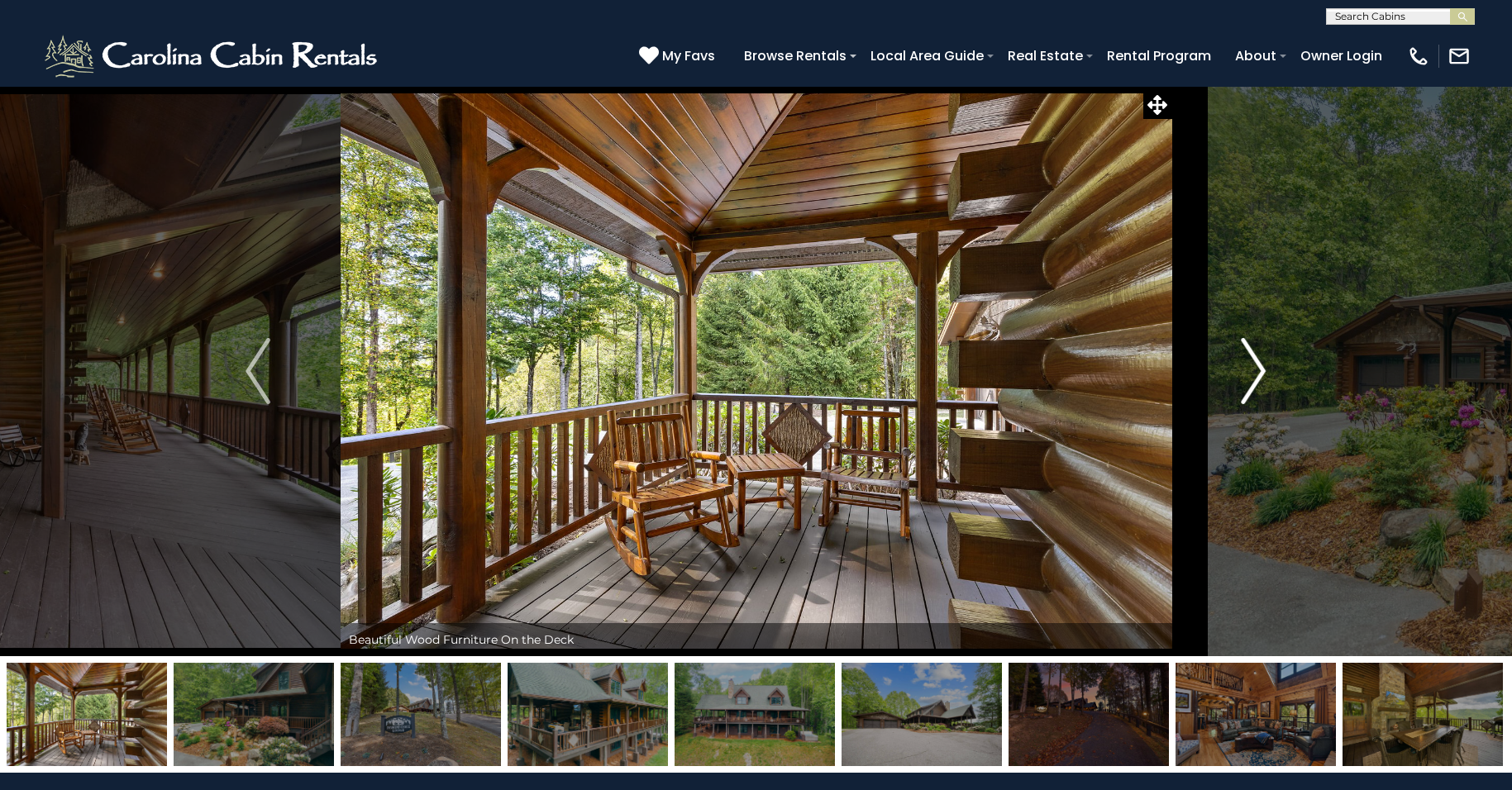
click at [1256, 364] on img "Next" at bounding box center [1253, 371] width 25 height 66
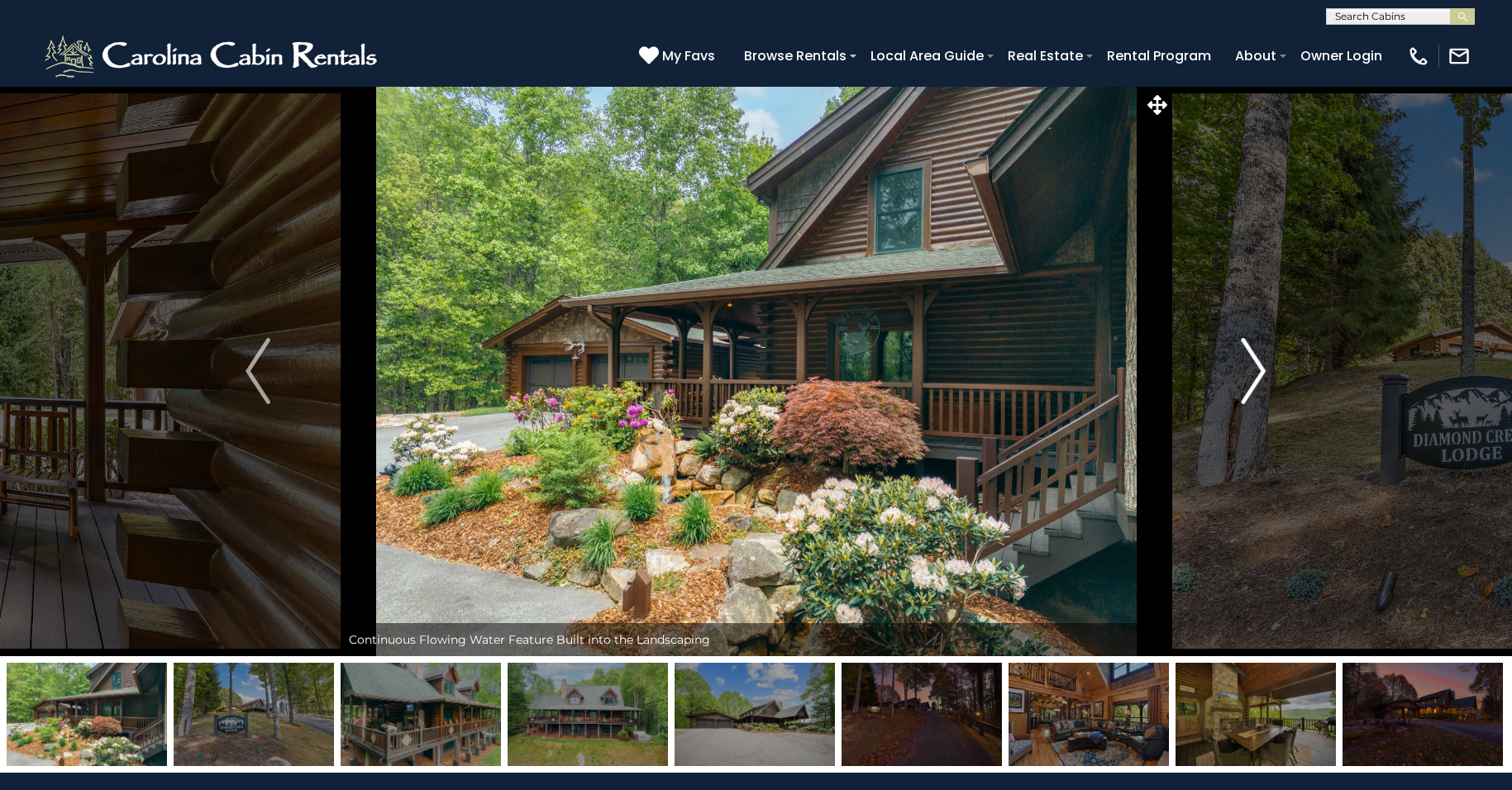
click at [1256, 364] on img "Next" at bounding box center [1253, 371] width 25 height 66
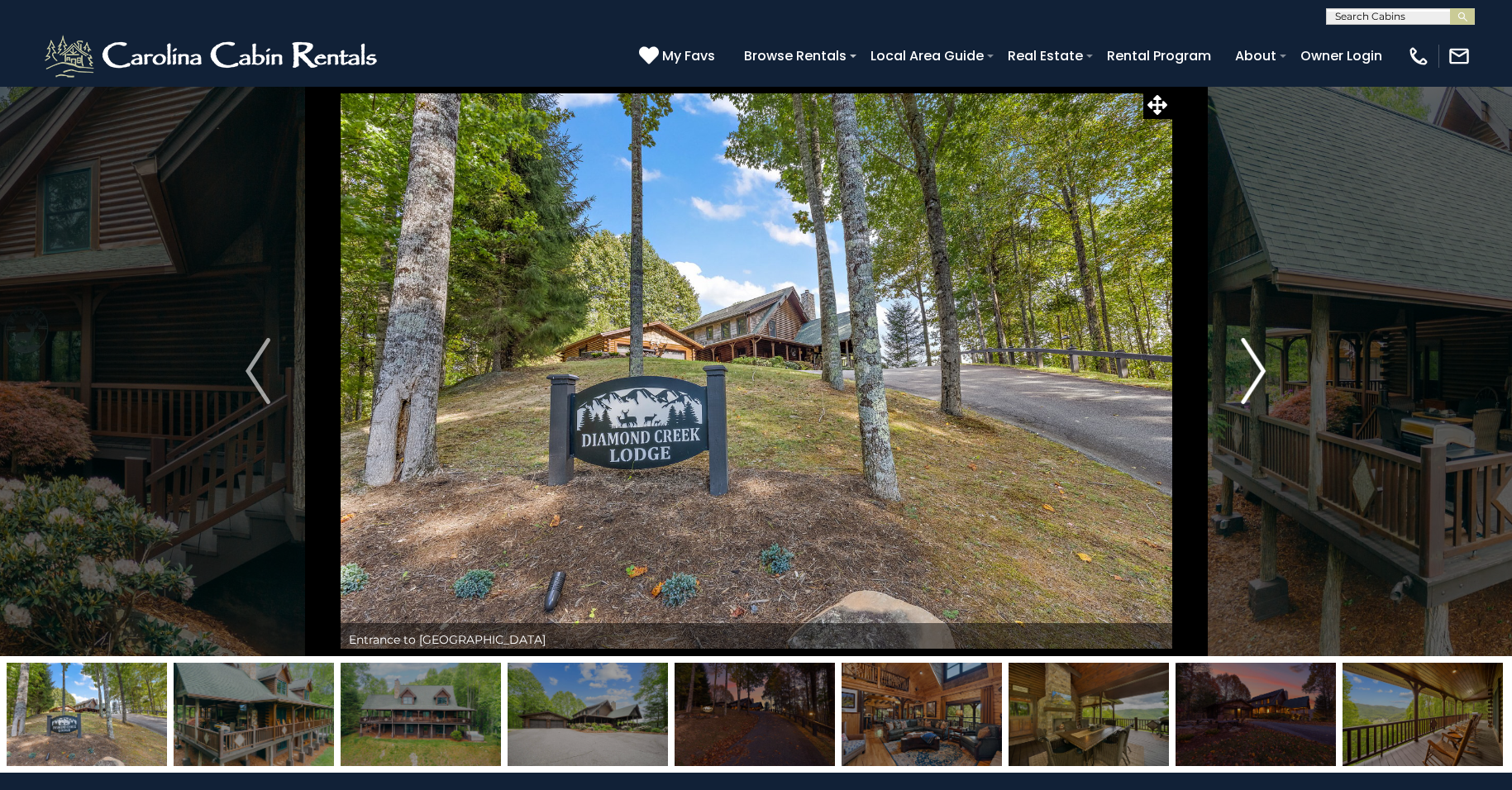
click at [1256, 364] on img "Next" at bounding box center [1253, 371] width 25 height 66
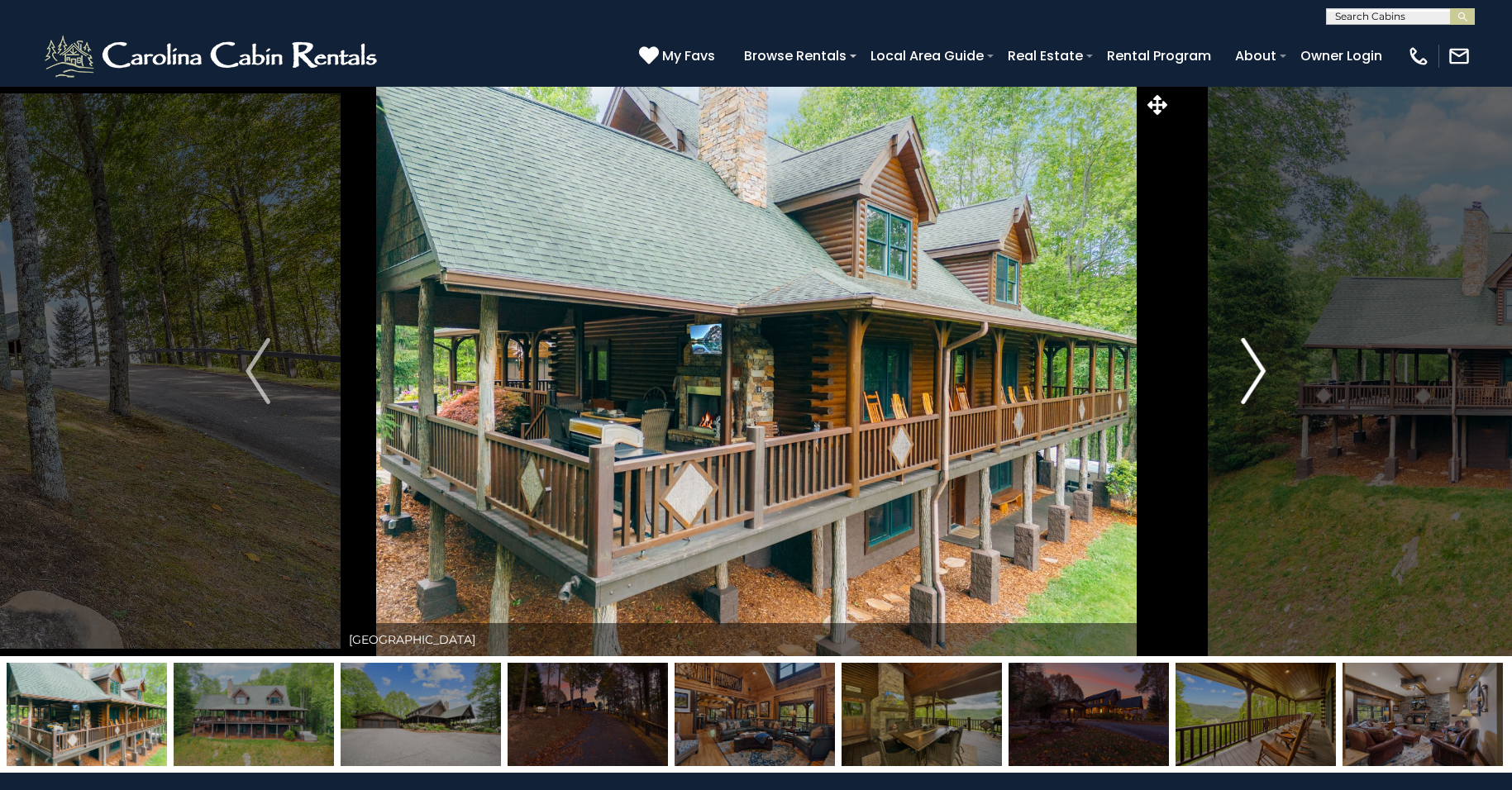
click at [1256, 364] on img "Next" at bounding box center [1253, 371] width 25 height 66
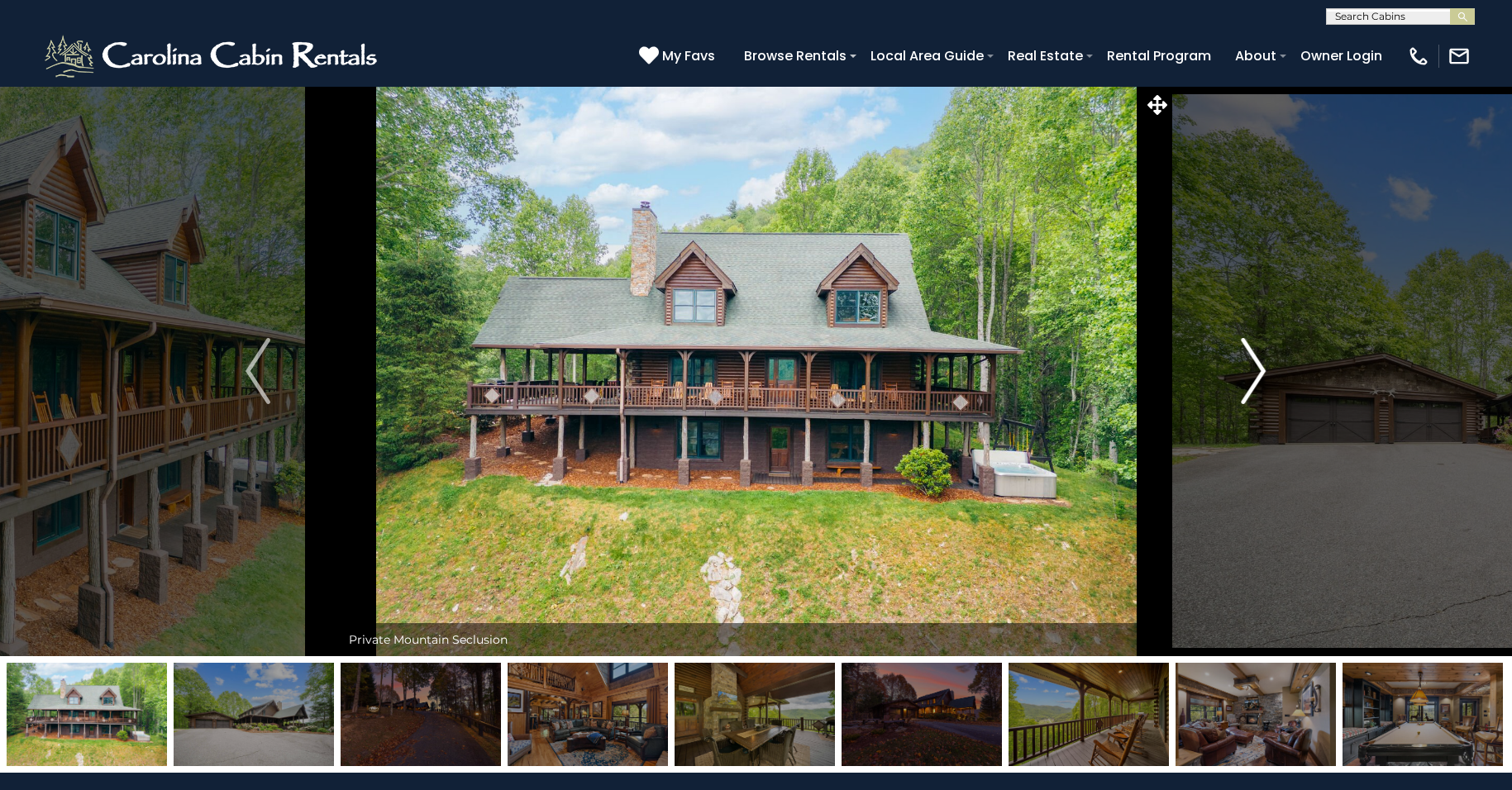
click at [1256, 364] on img "Next" at bounding box center [1253, 371] width 25 height 66
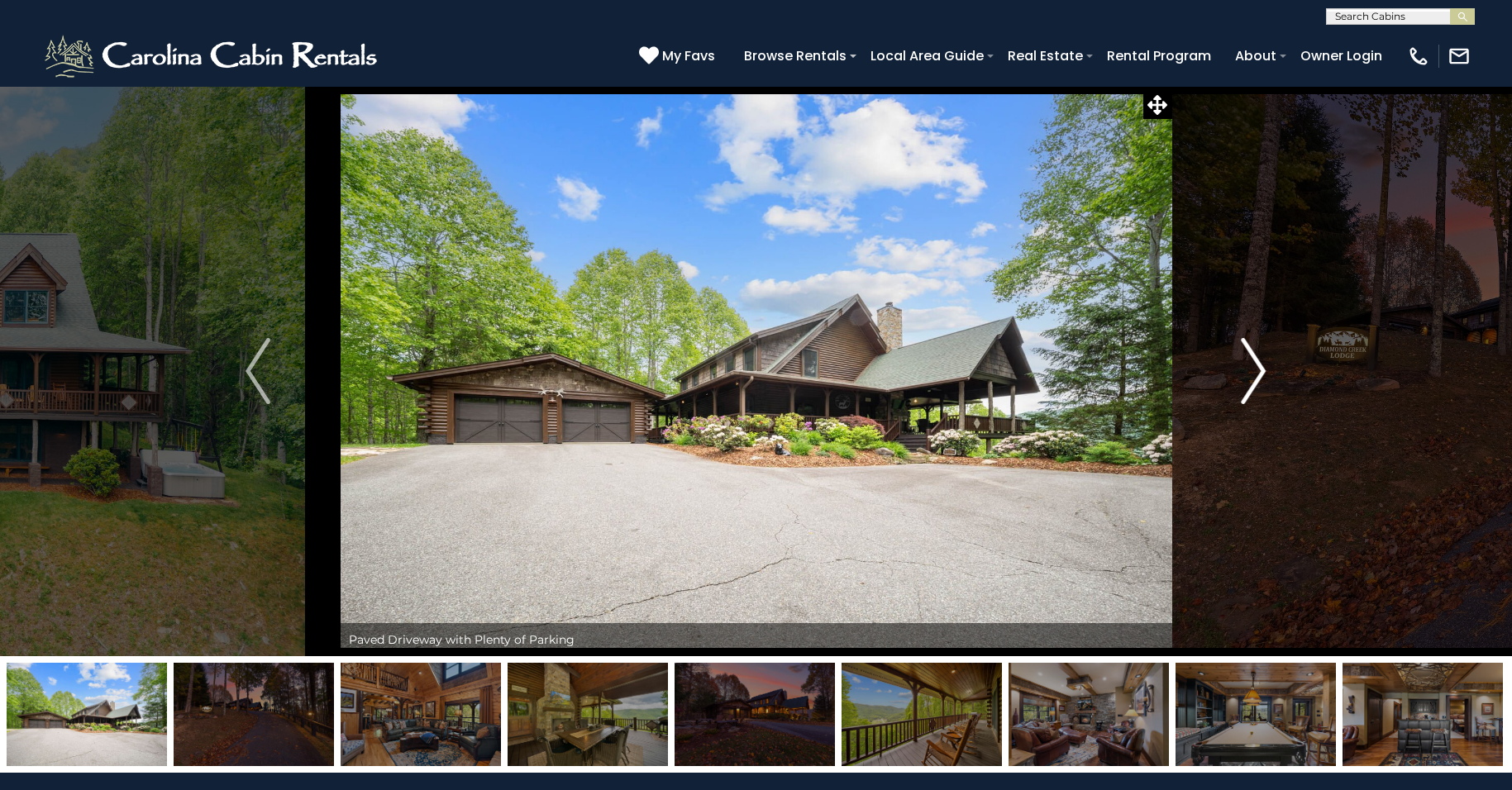
click at [1256, 364] on img "Next" at bounding box center [1253, 371] width 25 height 66
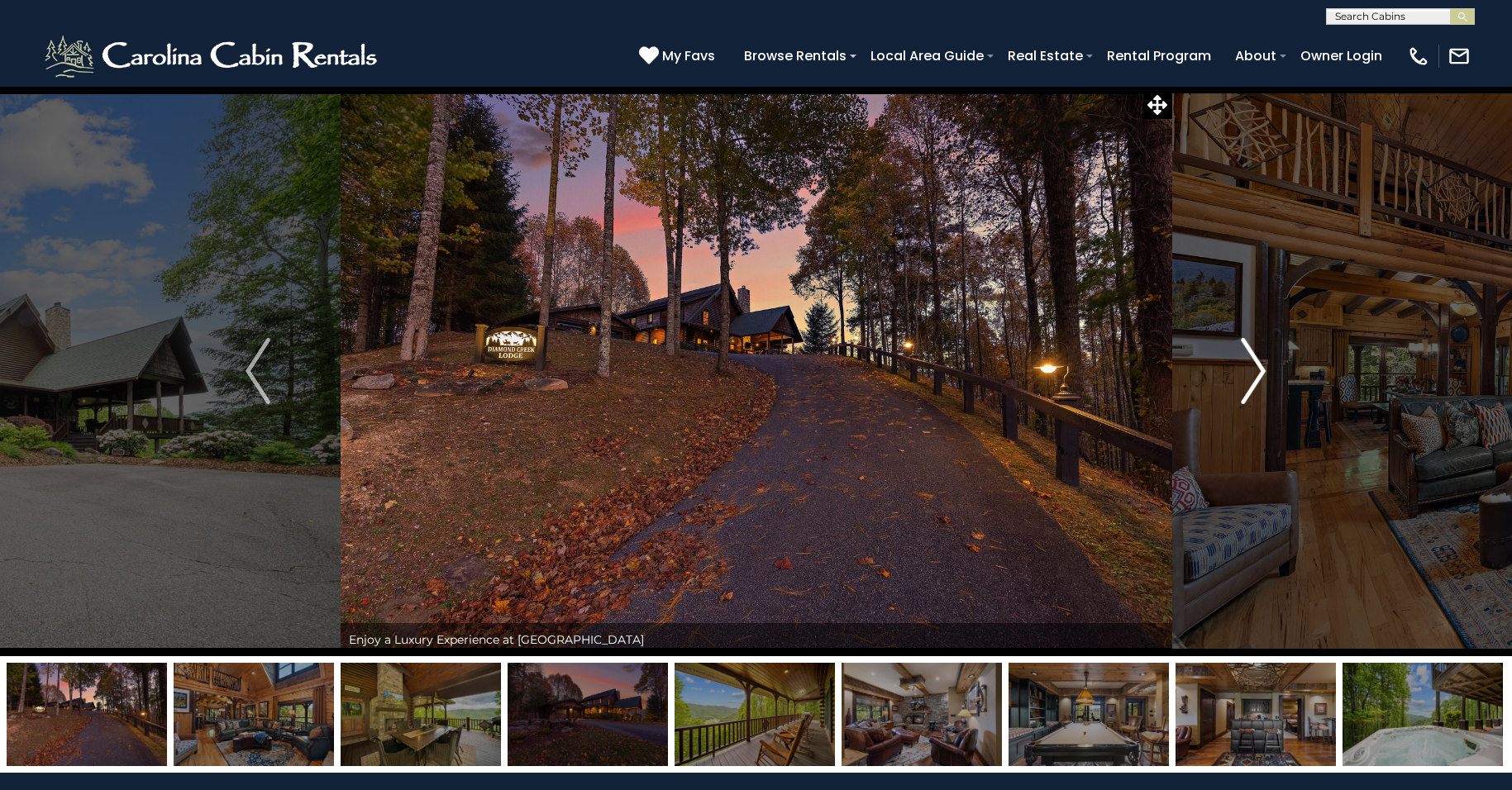
click at [1256, 364] on img "Next" at bounding box center [1253, 371] width 25 height 66
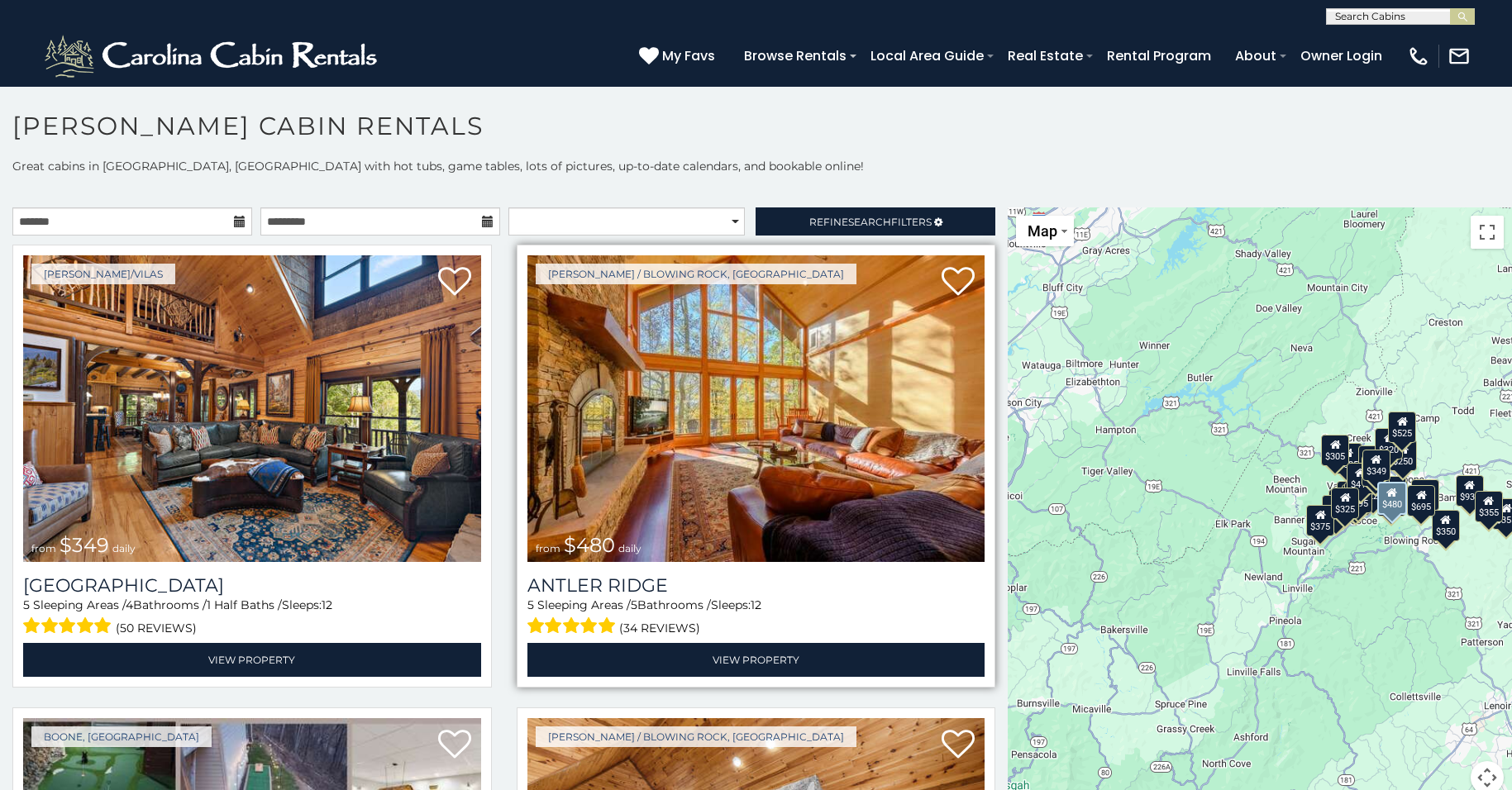
click at [773, 455] on img at bounding box center [756, 408] width 458 height 306
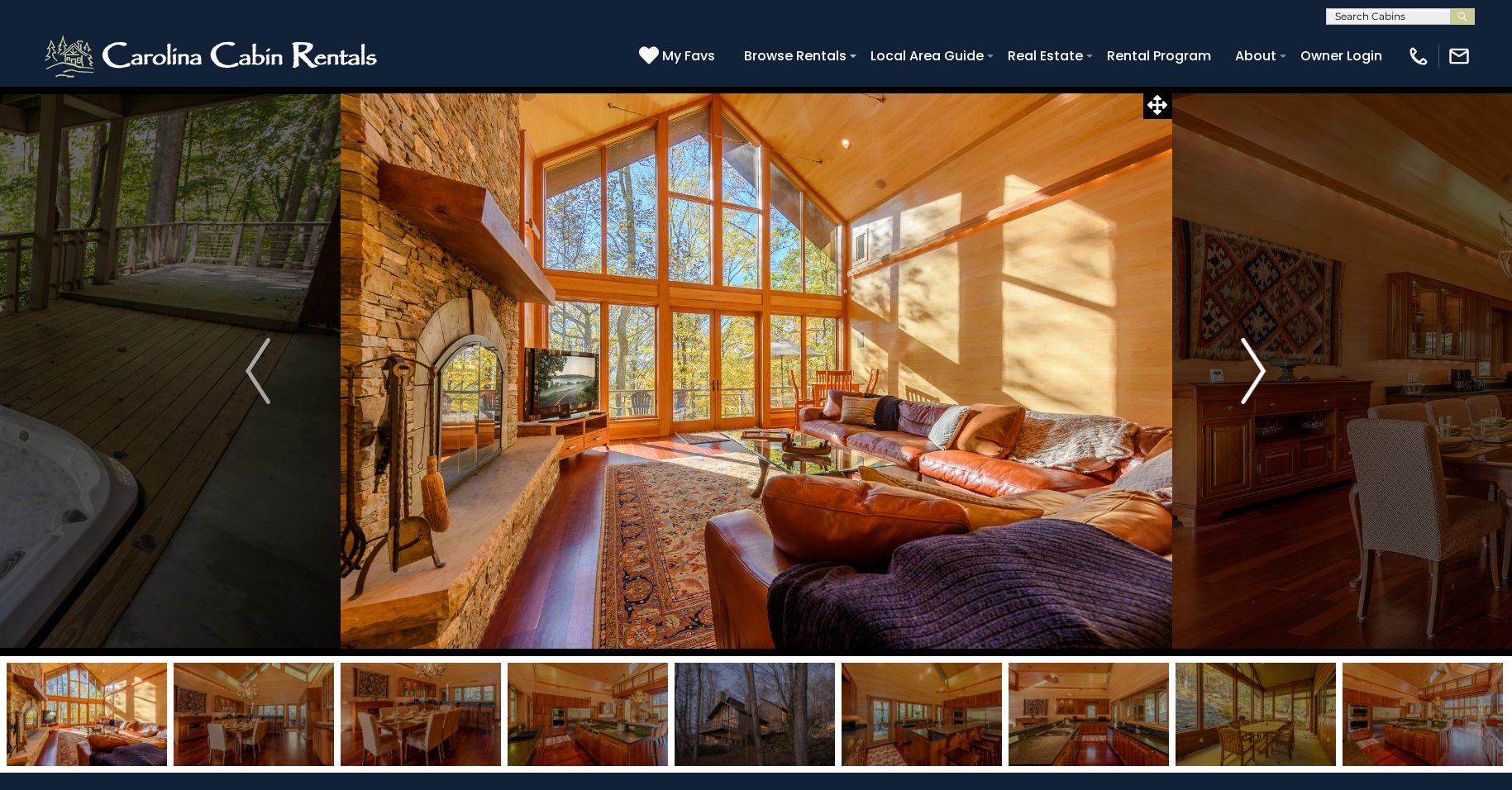
click at [1259, 366] on img "Next" at bounding box center [1253, 371] width 25 height 66
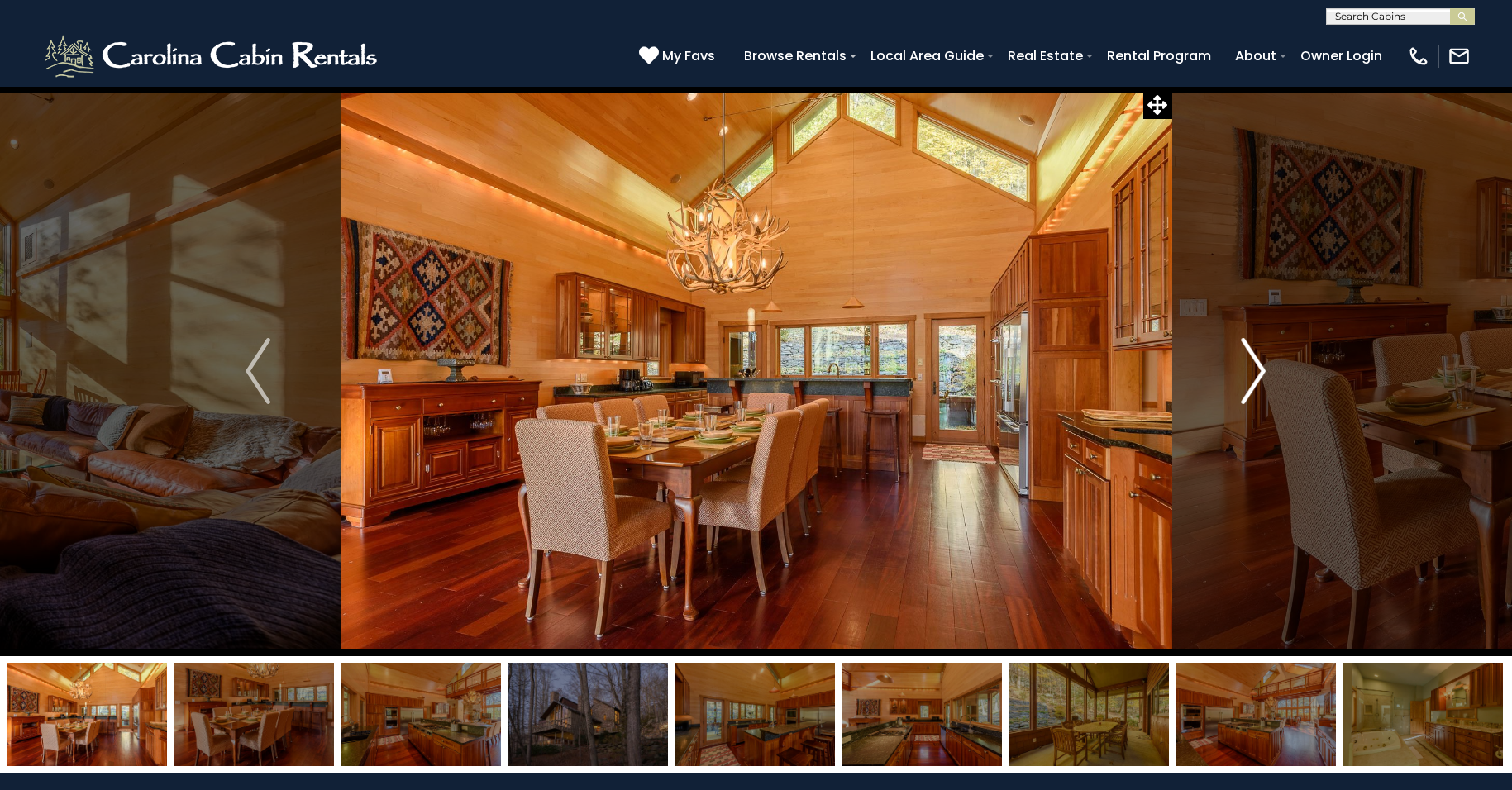
click at [1259, 366] on img "Next" at bounding box center [1253, 371] width 25 height 66
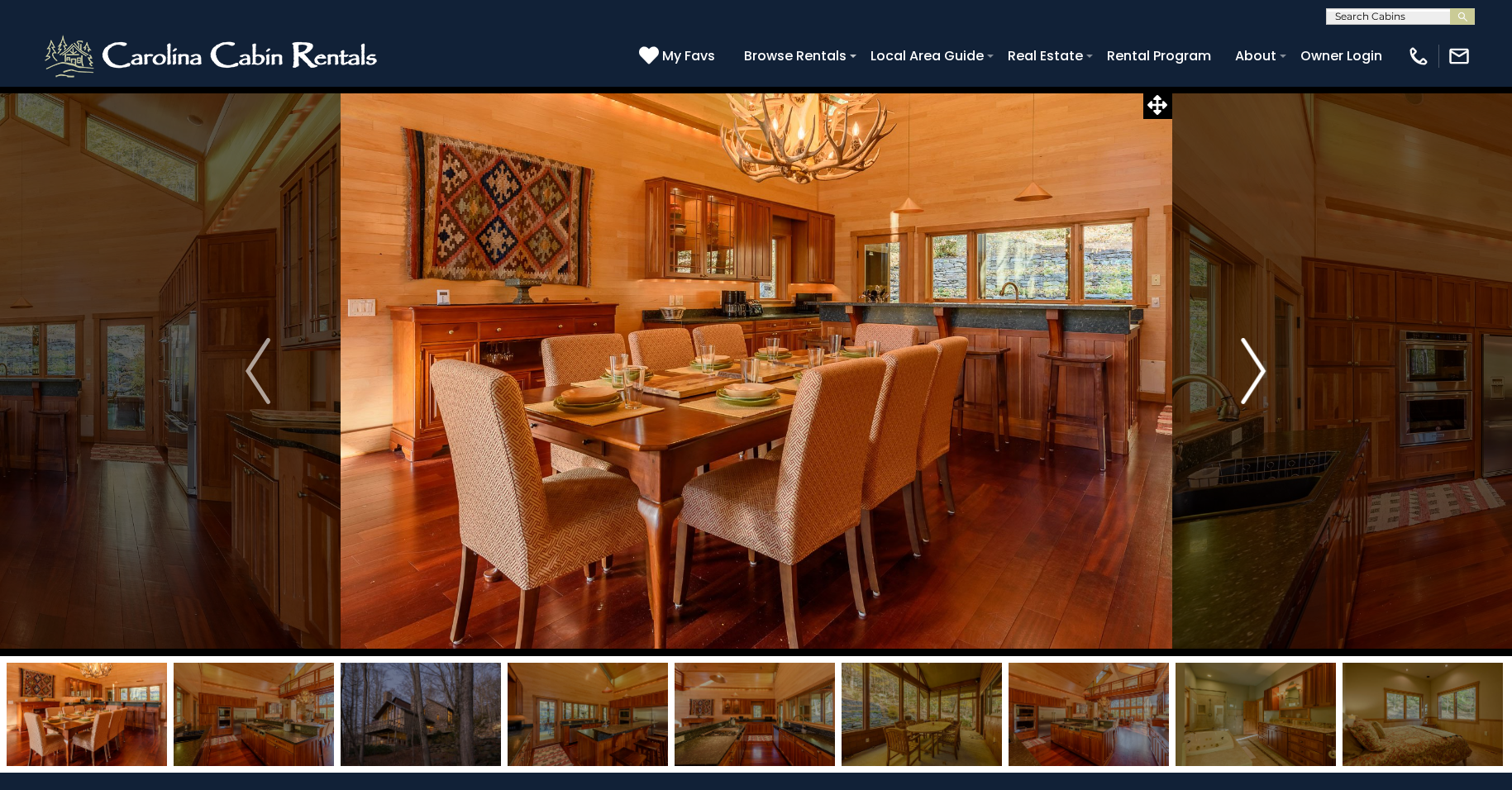
click at [1259, 366] on img "Next" at bounding box center [1253, 371] width 25 height 66
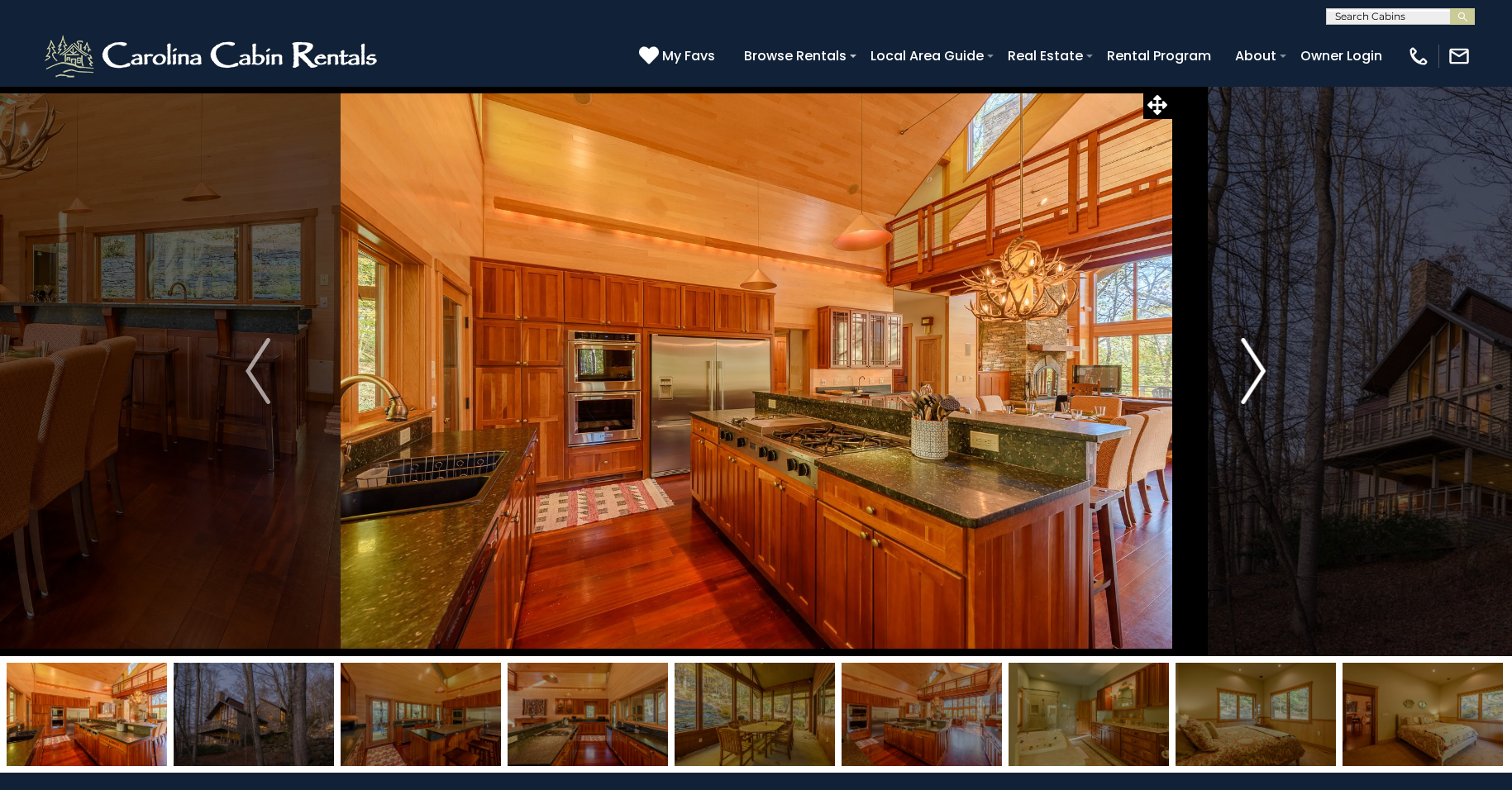
click at [1259, 366] on img "Next" at bounding box center [1253, 371] width 25 height 66
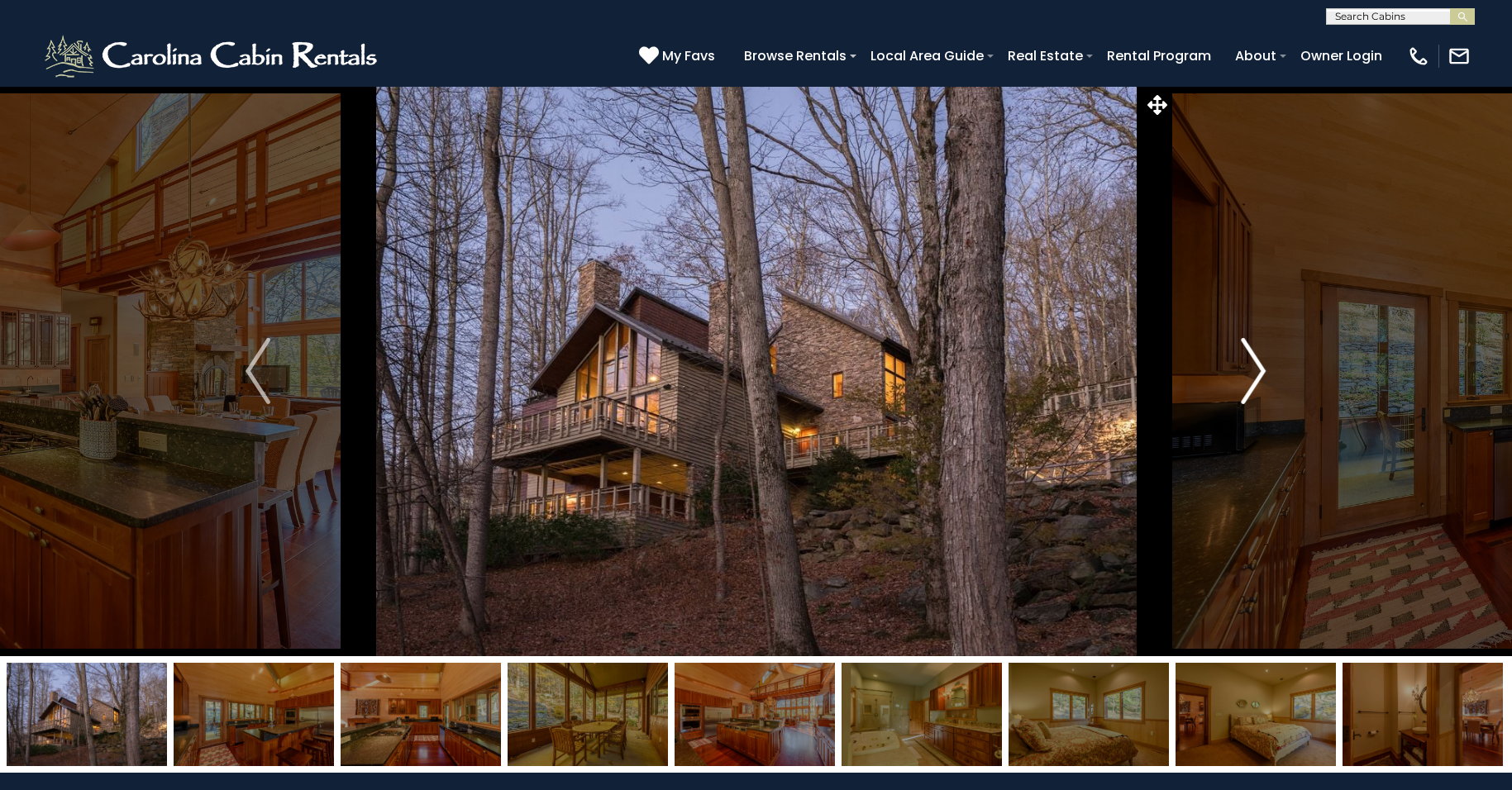
click at [1259, 366] on img "Next" at bounding box center [1253, 371] width 25 height 66
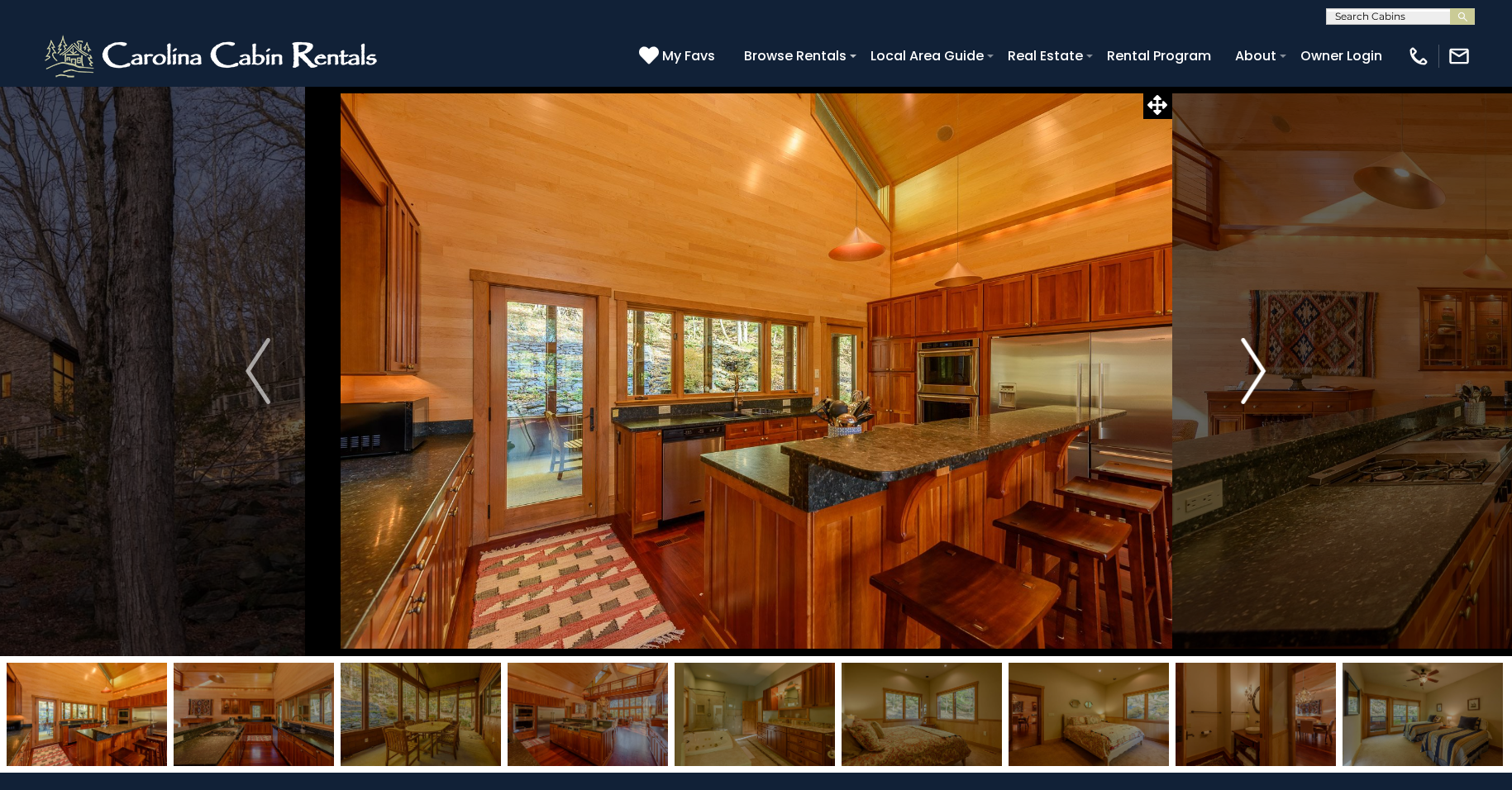
click at [1259, 366] on img "Next" at bounding box center [1253, 371] width 25 height 66
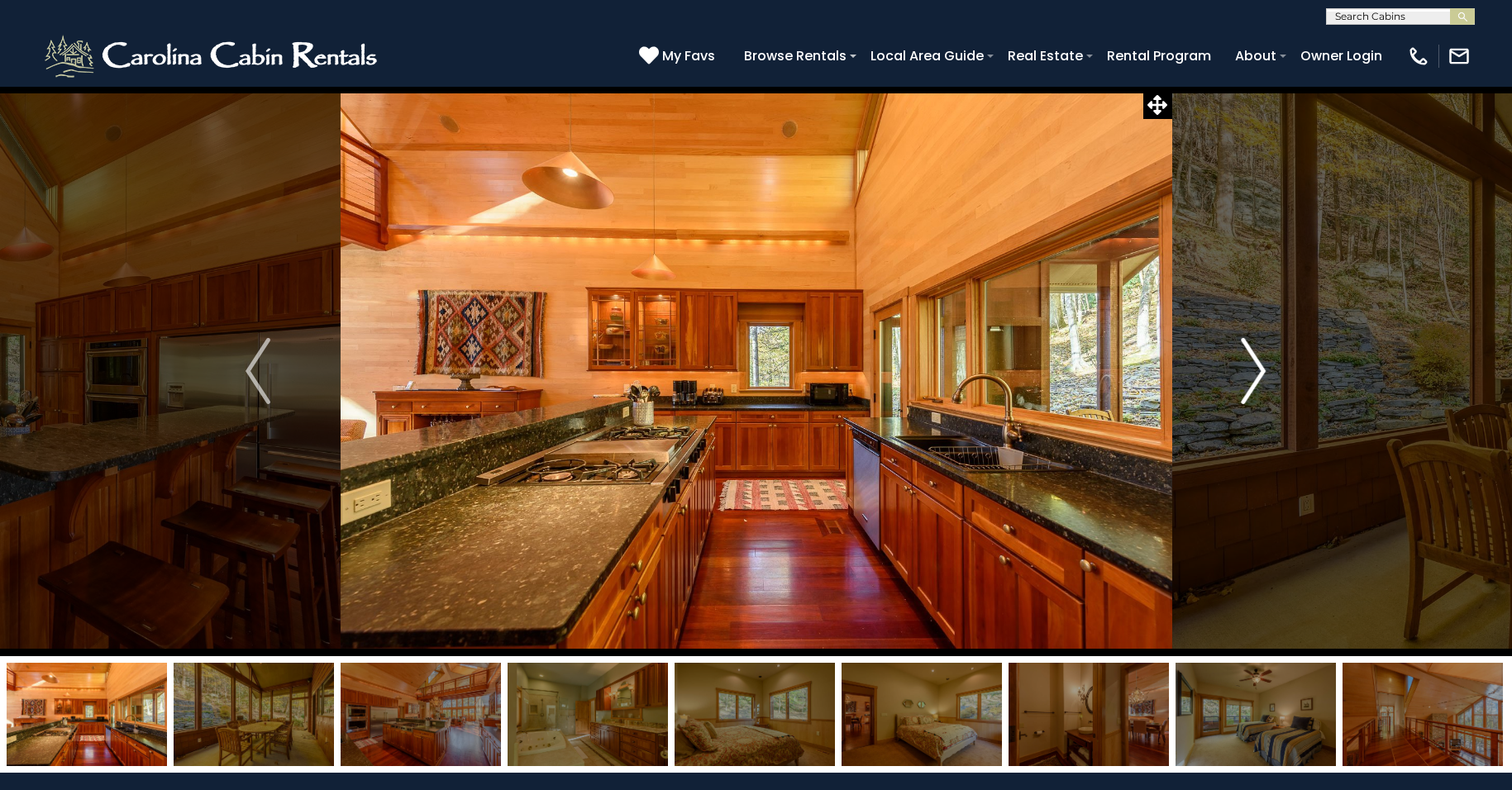
click at [1259, 366] on img "Next" at bounding box center [1253, 371] width 25 height 66
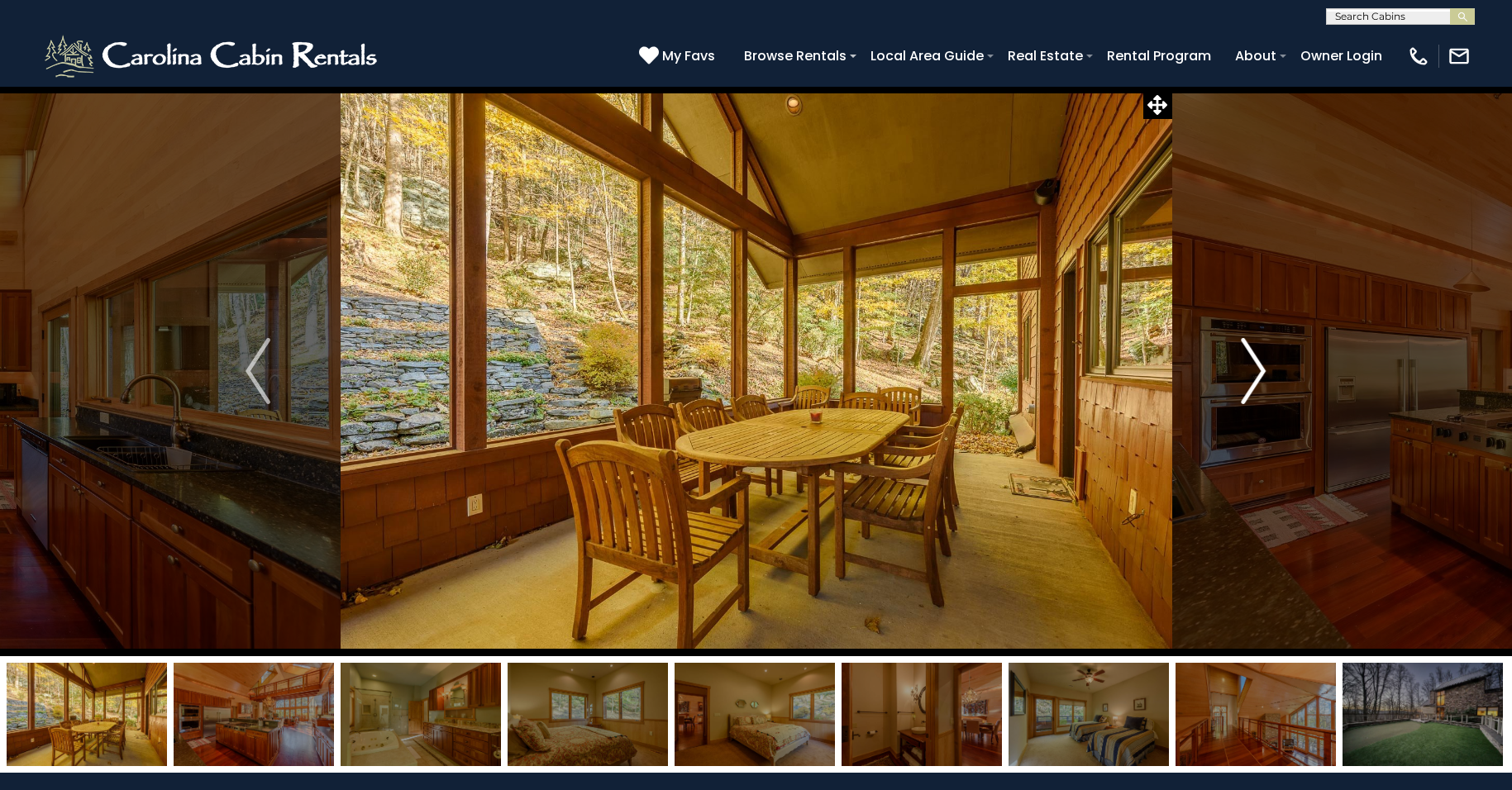
click at [1259, 366] on img "Next" at bounding box center [1253, 371] width 25 height 66
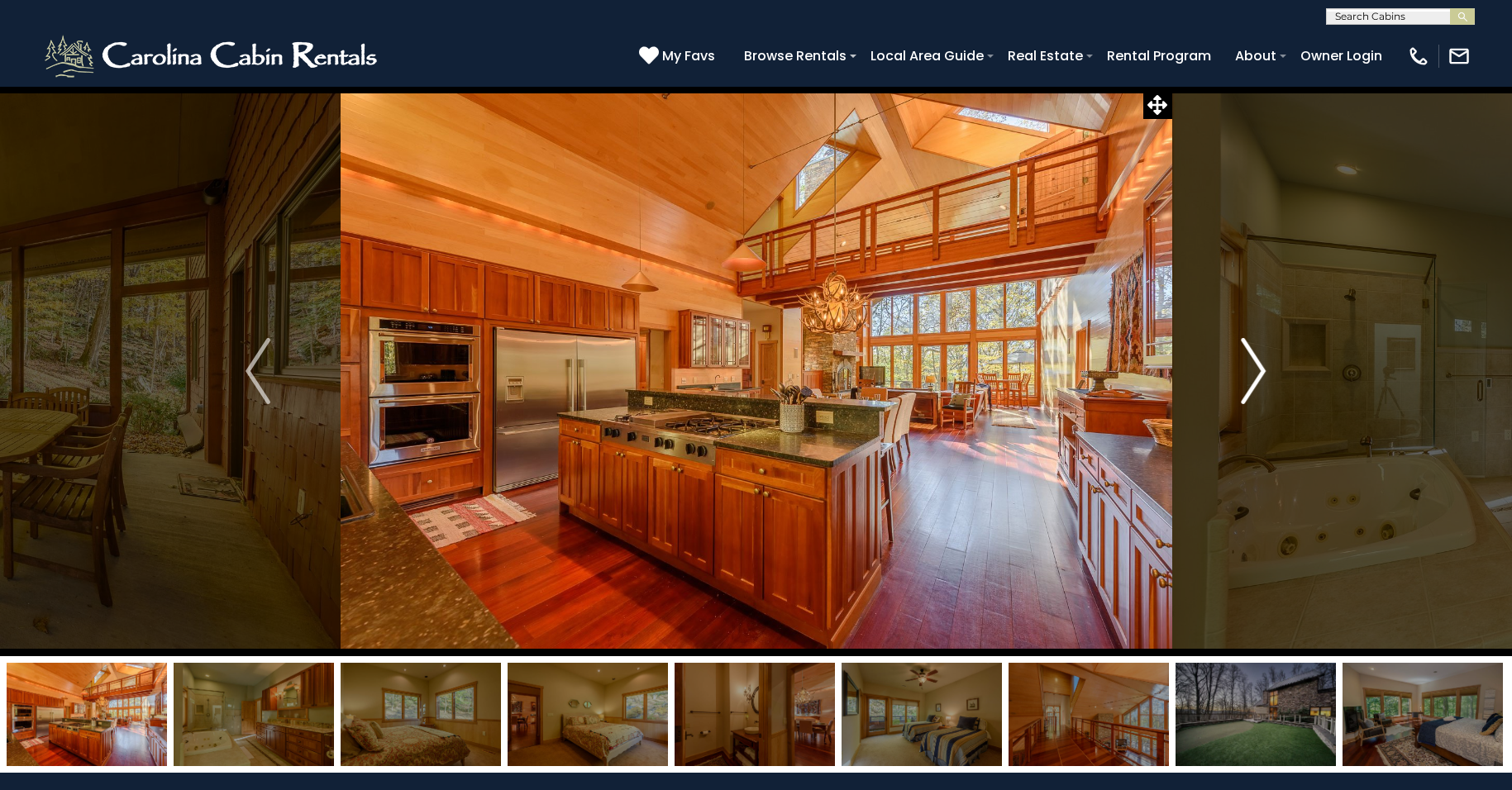
click at [1259, 366] on img "Next" at bounding box center [1253, 371] width 25 height 66
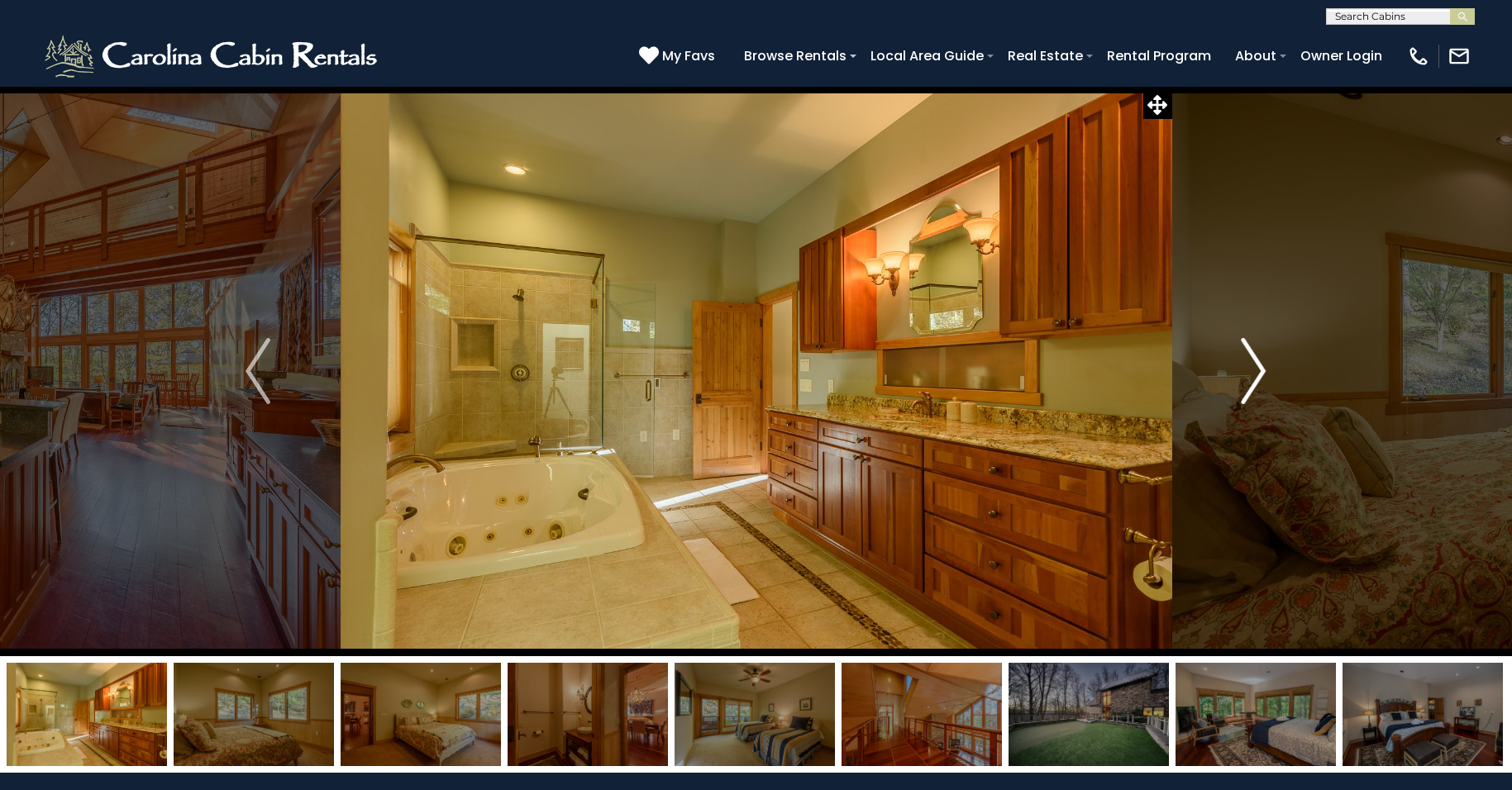
click at [1259, 366] on img "Next" at bounding box center [1253, 371] width 25 height 66
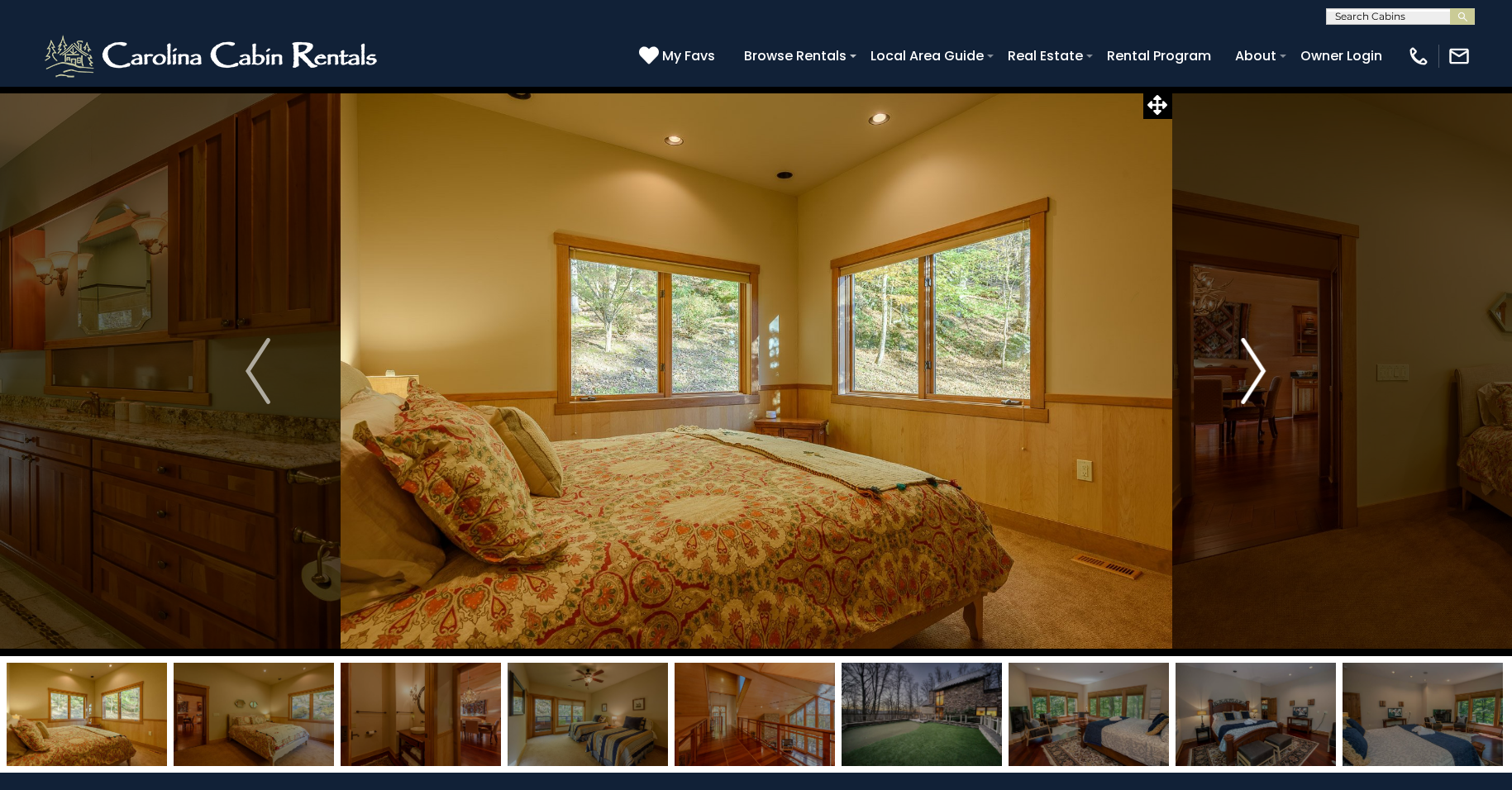
click at [1259, 366] on img "Next" at bounding box center [1253, 371] width 25 height 66
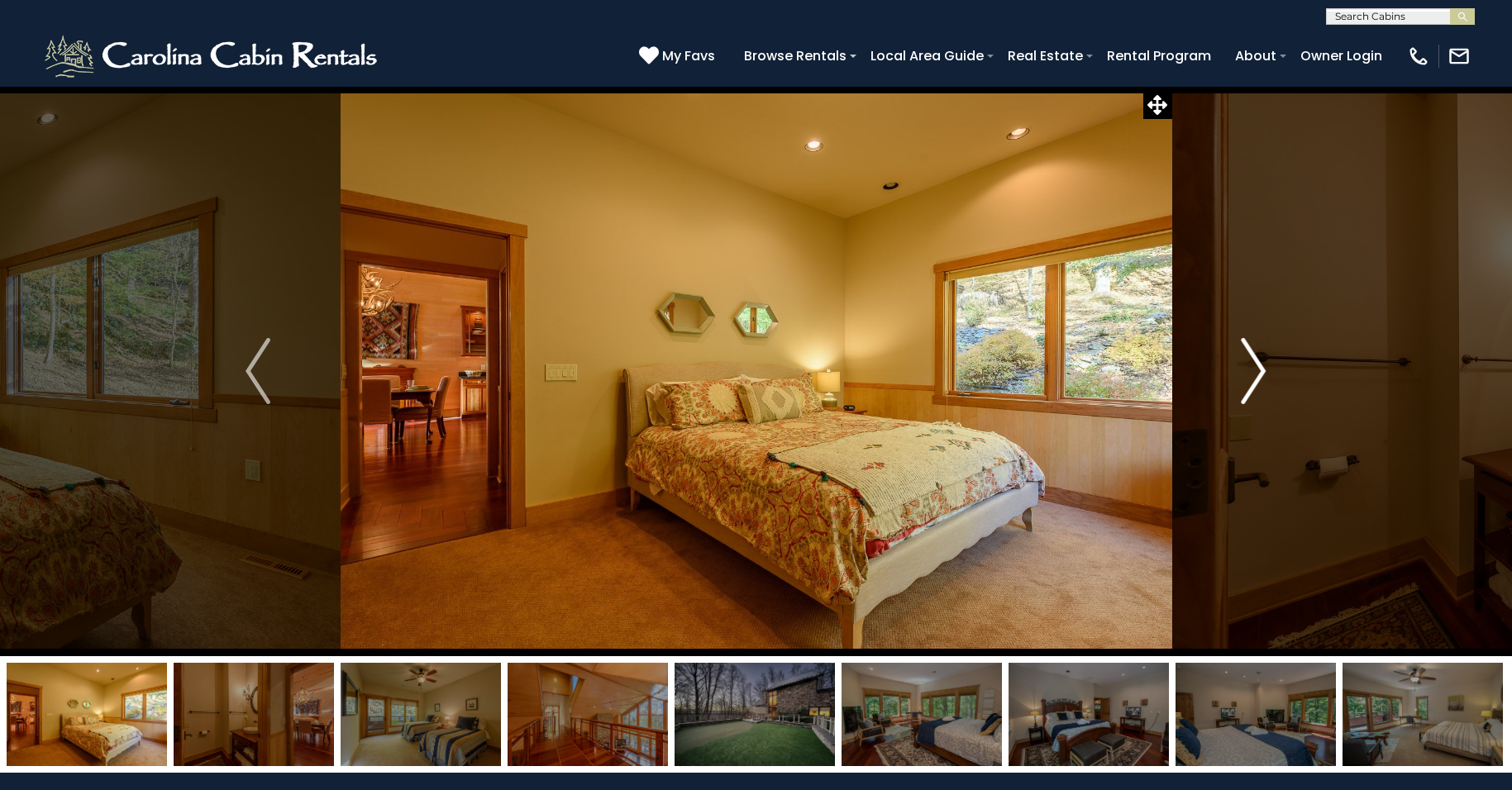
click at [1259, 366] on img "Next" at bounding box center [1253, 371] width 25 height 66
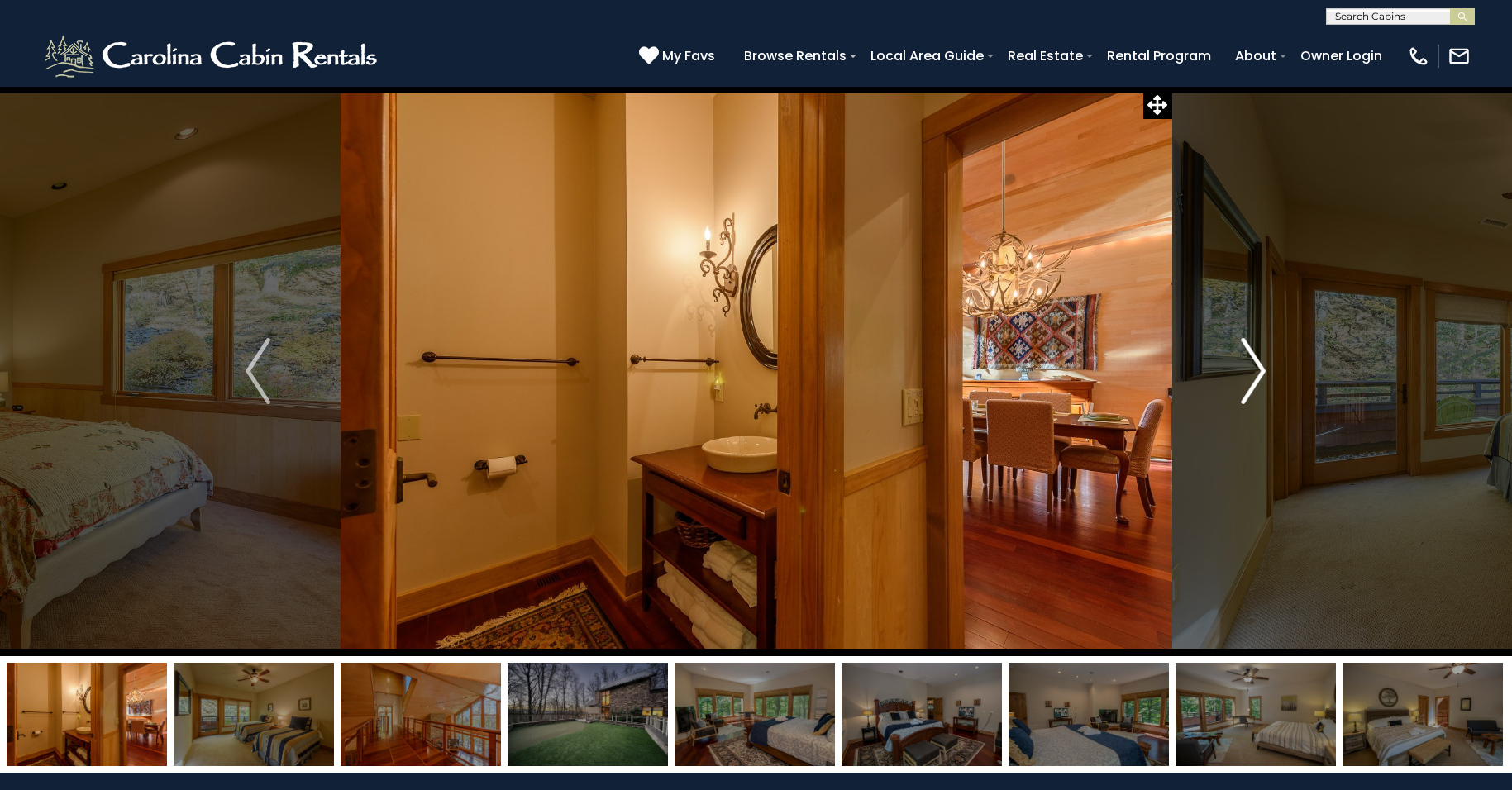
click at [1259, 366] on img "Next" at bounding box center [1253, 371] width 25 height 66
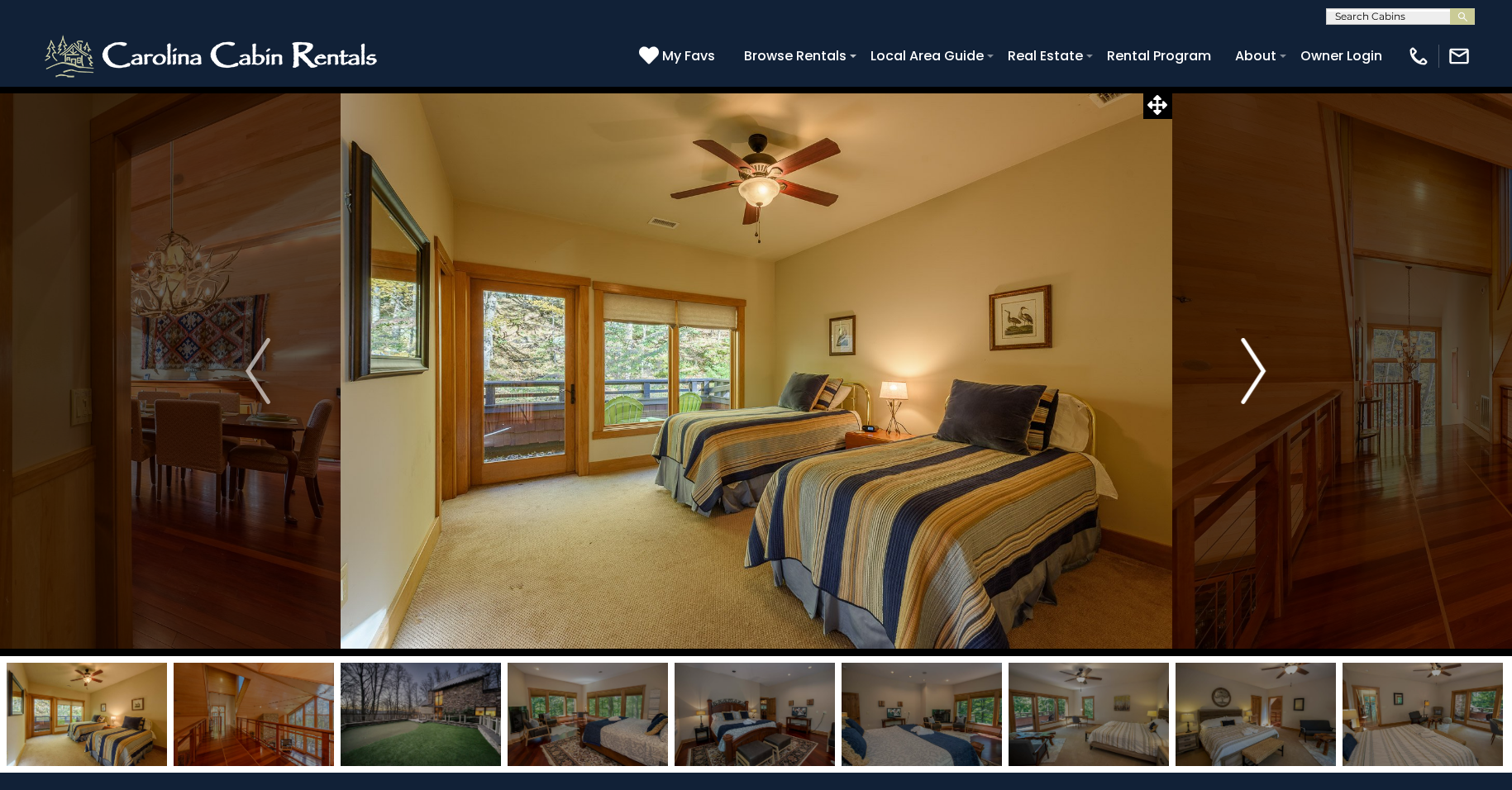
click at [1259, 366] on img "Next" at bounding box center [1253, 371] width 25 height 66
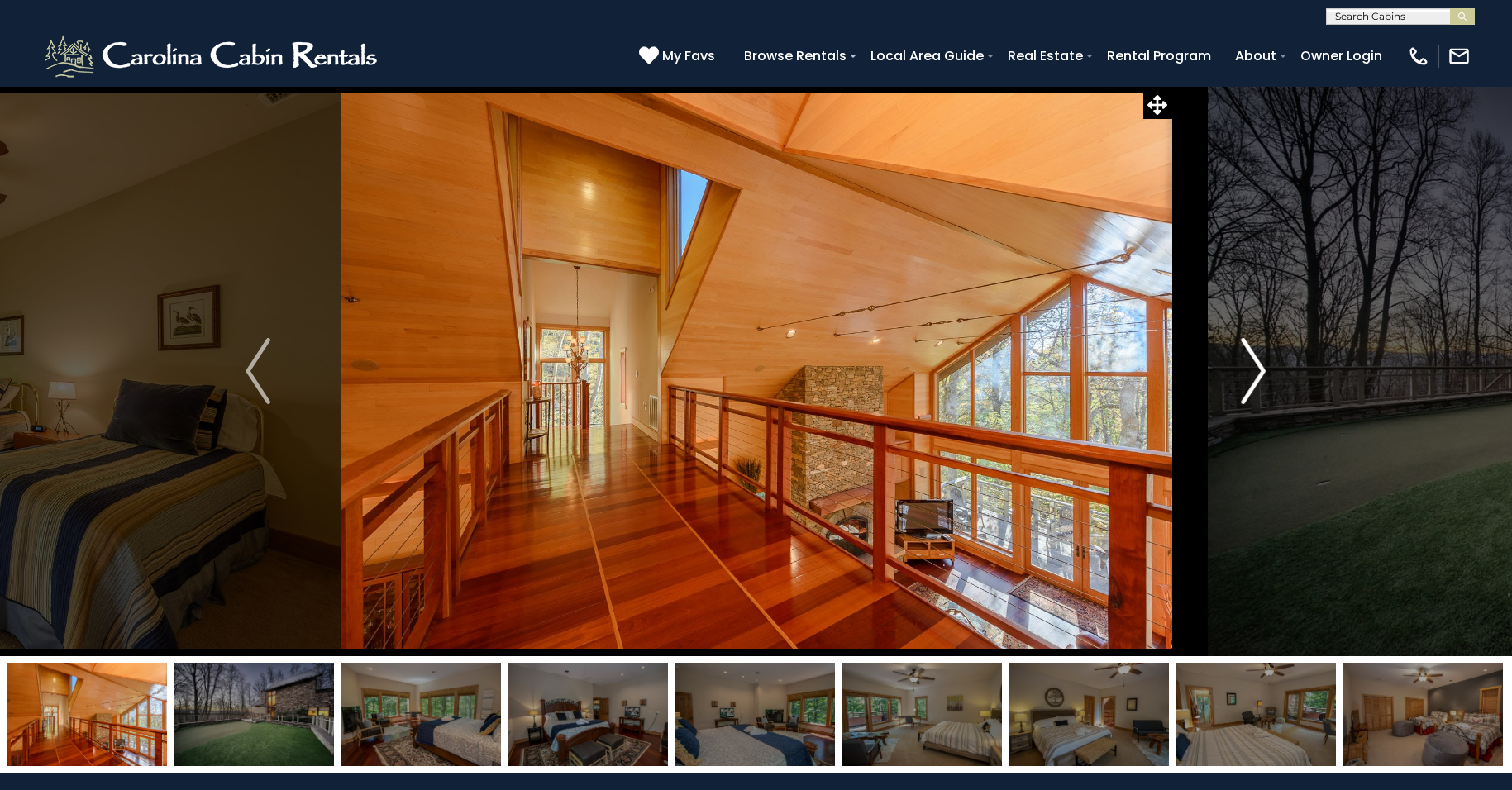
click at [1259, 366] on img "Next" at bounding box center [1253, 371] width 25 height 66
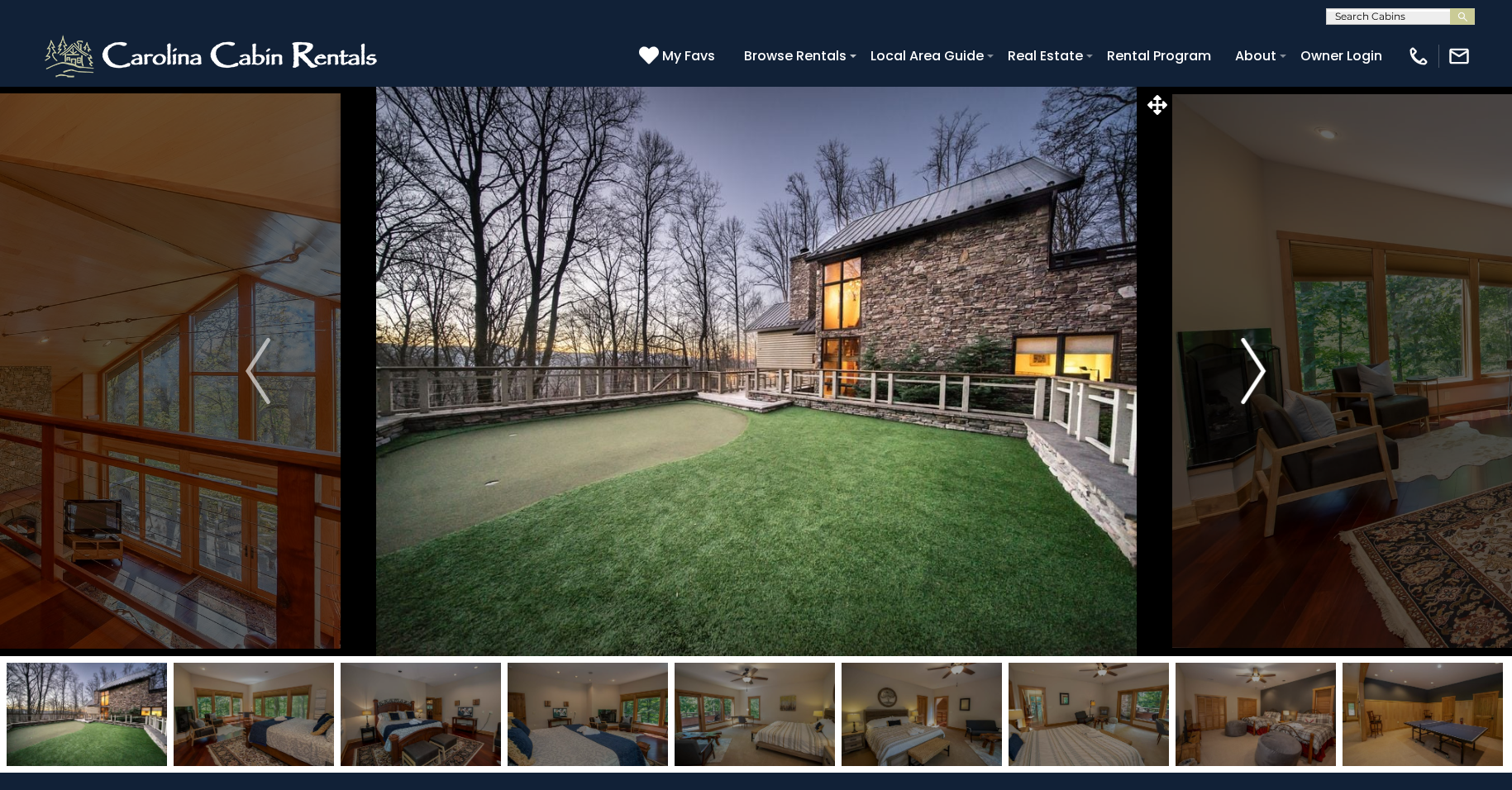
click at [1259, 366] on img "Next" at bounding box center [1253, 371] width 25 height 66
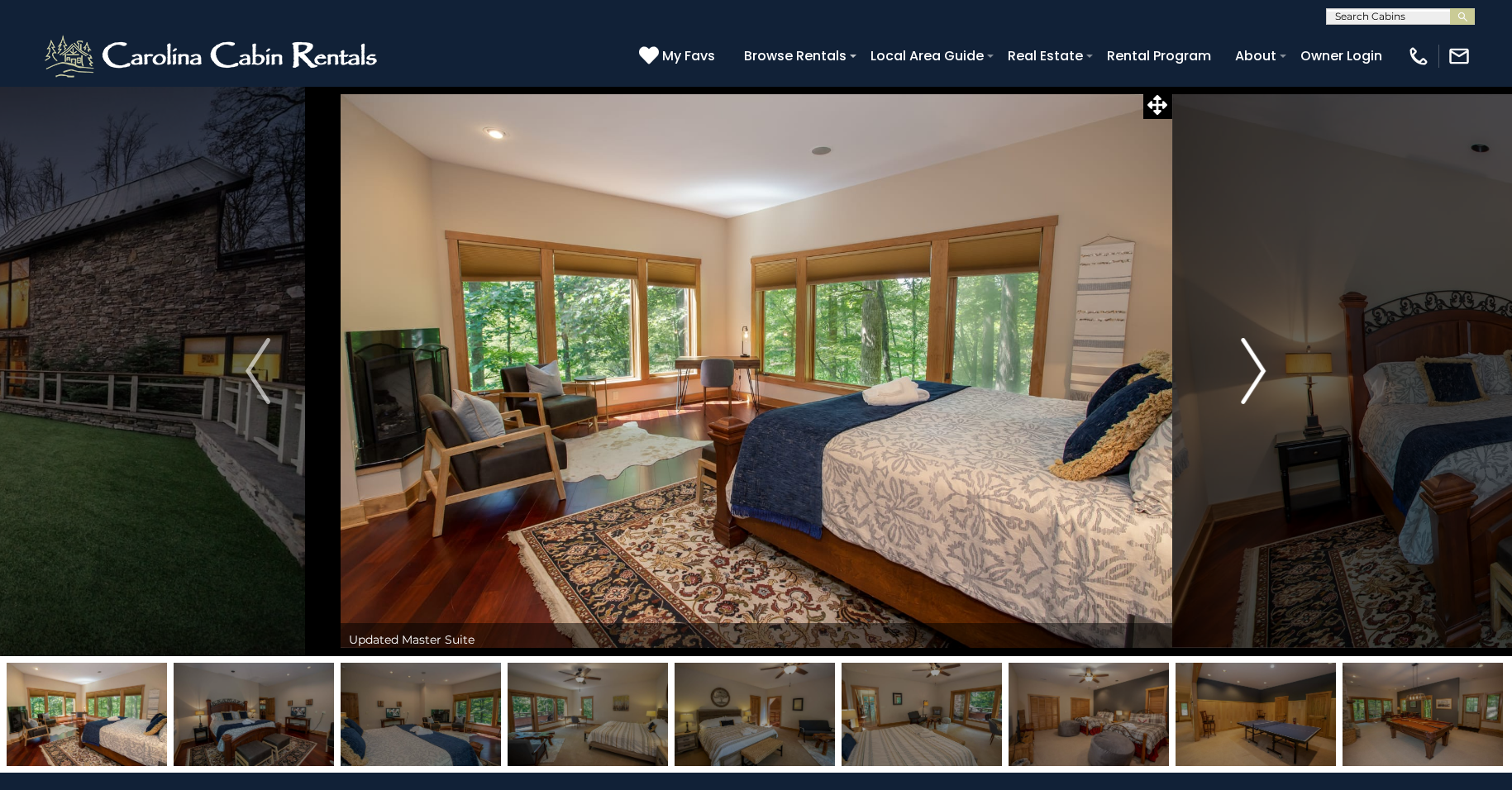
click at [1259, 366] on img "Next" at bounding box center [1253, 371] width 25 height 66
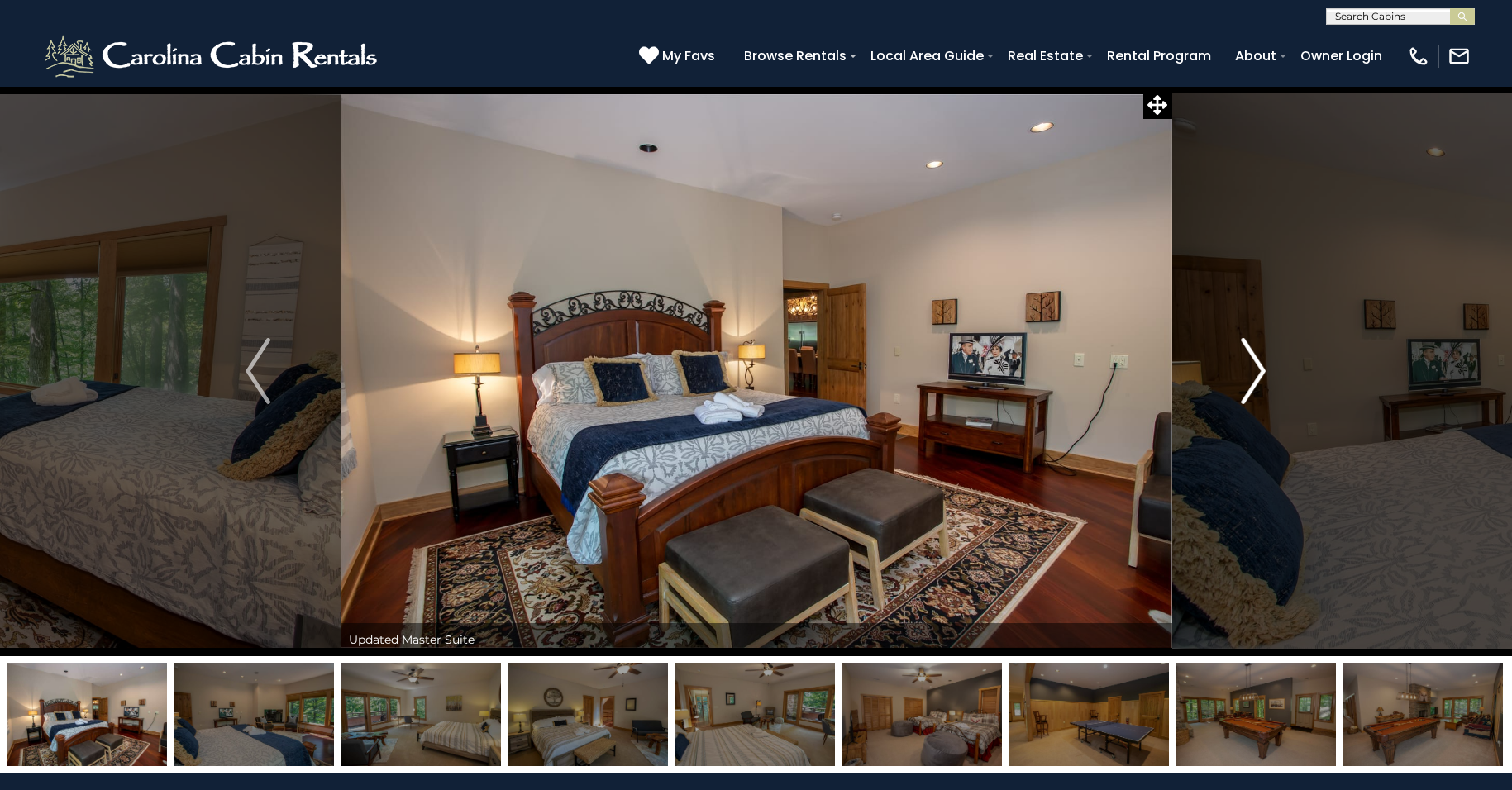
click at [1259, 366] on img "Next" at bounding box center [1253, 371] width 25 height 66
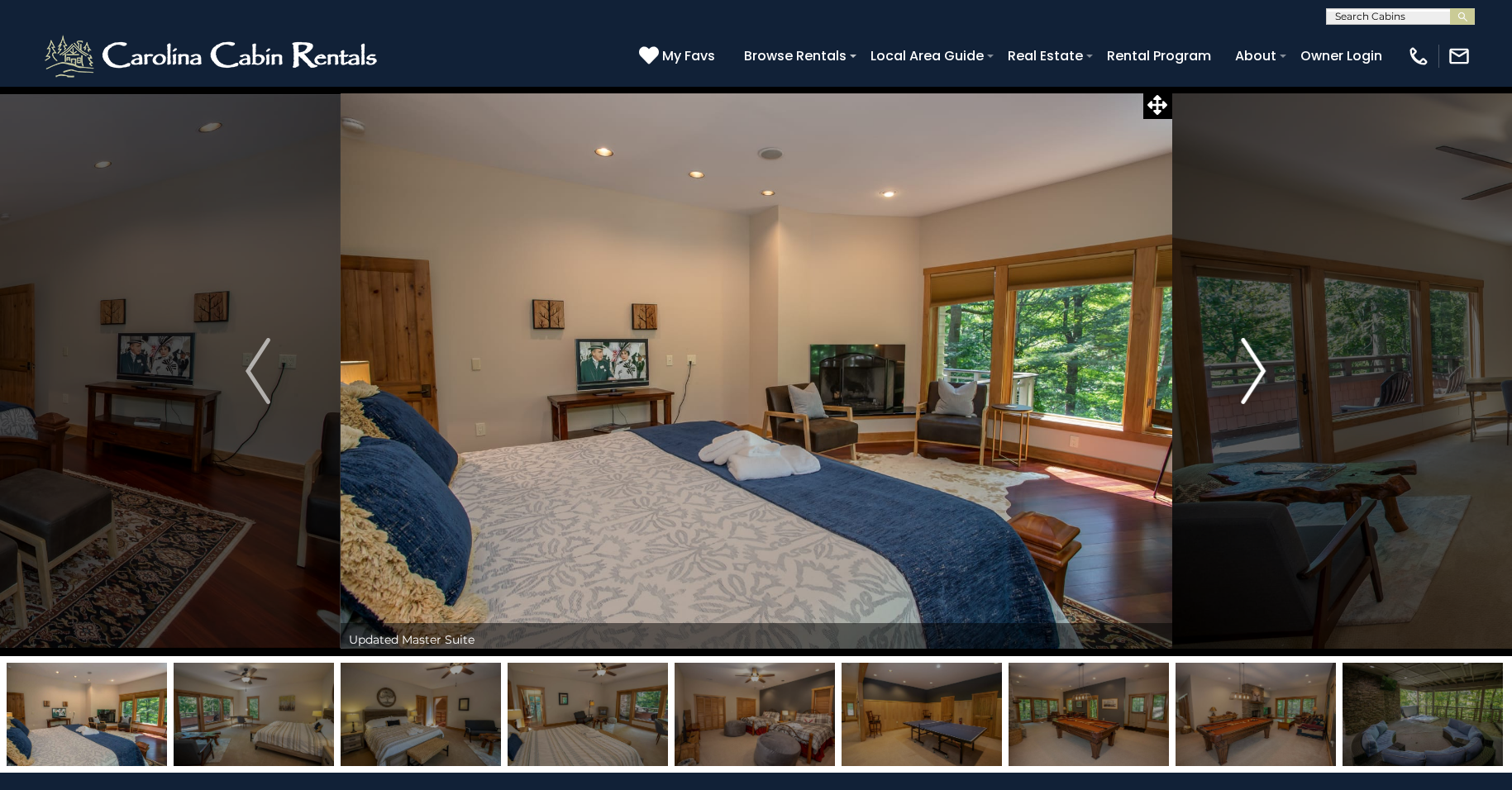
click at [1259, 366] on img "Next" at bounding box center [1253, 371] width 25 height 66
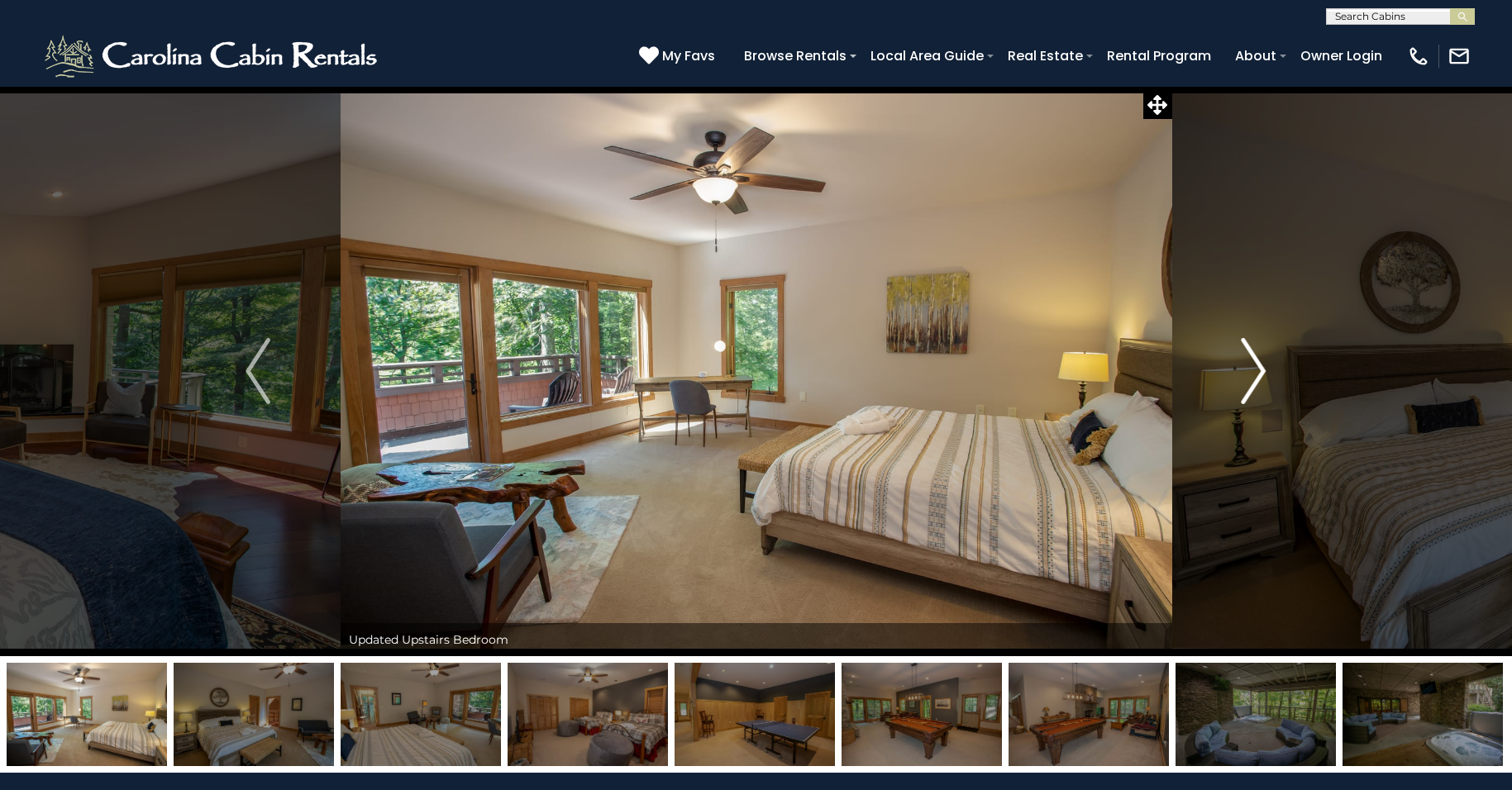
click at [1259, 366] on img "Next" at bounding box center [1253, 371] width 25 height 66
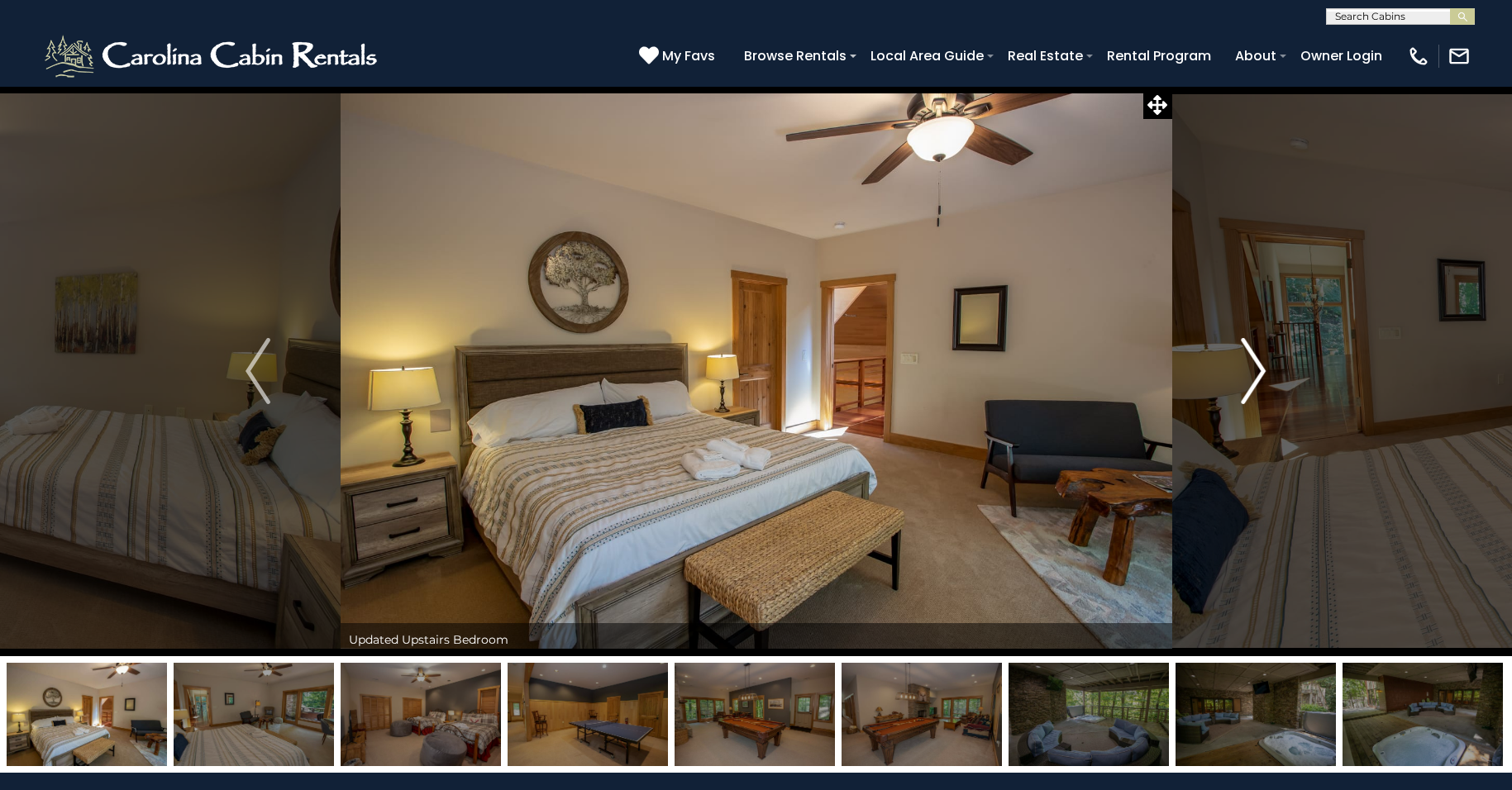
click at [1259, 366] on img "Next" at bounding box center [1253, 371] width 25 height 66
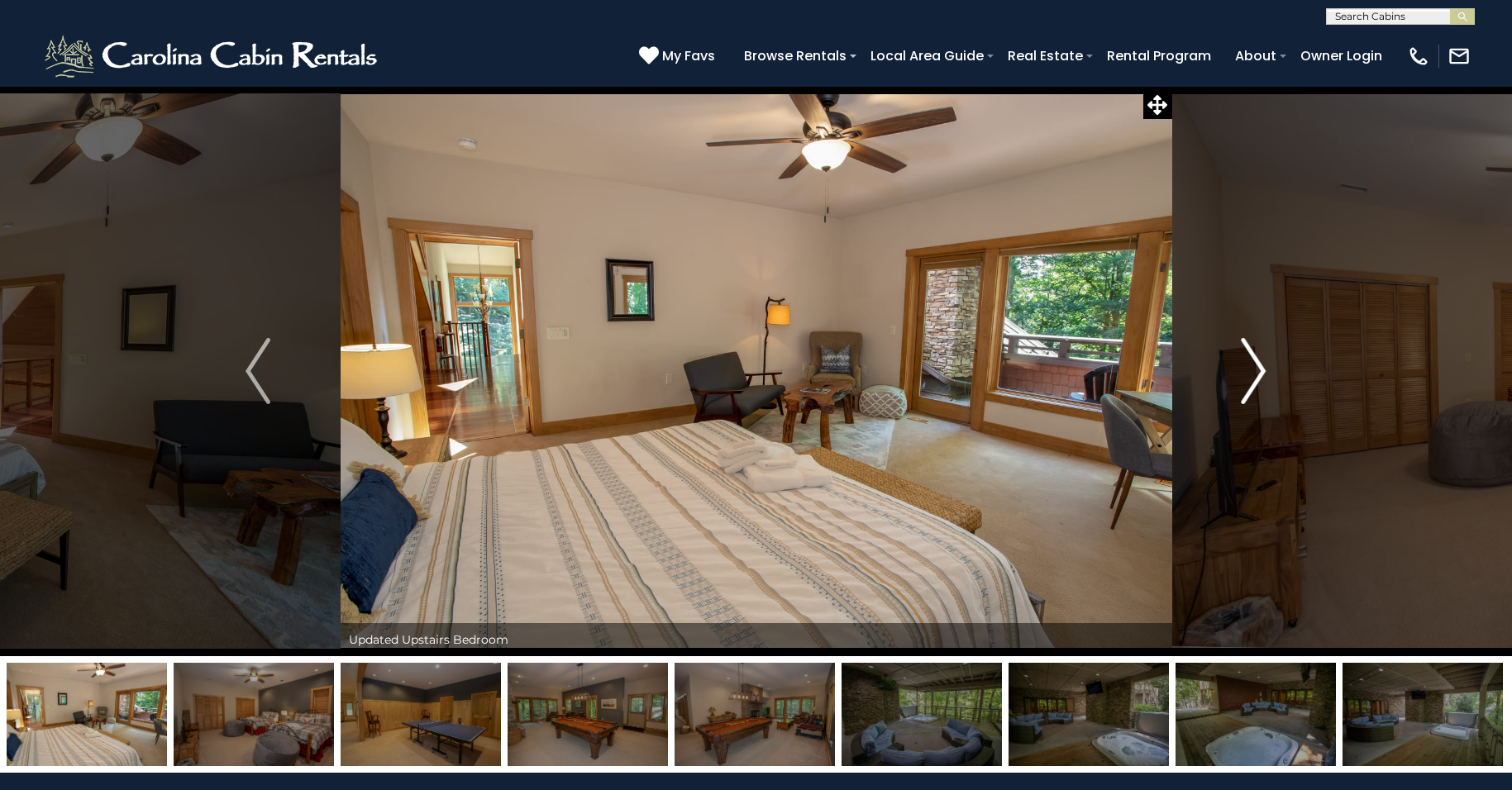
click at [1259, 366] on img "Next" at bounding box center [1253, 371] width 25 height 66
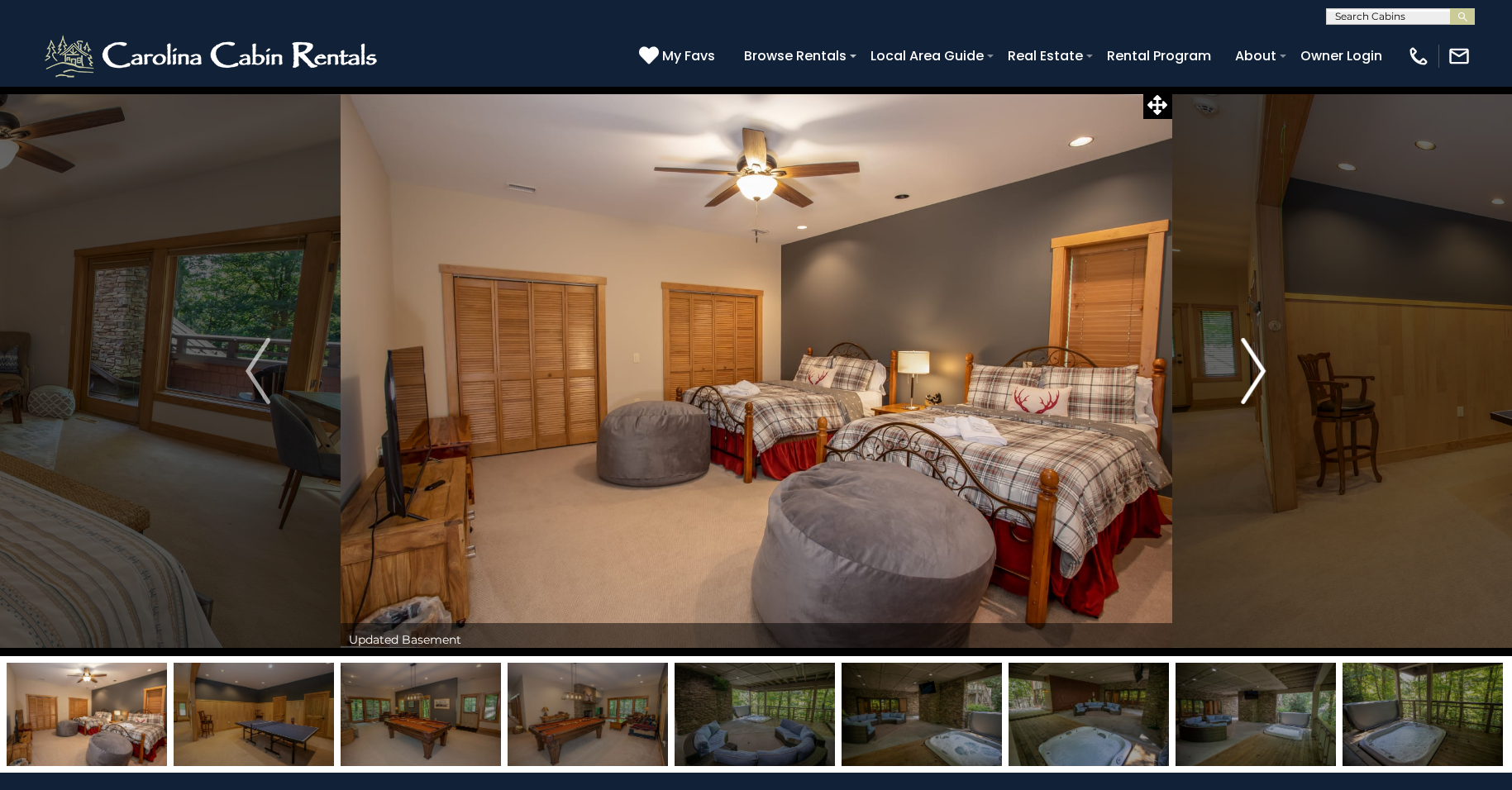
click at [1259, 367] on img "Next" at bounding box center [1253, 371] width 25 height 66
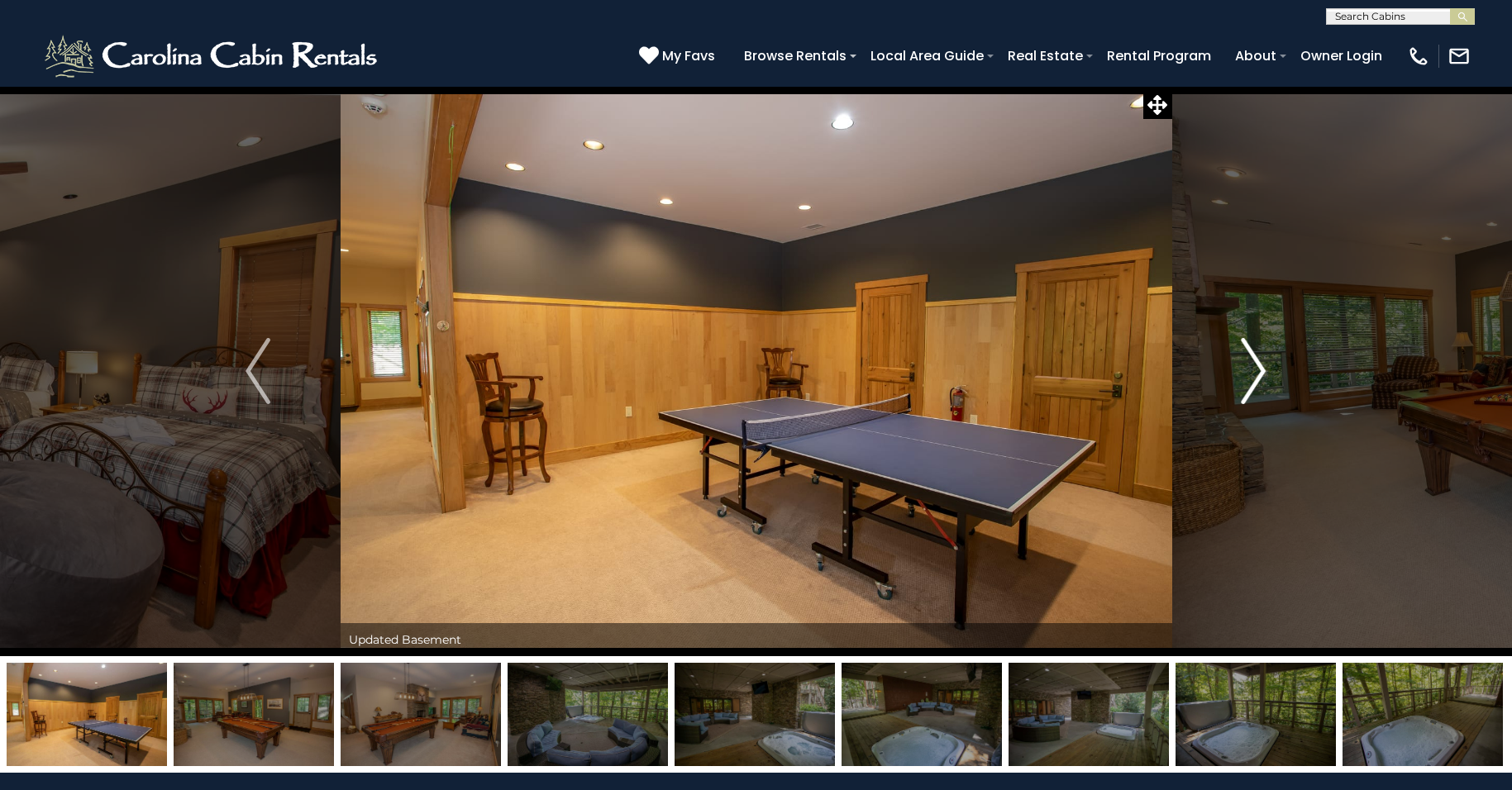
click at [1259, 367] on img "Next" at bounding box center [1253, 371] width 25 height 66
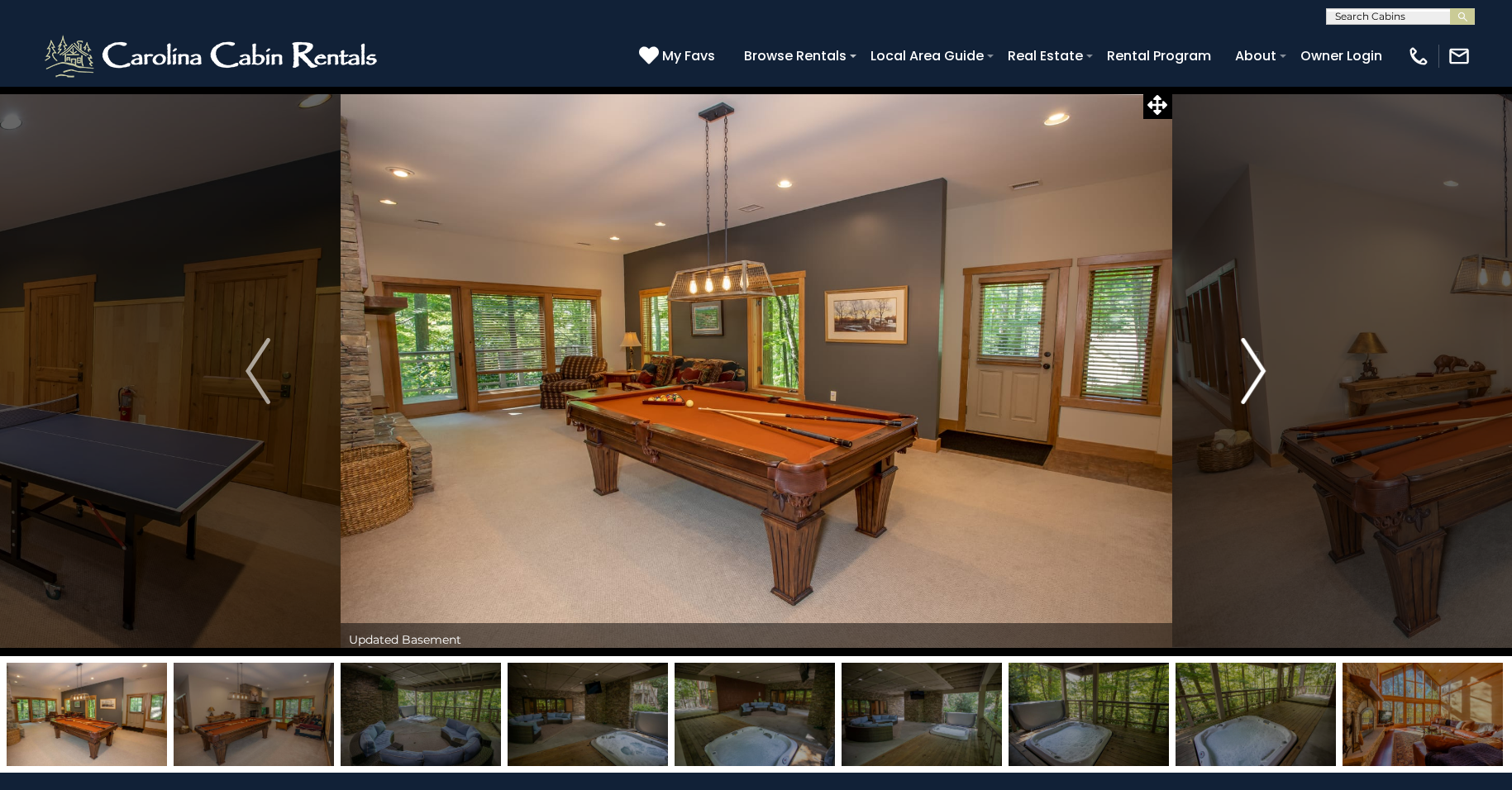
click at [1259, 367] on img "Next" at bounding box center [1253, 371] width 25 height 66
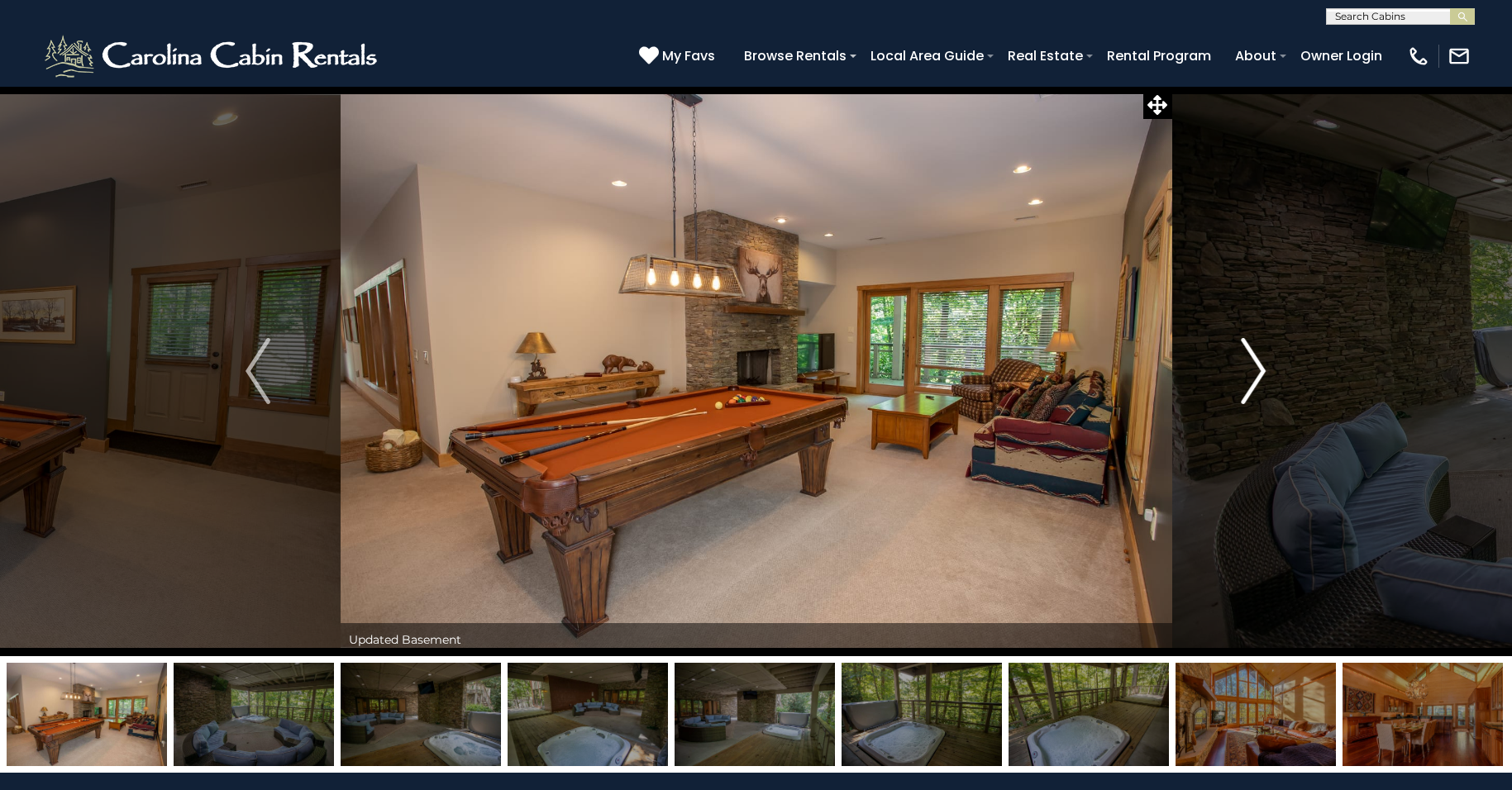
click at [1259, 367] on img "Next" at bounding box center [1253, 371] width 25 height 66
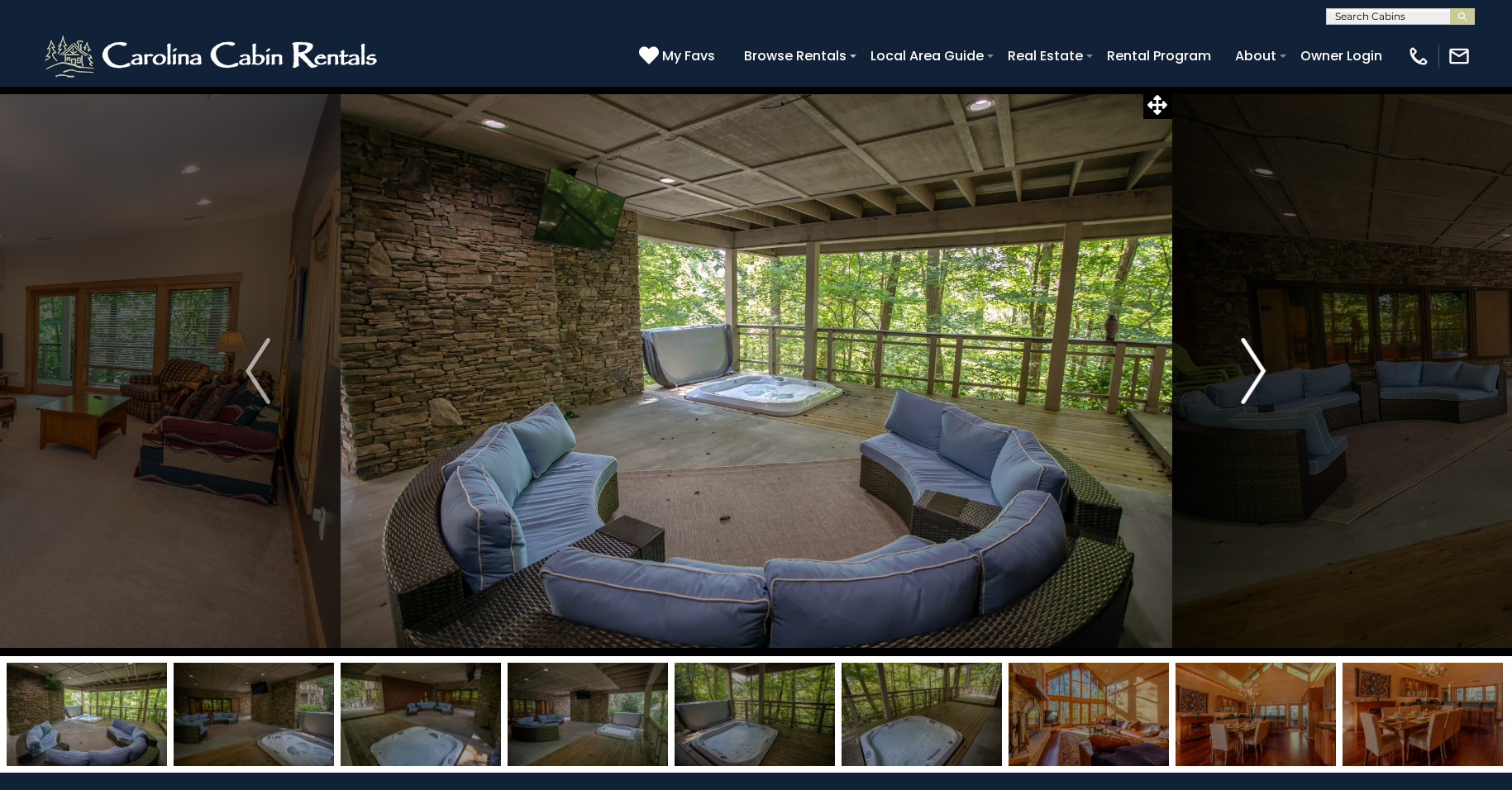
click at [1259, 367] on img "Next" at bounding box center [1253, 371] width 25 height 66
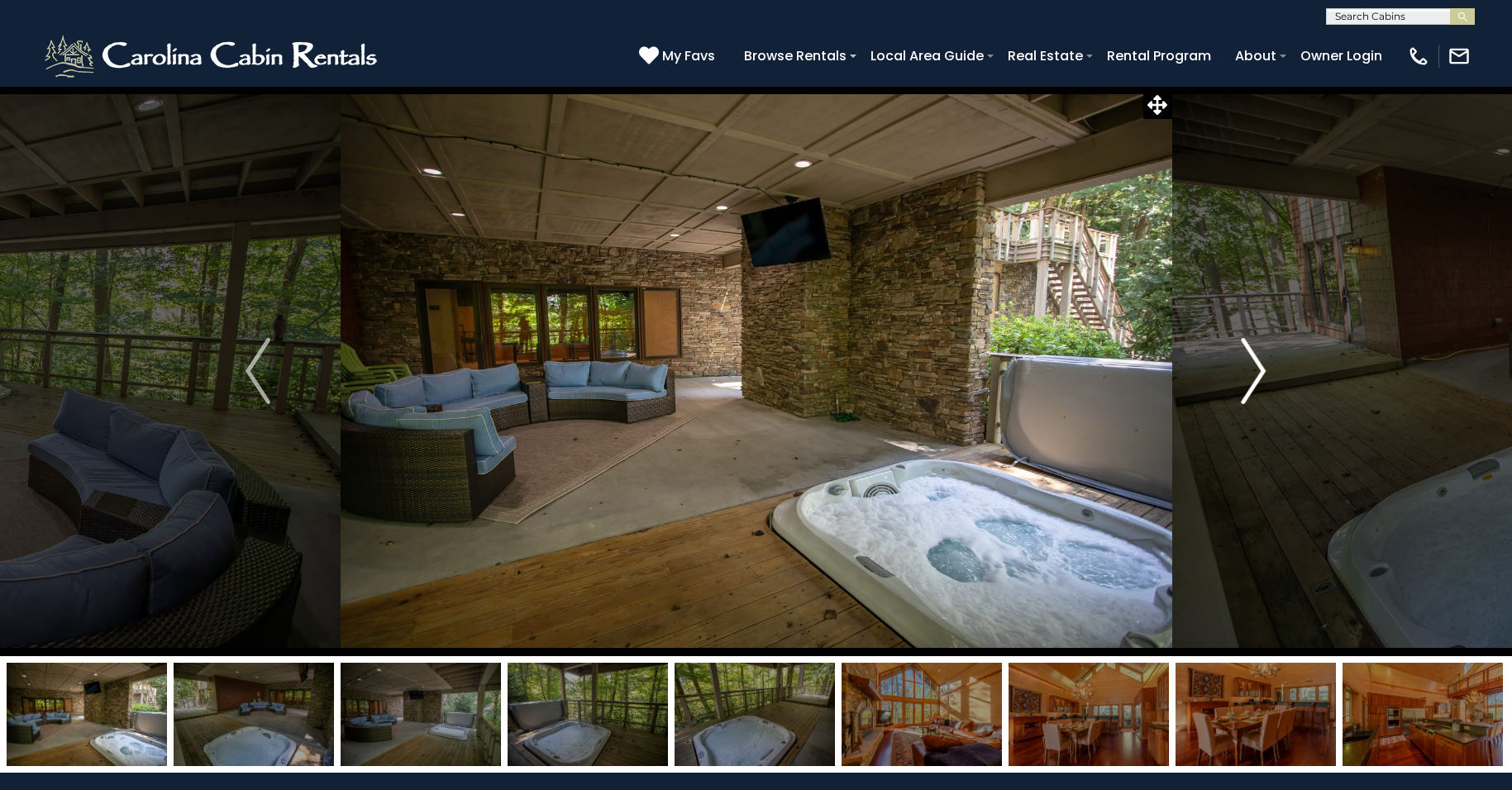
click at [1259, 367] on img "Next" at bounding box center [1253, 371] width 25 height 66
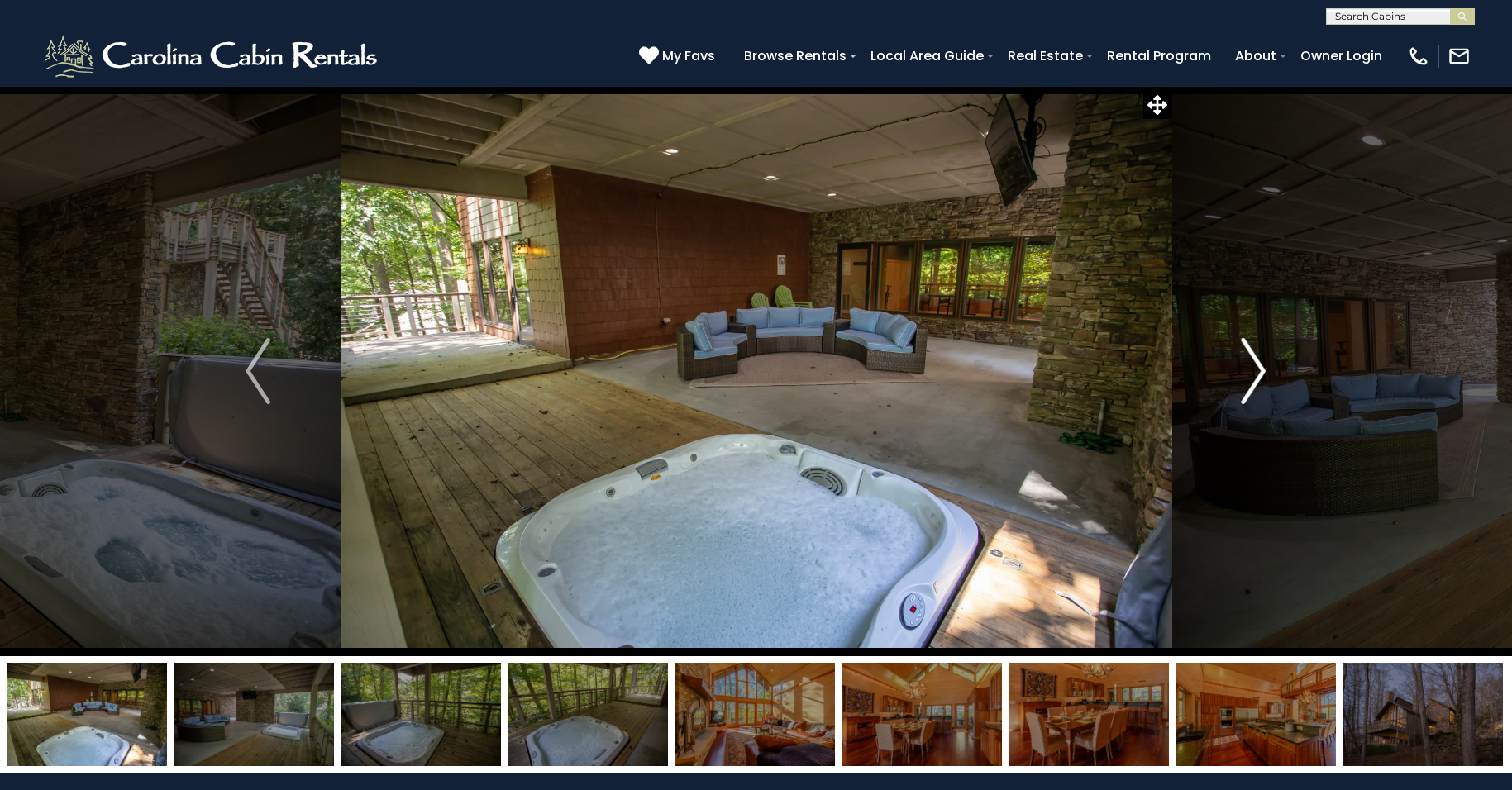
click at [1259, 367] on img "Next" at bounding box center [1253, 371] width 25 height 66
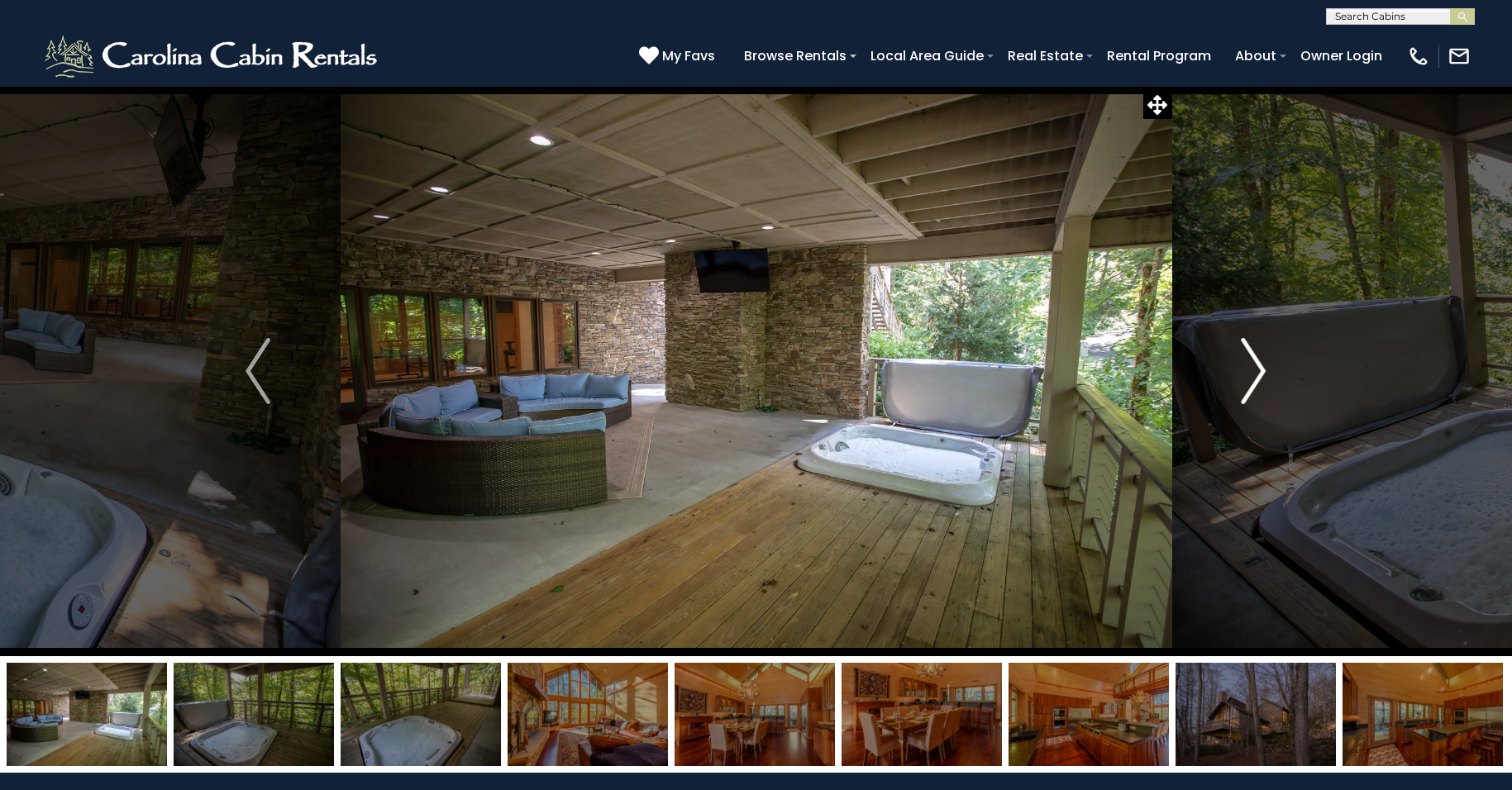
click at [1259, 367] on img "Next" at bounding box center [1253, 371] width 25 height 66
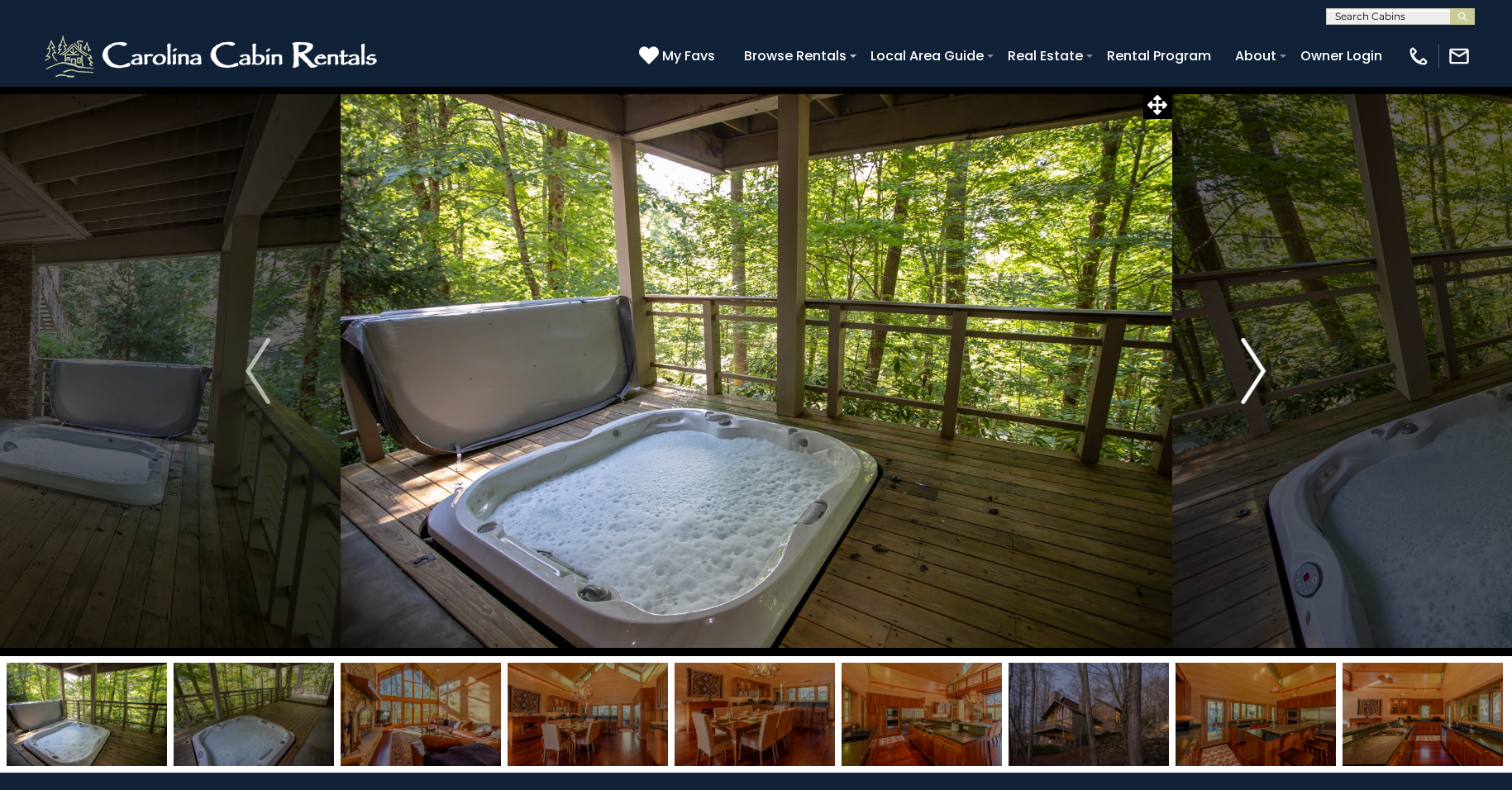
click at [1259, 367] on img "Next" at bounding box center [1253, 371] width 25 height 66
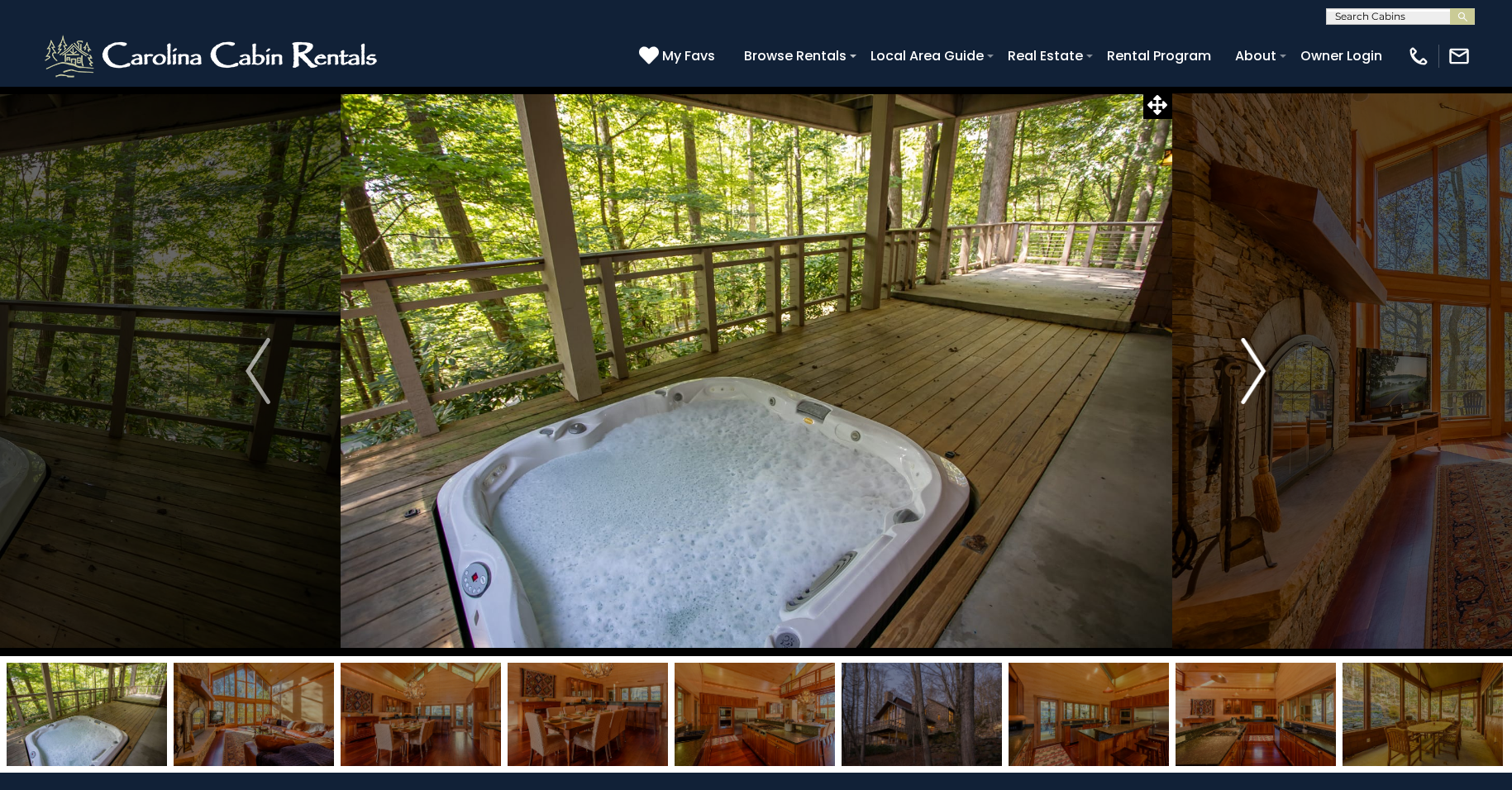
click at [1259, 367] on img "Next" at bounding box center [1253, 371] width 25 height 66
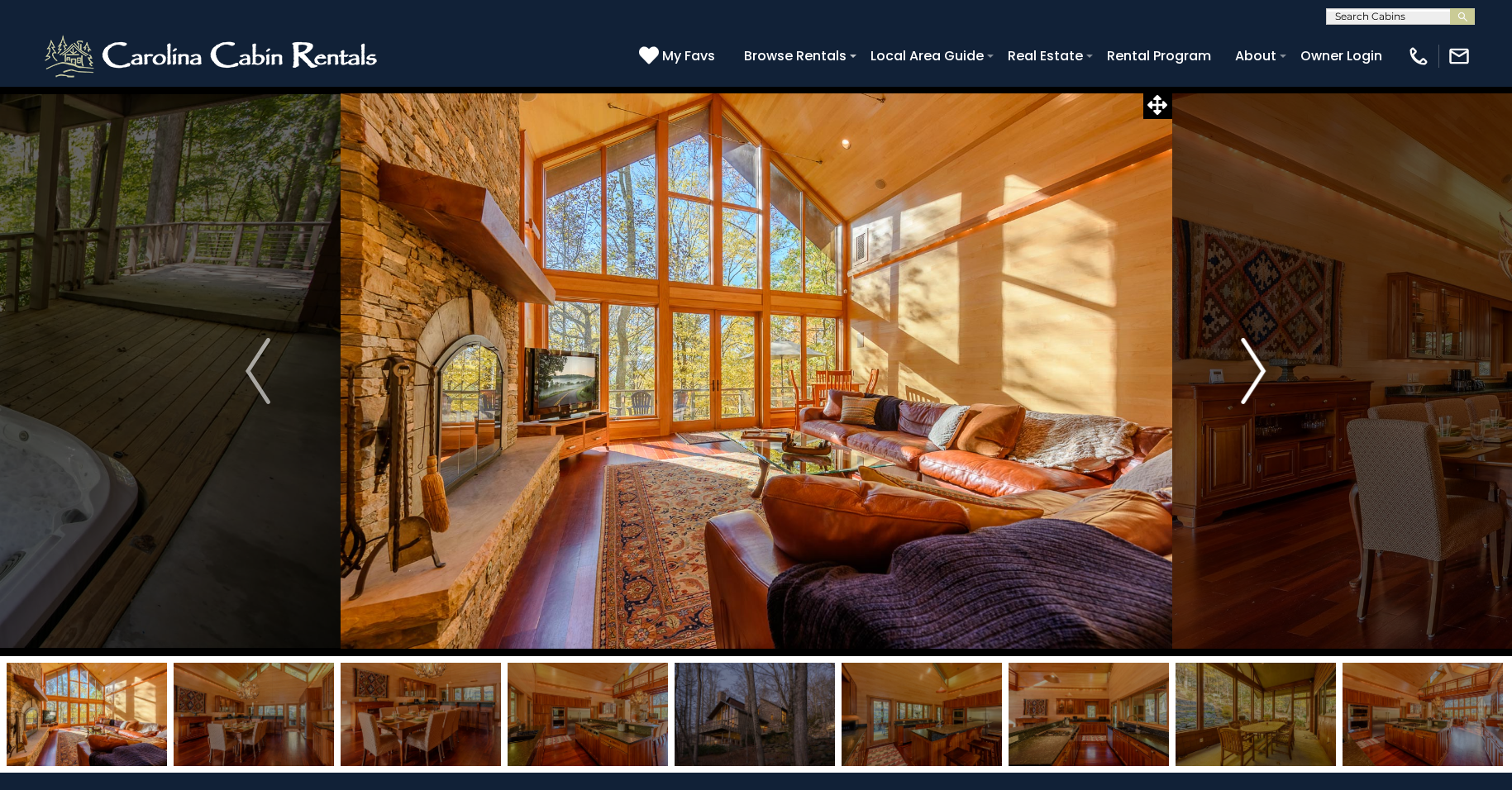
click at [1259, 367] on img "Next" at bounding box center [1253, 371] width 25 height 66
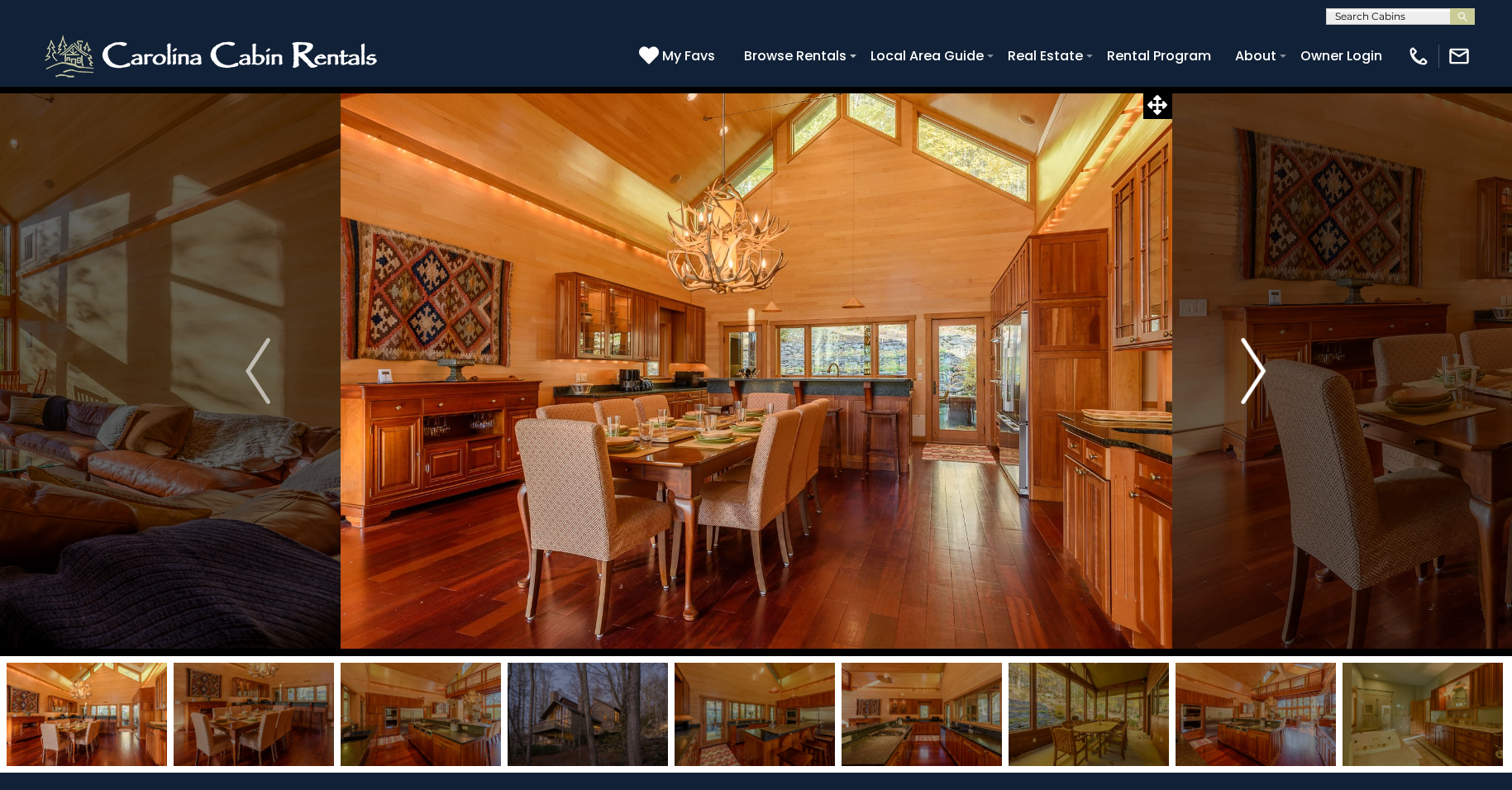
click at [1259, 367] on img "Next" at bounding box center [1253, 371] width 25 height 66
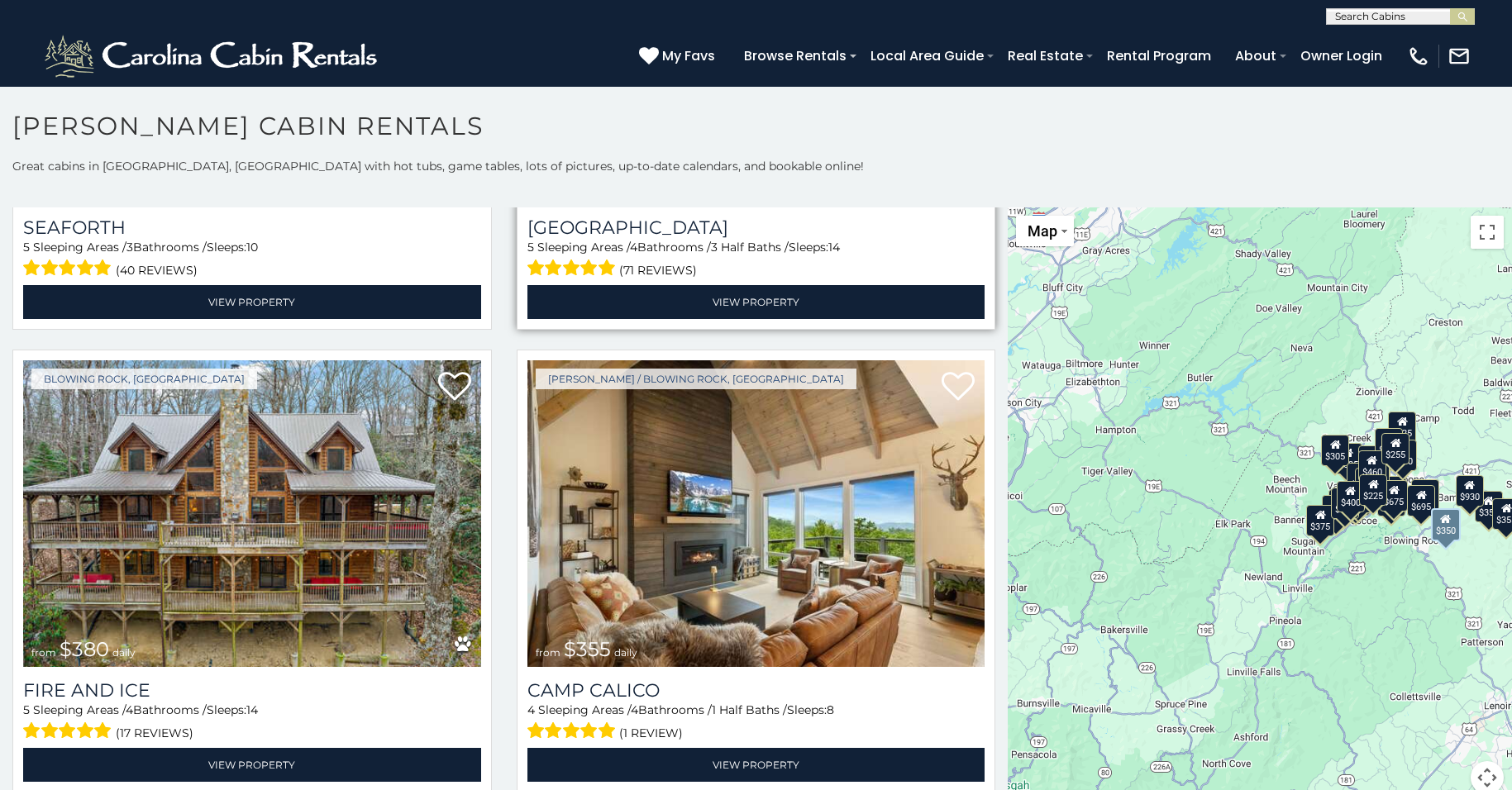
scroll to position [4551, 0]
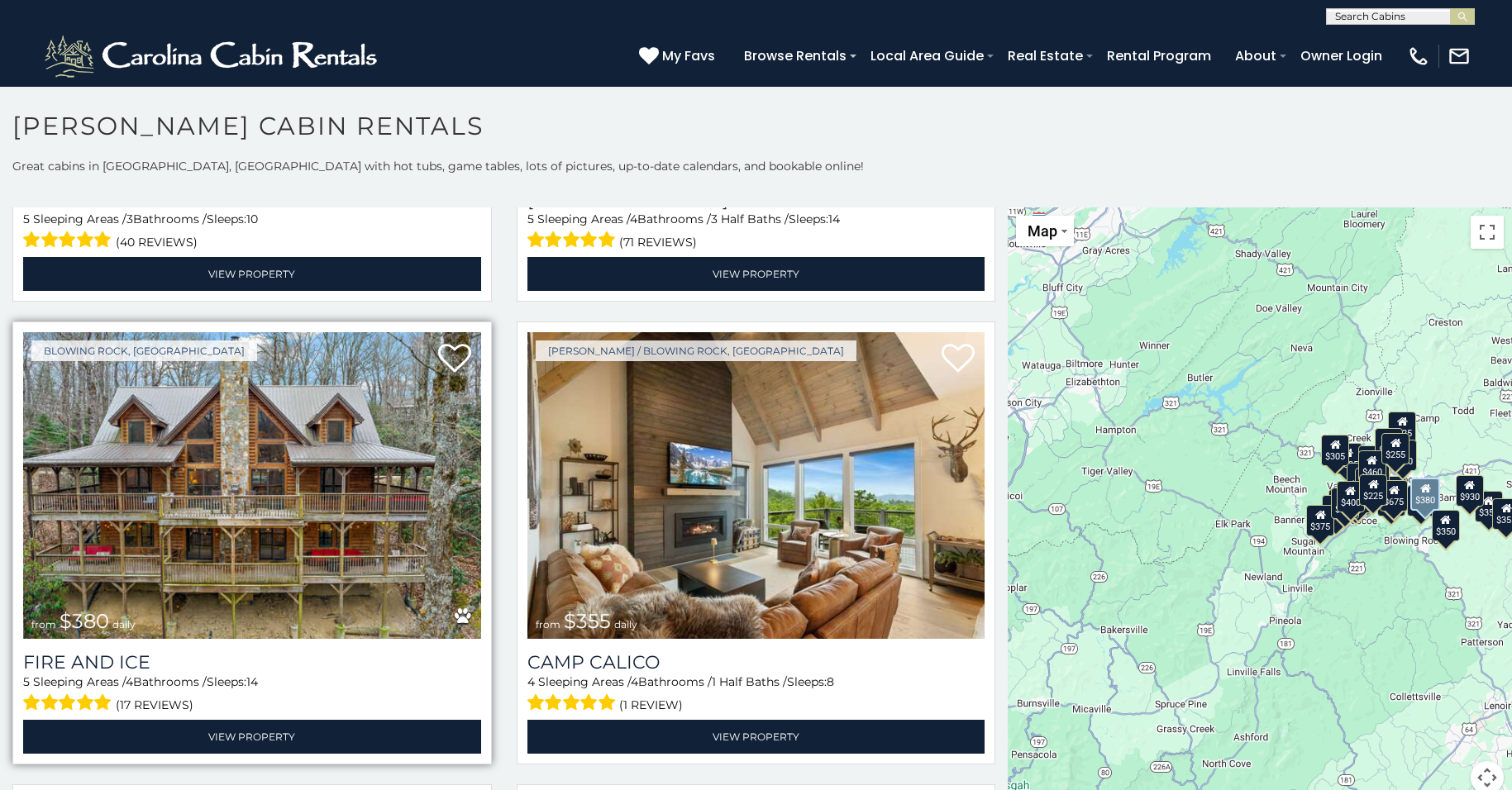
click at [242, 485] on img at bounding box center [252, 486] width 458 height 306
click at [241, 485] on img at bounding box center [252, 486] width 458 height 306
click at [209, 490] on img at bounding box center [252, 486] width 458 height 306
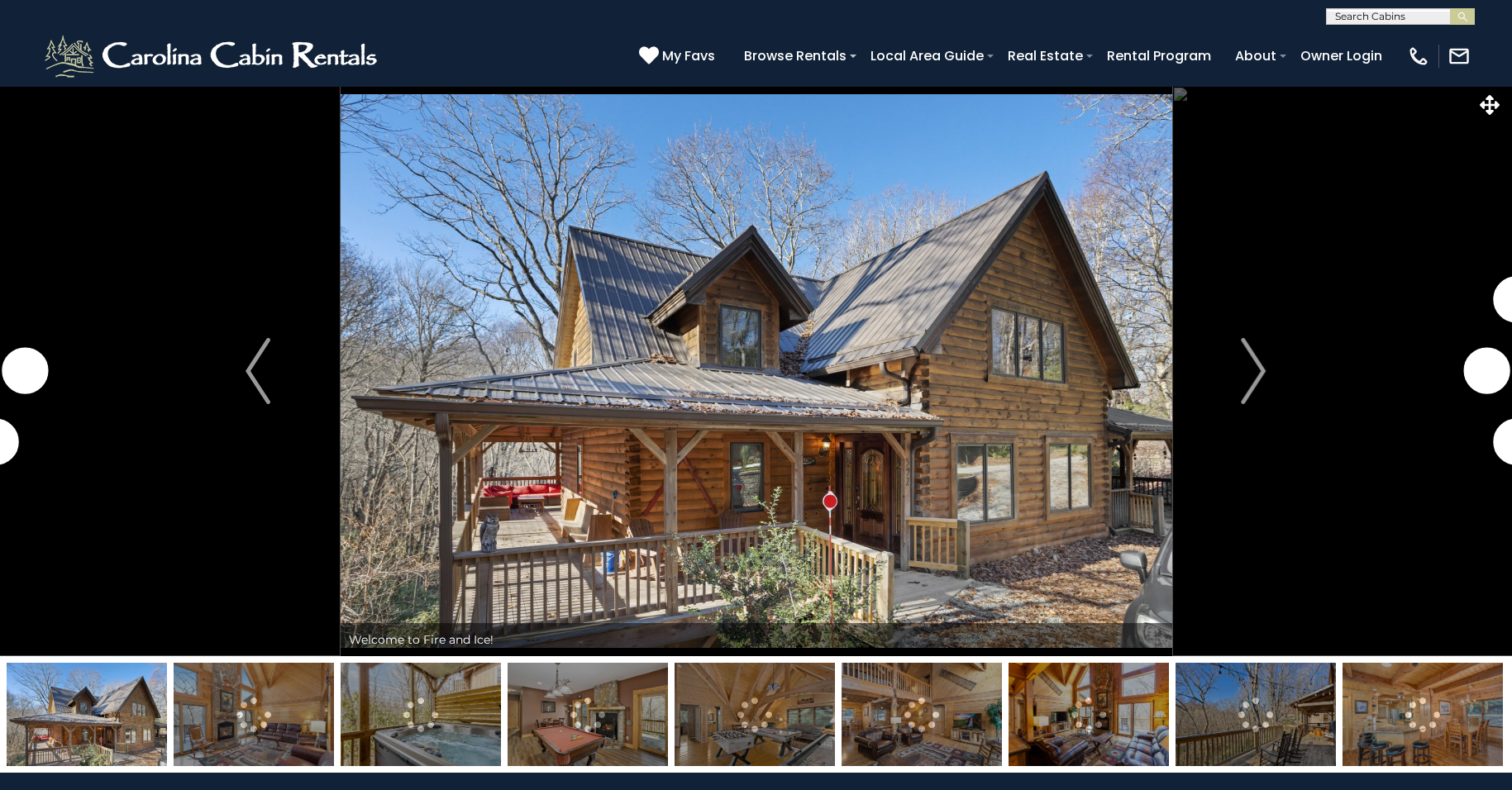
click at [793, 501] on img at bounding box center [756, 371] width 831 height 571
click at [1261, 370] on img "Next" at bounding box center [1253, 371] width 25 height 66
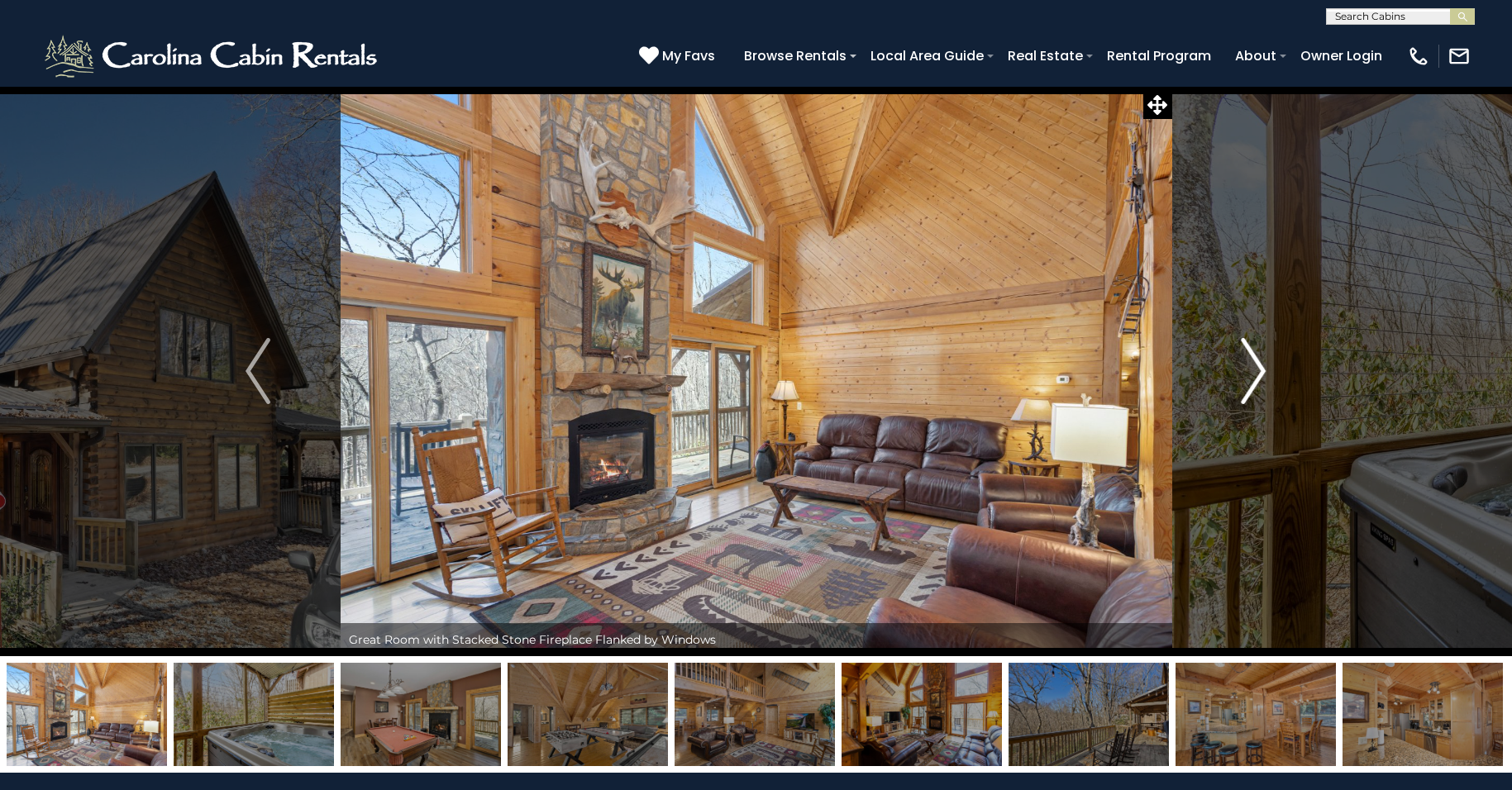
click at [1251, 374] on img "Next" at bounding box center [1253, 371] width 25 height 66
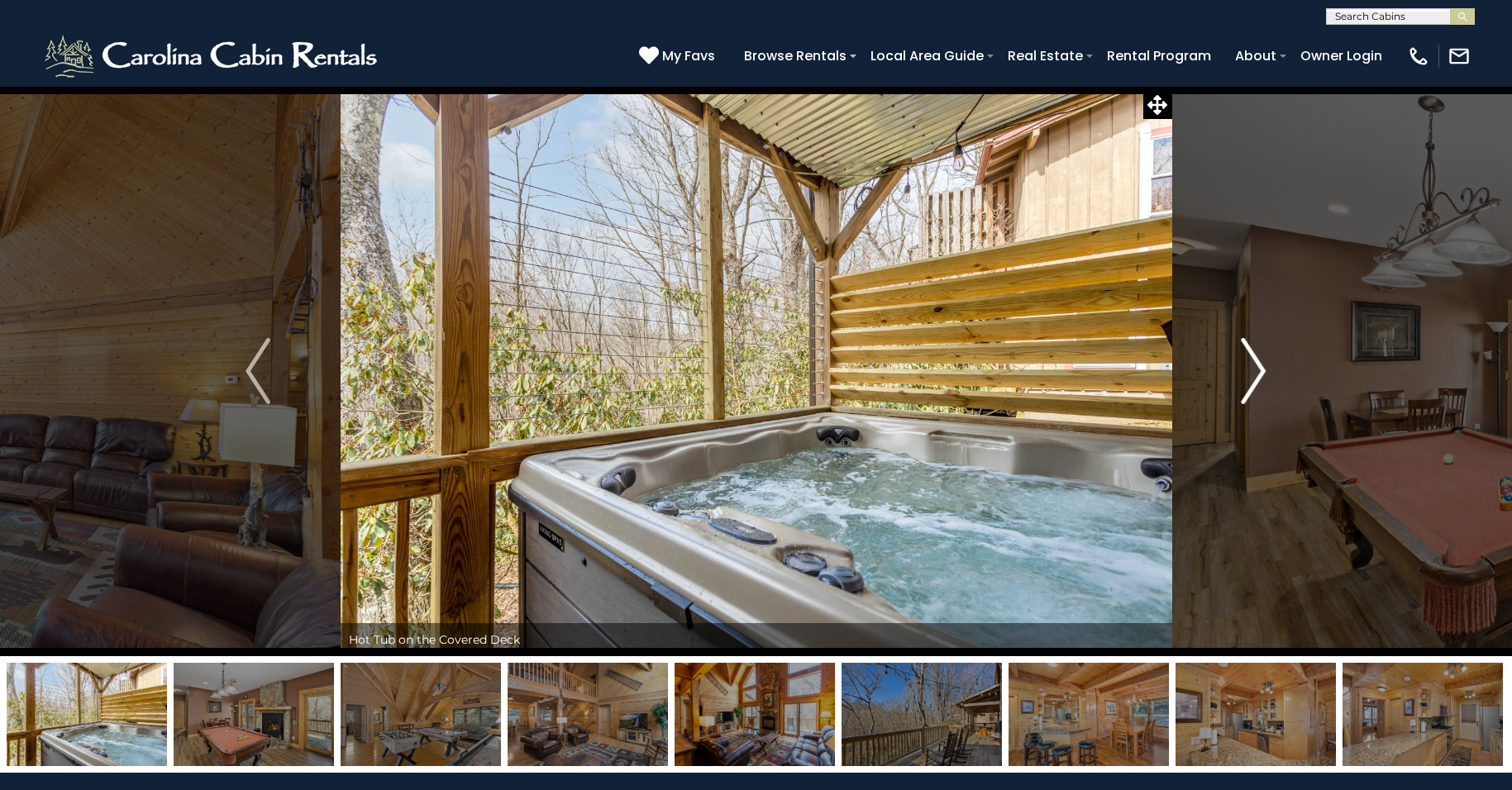
click at [1251, 374] on img "Next" at bounding box center [1253, 371] width 25 height 66
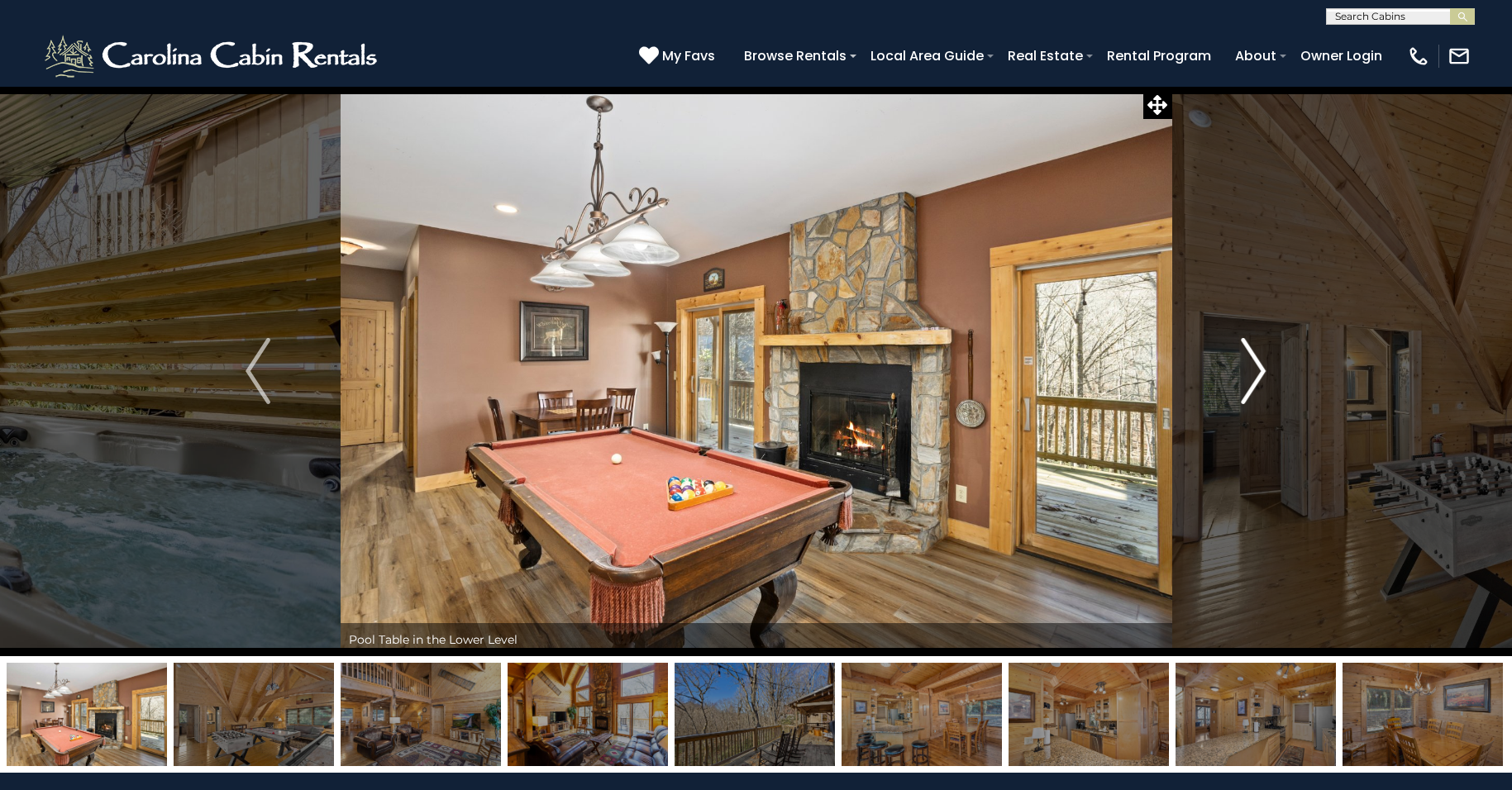
click at [1250, 377] on img "Next" at bounding box center [1253, 371] width 25 height 66
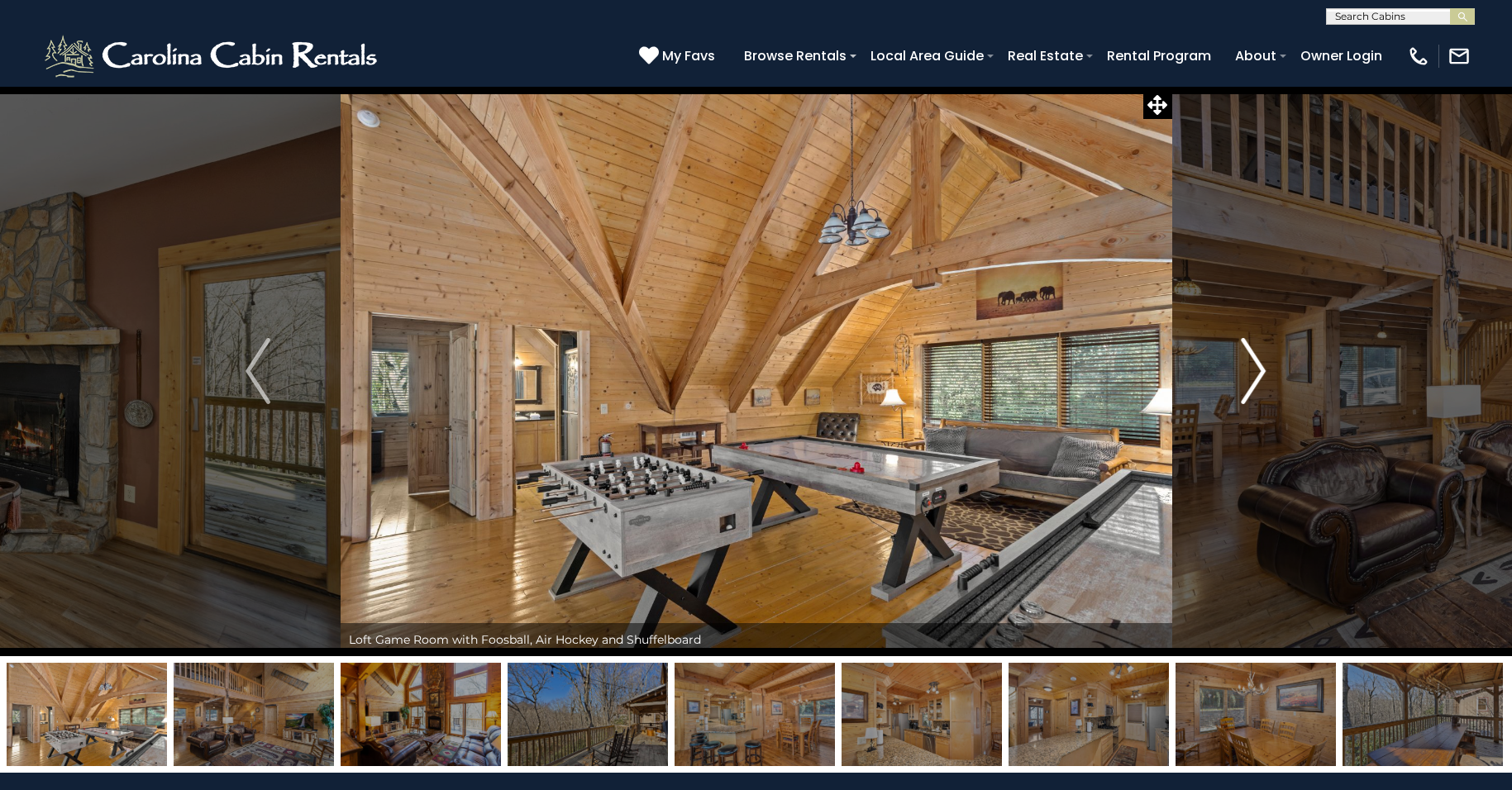
click at [1248, 378] on img "Next" at bounding box center [1253, 371] width 25 height 66
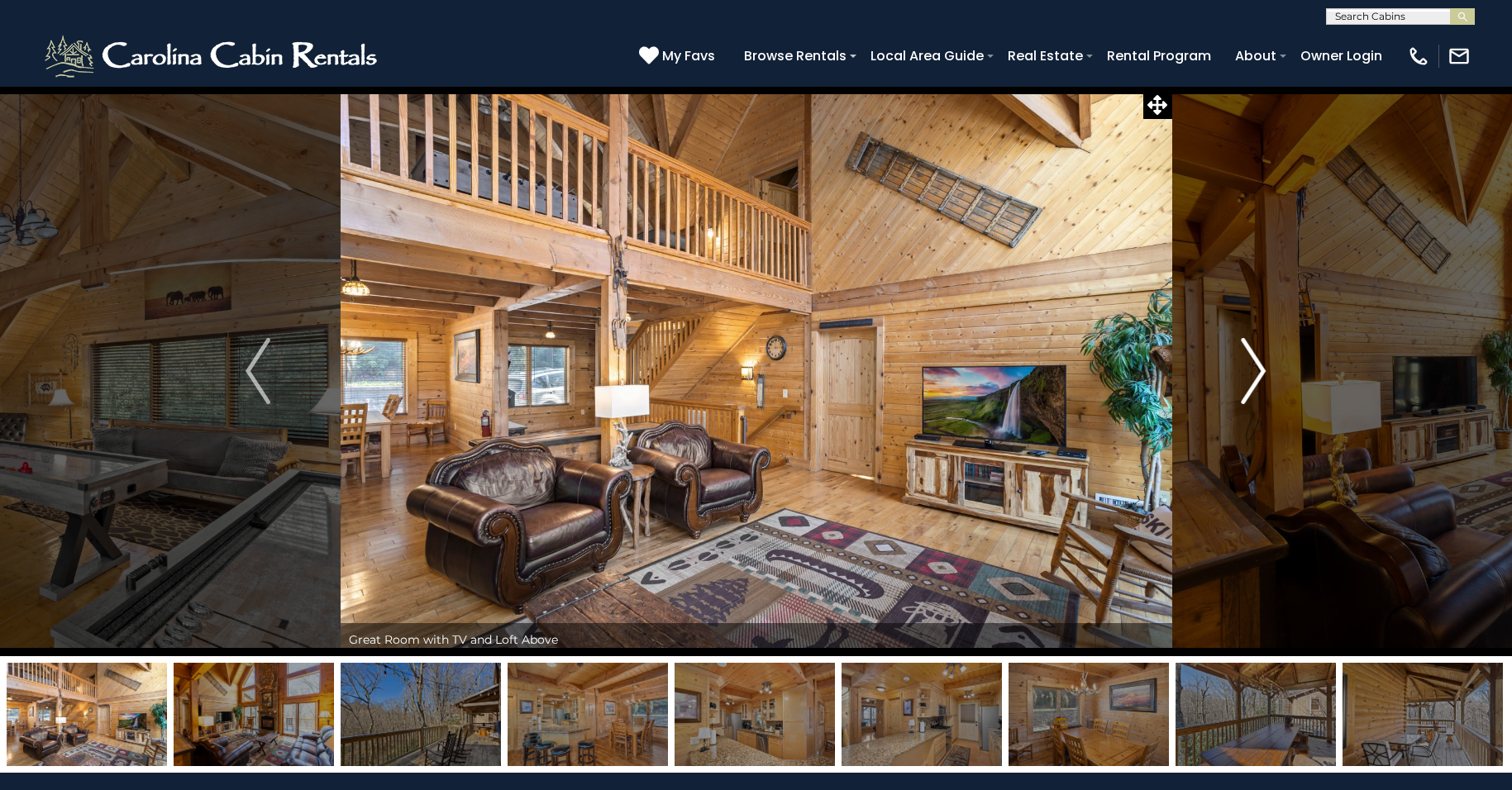
click at [1245, 383] on img "Next" at bounding box center [1253, 371] width 25 height 66
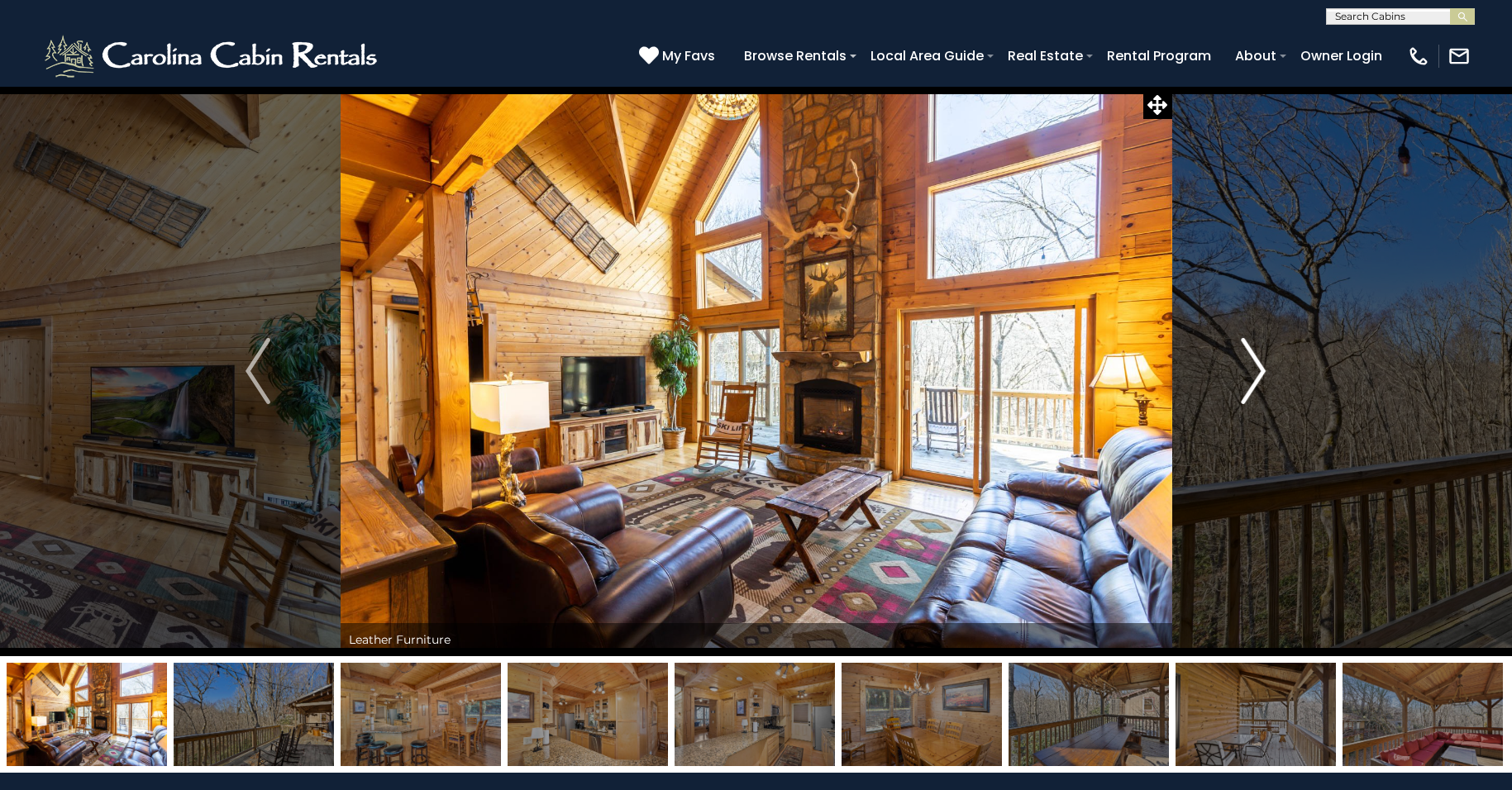
click at [1252, 369] on img "Next" at bounding box center [1253, 371] width 25 height 66
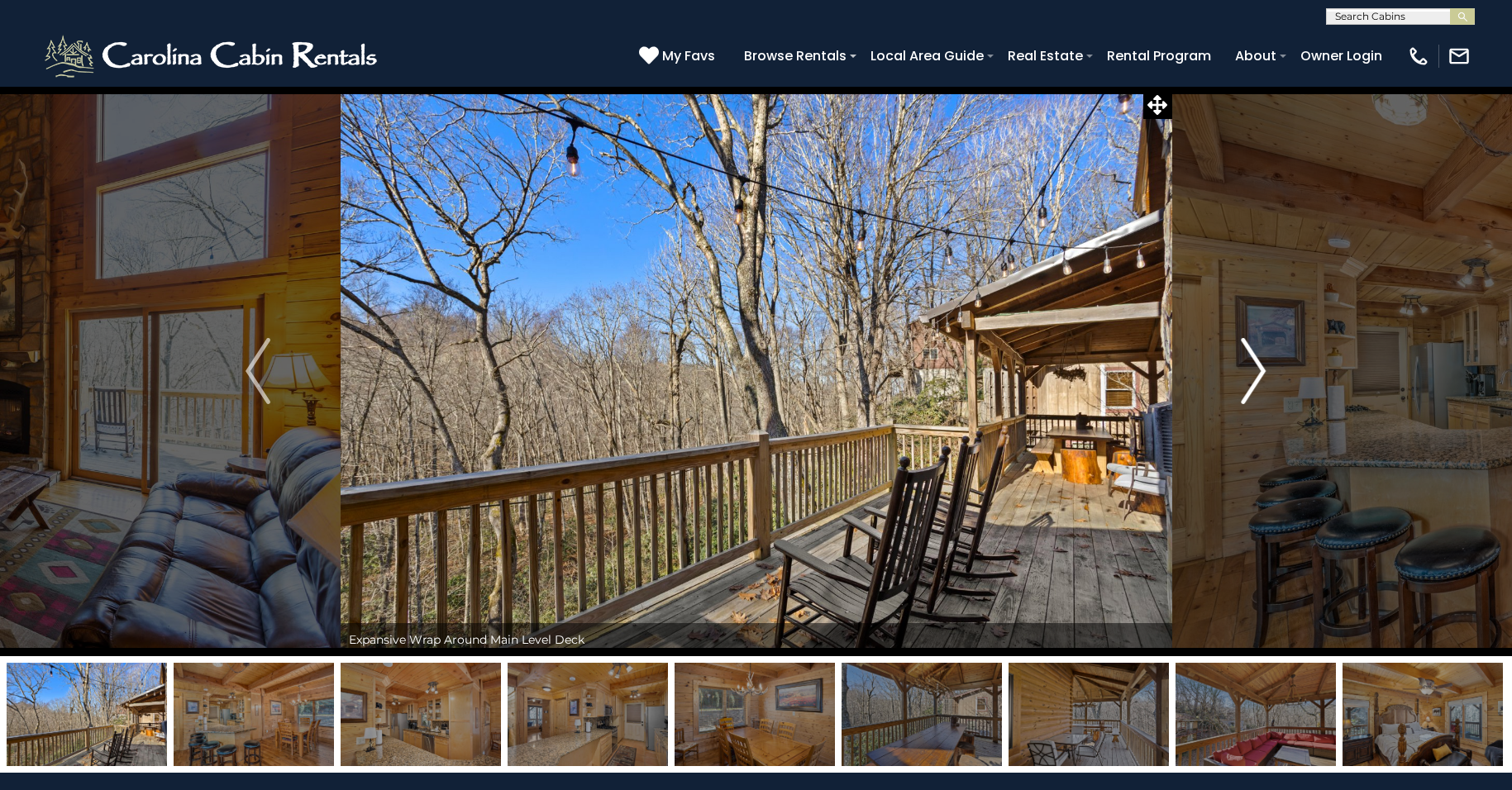
click at [1252, 369] on img "Next" at bounding box center [1253, 371] width 25 height 66
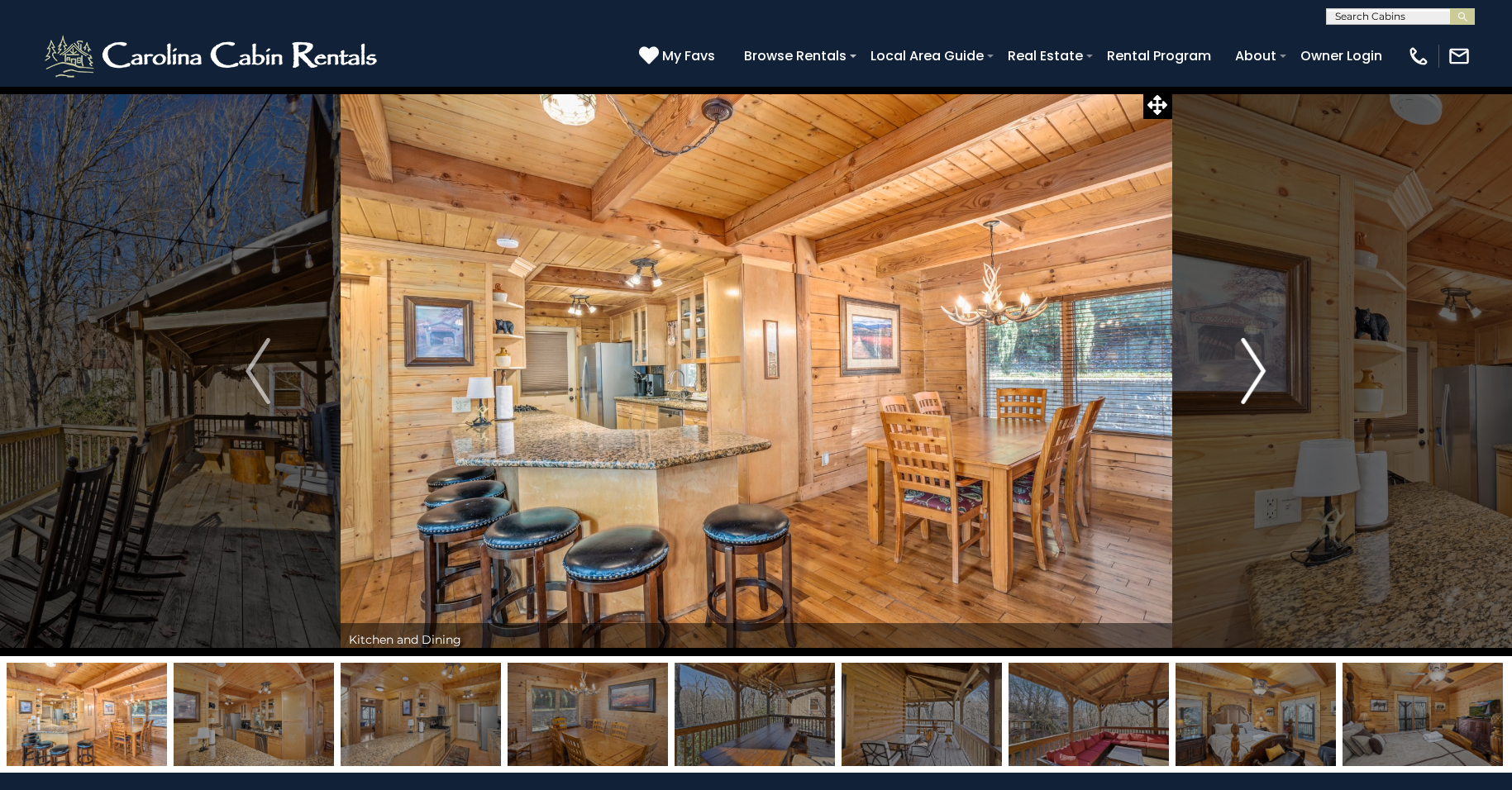
click at [1252, 369] on img "Next" at bounding box center [1253, 371] width 25 height 66
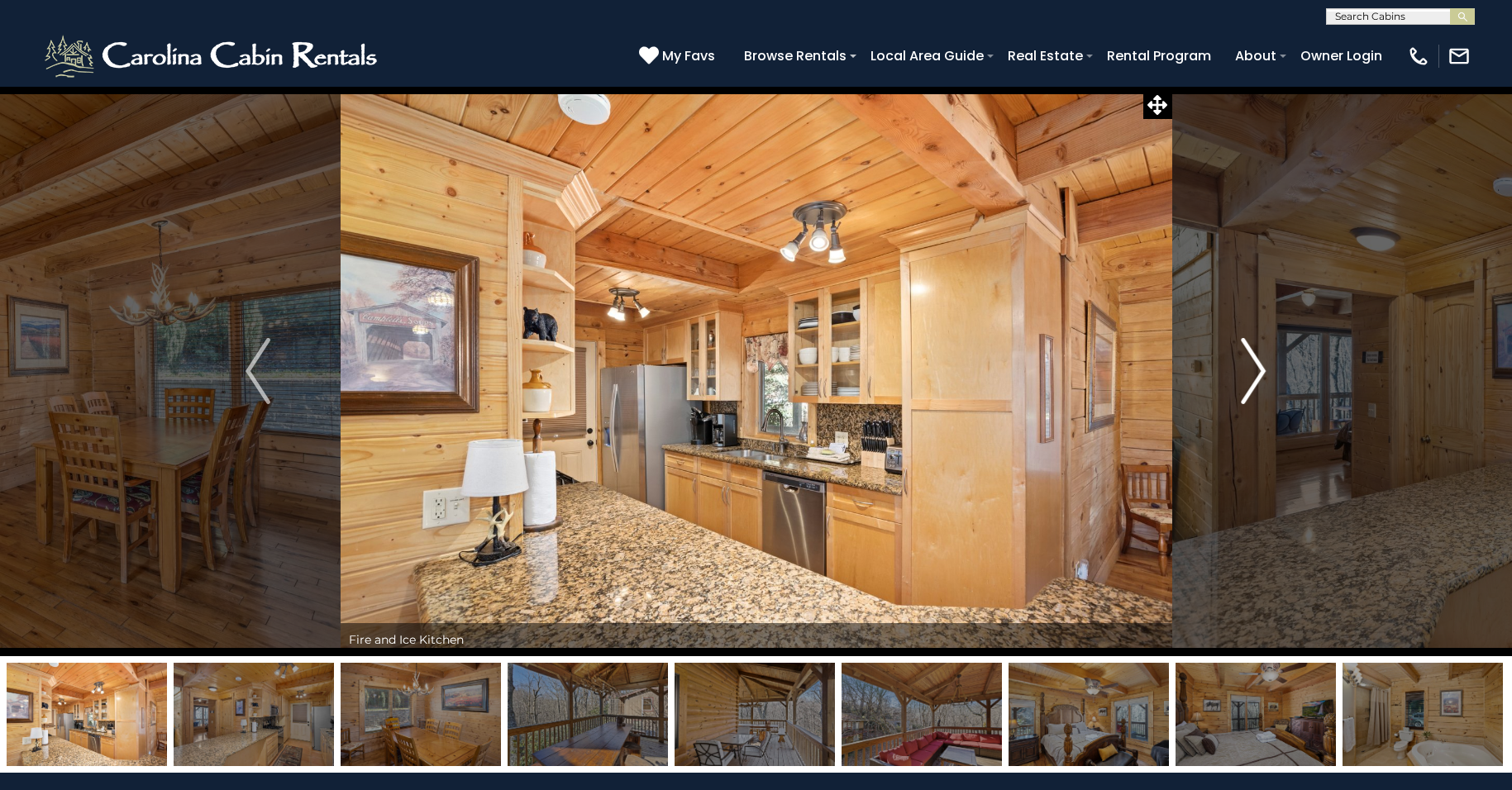
click at [1252, 369] on img "Next" at bounding box center [1253, 371] width 25 height 66
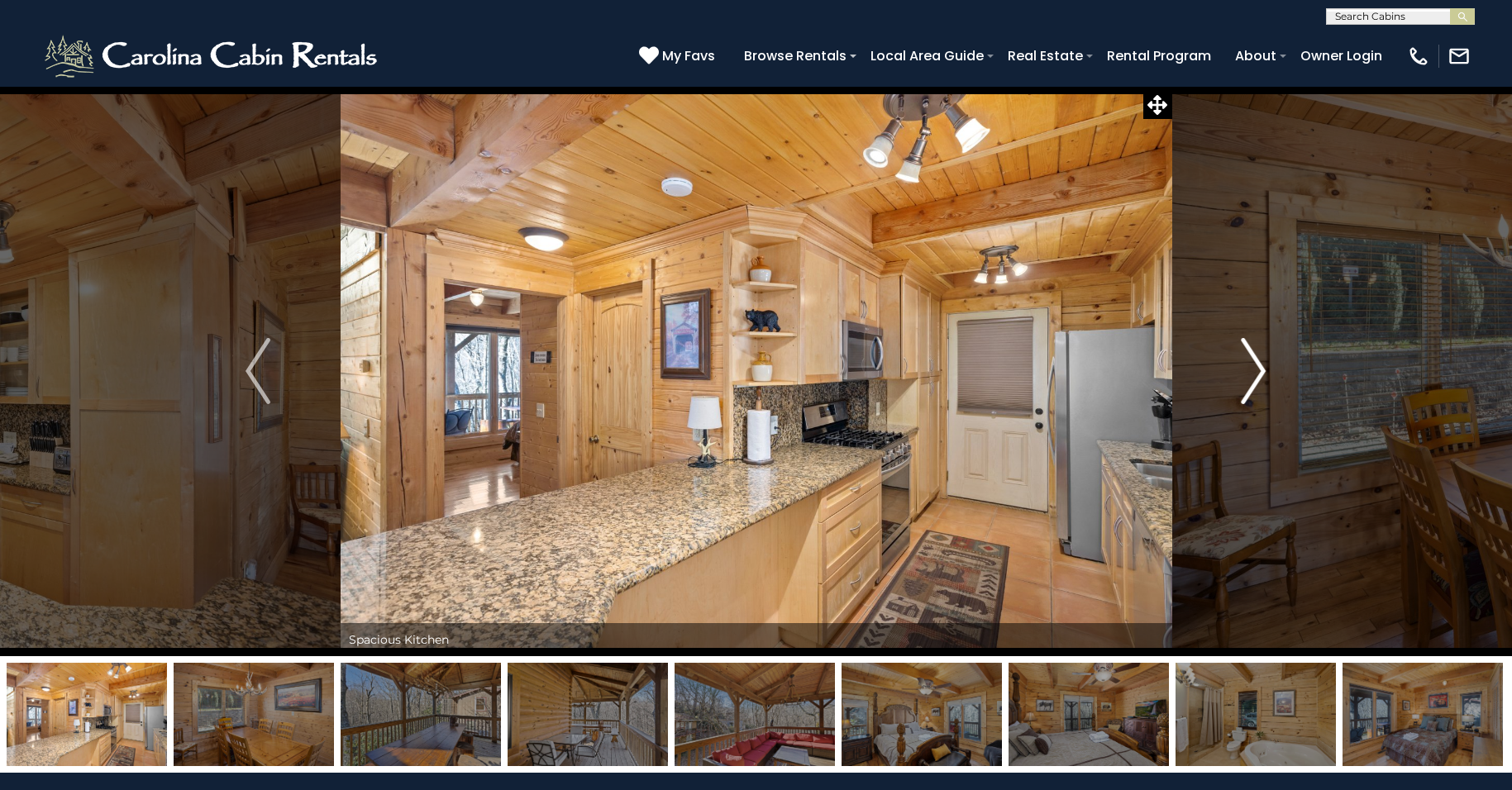
click at [1252, 369] on img "Next" at bounding box center [1253, 371] width 25 height 66
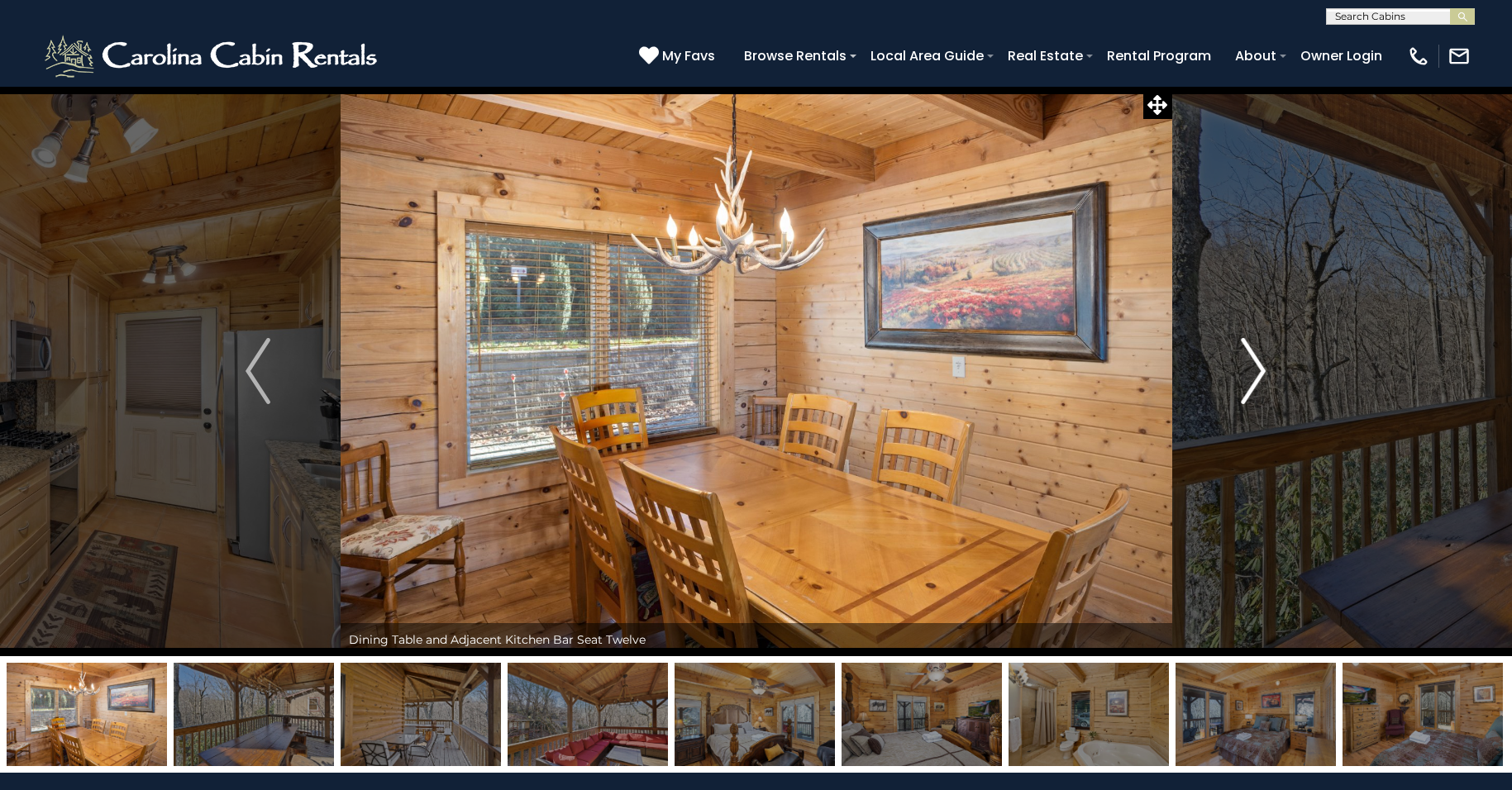
click at [1252, 369] on img "Next" at bounding box center [1253, 371] width 25 height 66
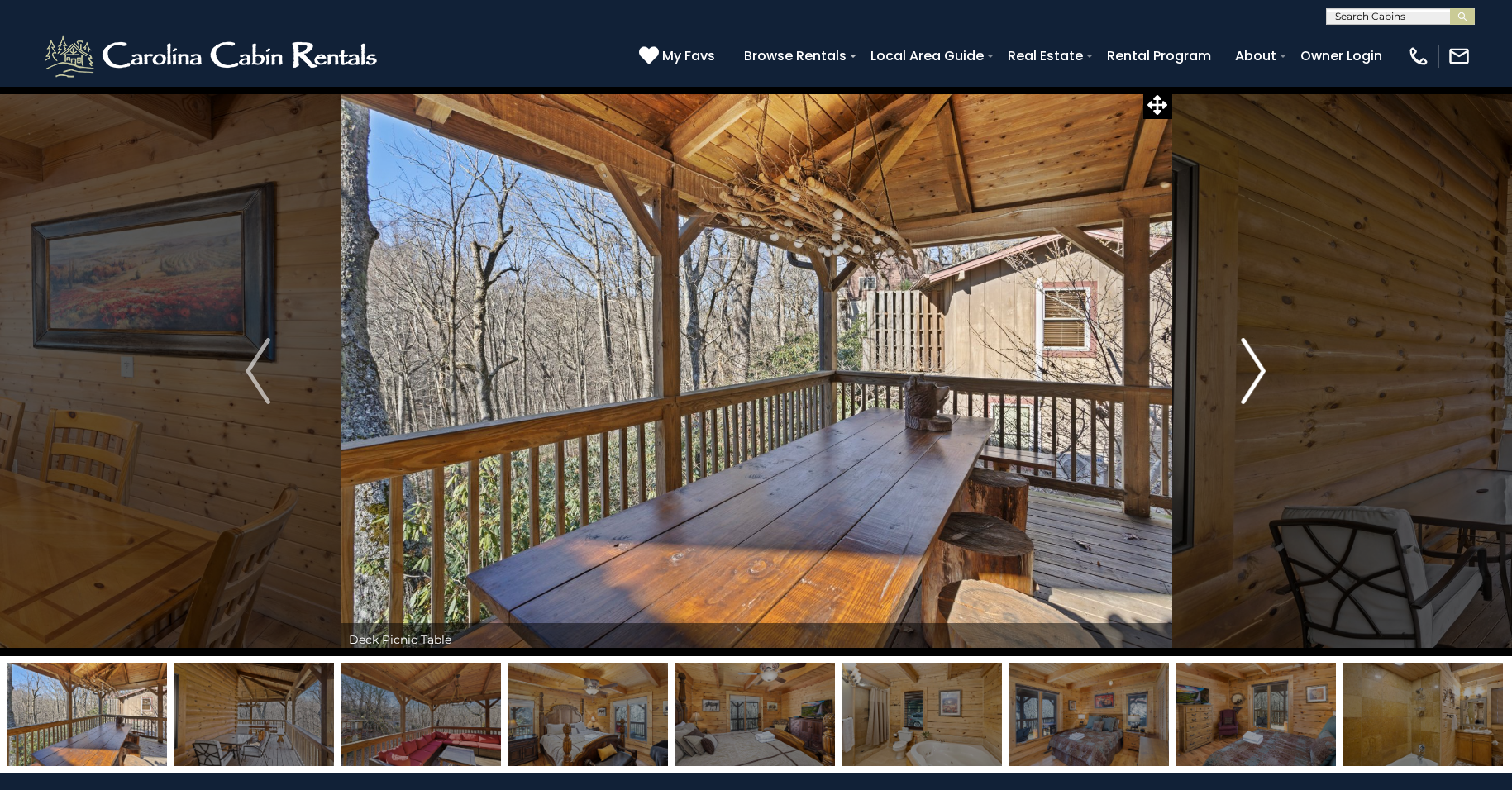
click at [1252, 369] on img "Next" at bounding box center [1253, 371] width 25 height 66
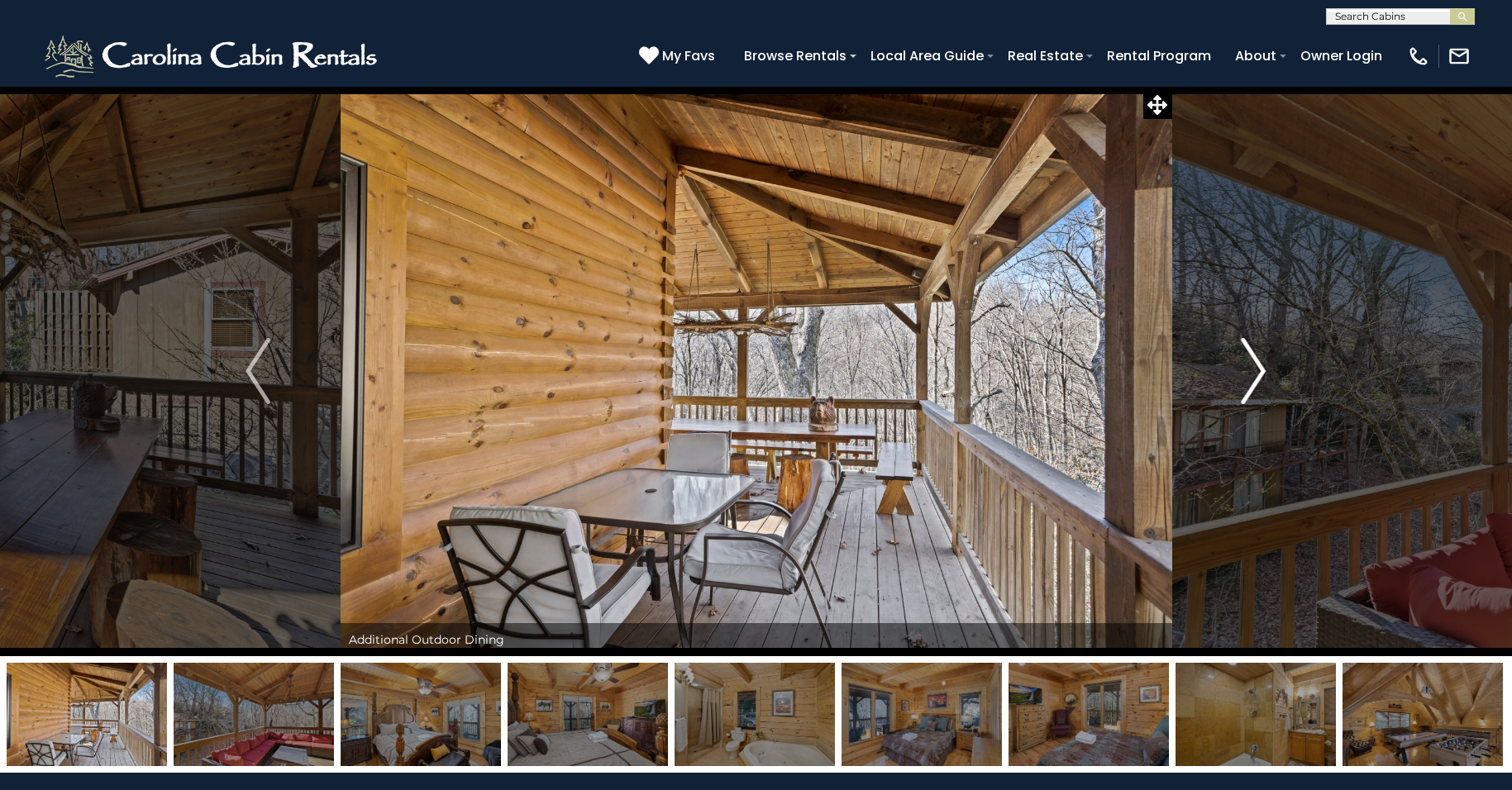
click at [1252, 369] on img "Next" at bounding box center [1253, 371] width 25 height 66
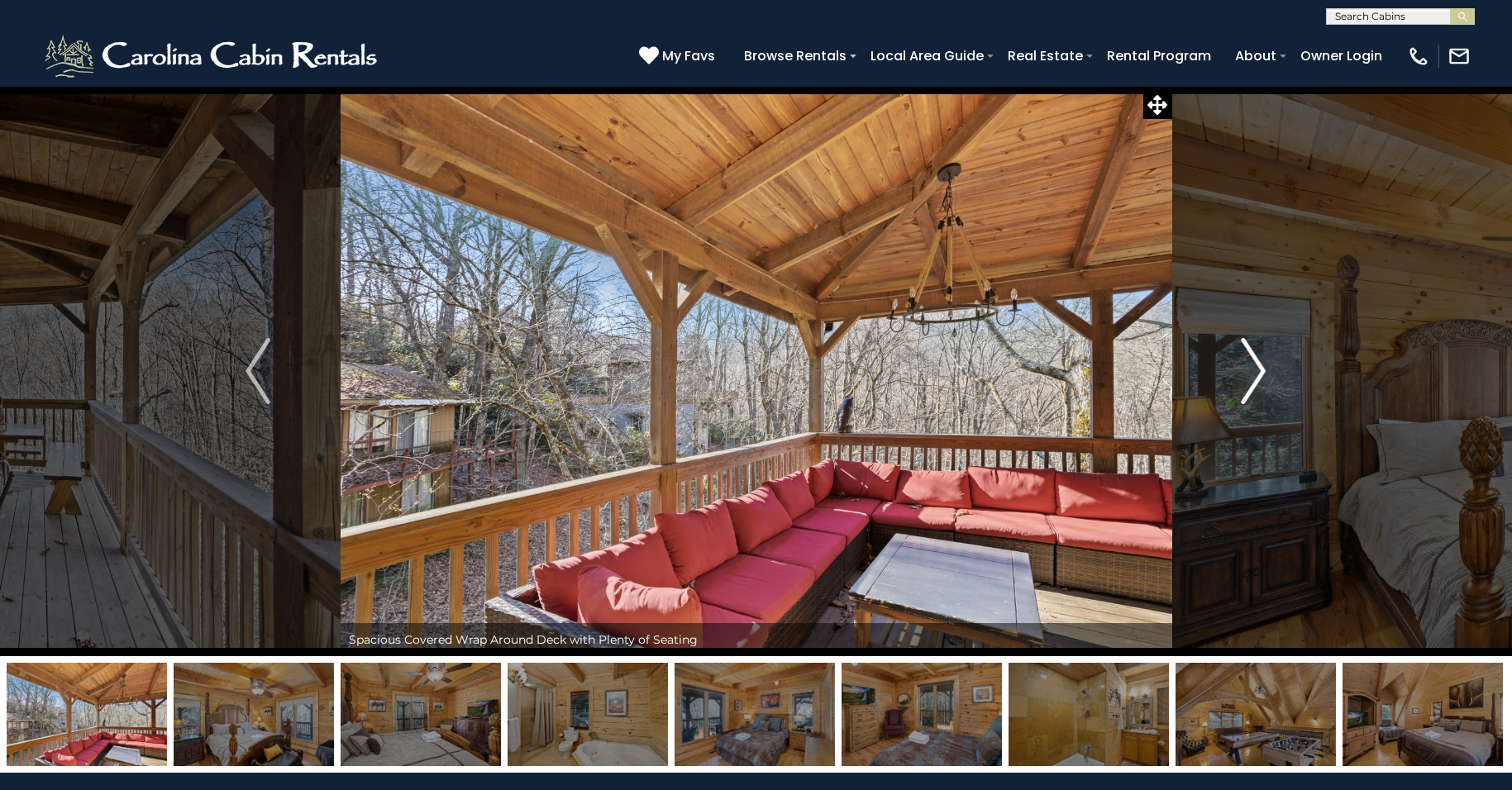
click at [1252, 369] on img "Next" at bounding box center [1253, 371] width 25 height 66
